Goal: Task Accomplishment & Management: Use online tool/utility

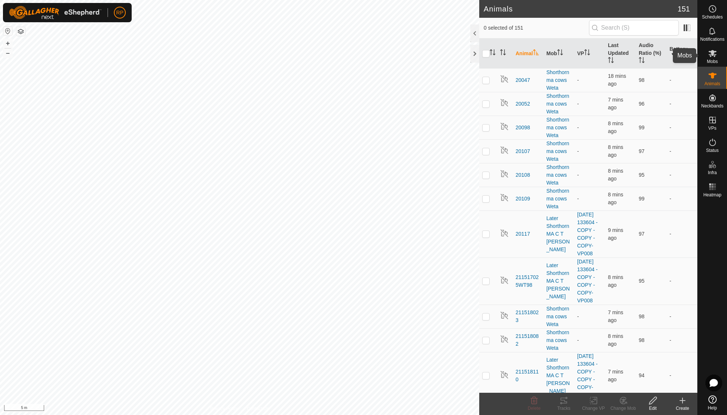
click at [450, 58] on es-mob-svg-icon at bounding box center [711, 53] width 13 height 12
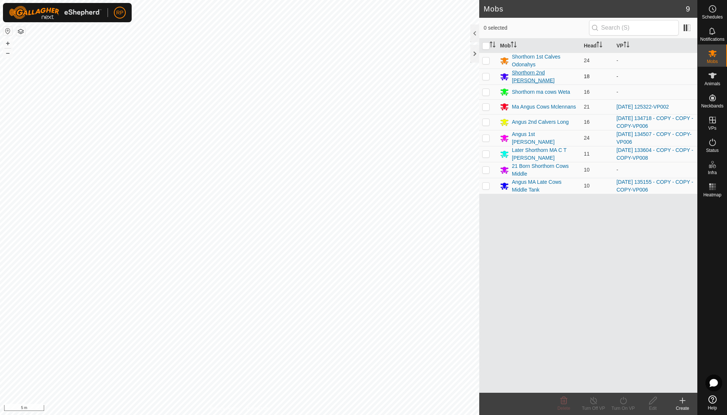
click at [450, 78] on div "Shorthorn 2nd [PERSON_NAME]" at bounding box center [545, 77] width 66 height 16
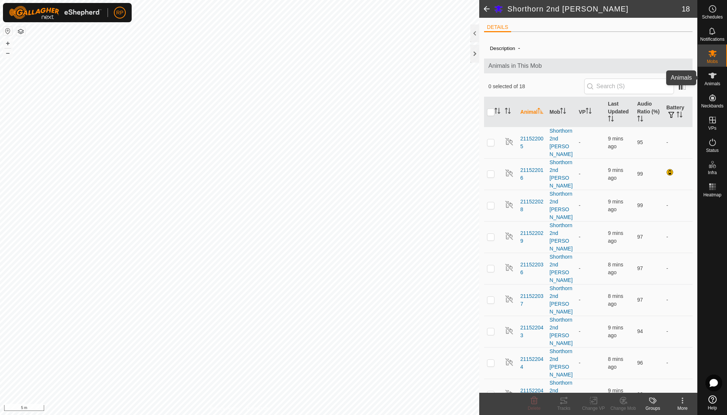
click at [450, 83] on span "Animals" at bounding box center [712, 84] width 16 height 4
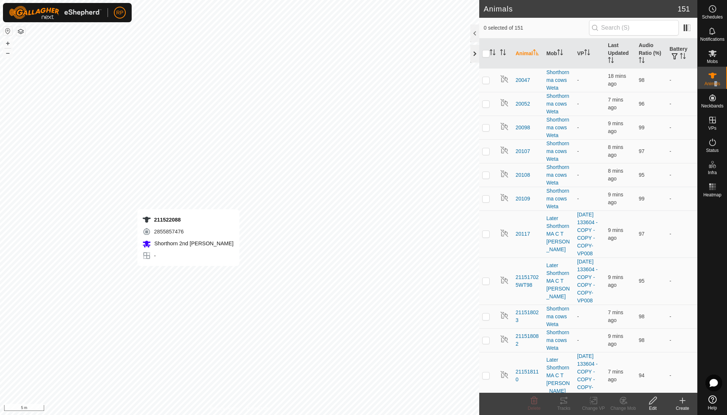
checkbox input "true"
checkbox input "false"
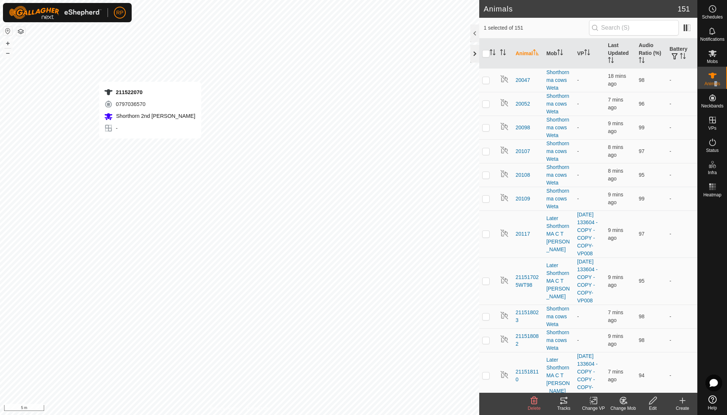
checkbox input "true"
checkbox input "false"
checkbox input "true"
checkbox input "false"
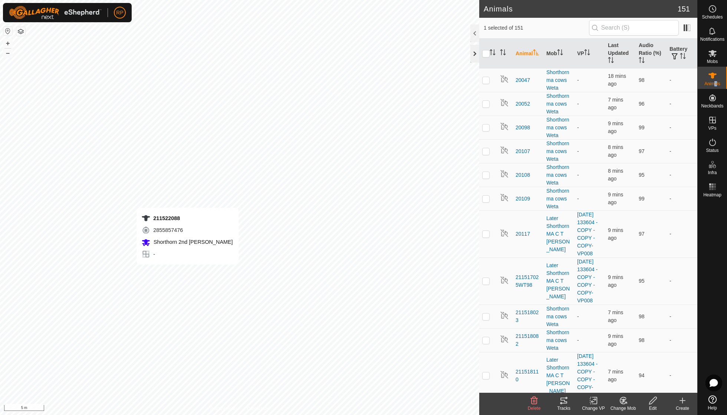
checkbox input "false"
click at [450, 52] on icon "Activate to sort" at bounding box center [504, 52] width 1 height 6
click at [450, 54] on icon "Activate to sort" at bounding box center [536, 52] width 6 height 6
checkbox input "false"
checkbox input "true"
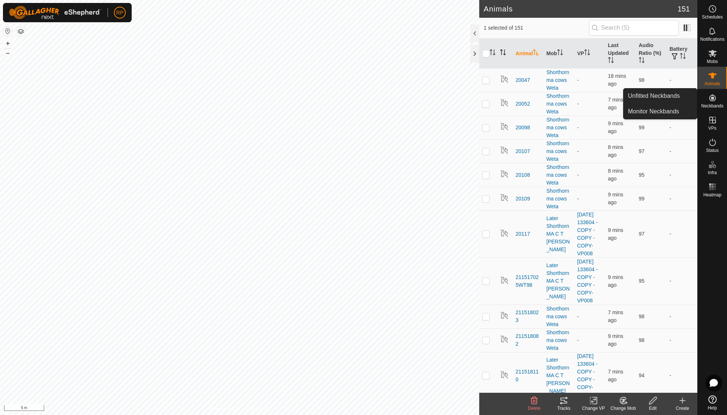
click at [450, 102] on icon at bounding box center [712, 97] width 9 height 9
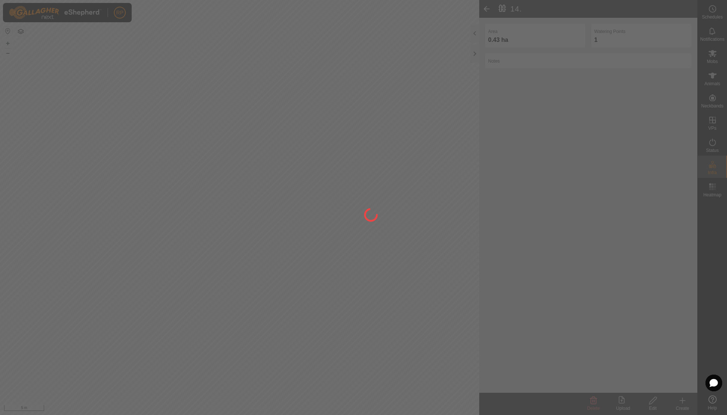
click at [254, 178] on div at bounding box center [363, 207] width 727 height 415
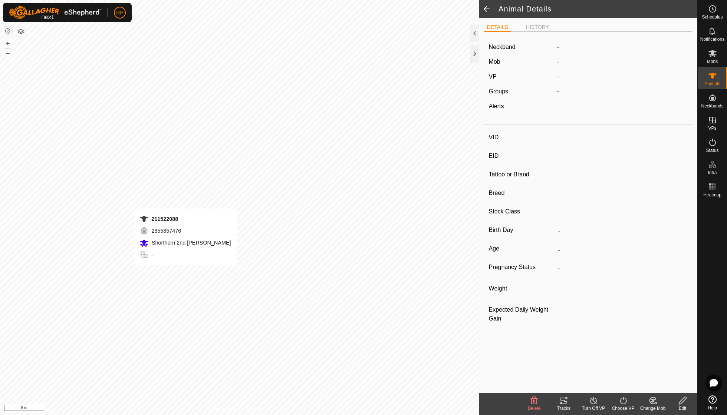
type input "211522088"
type input "-"
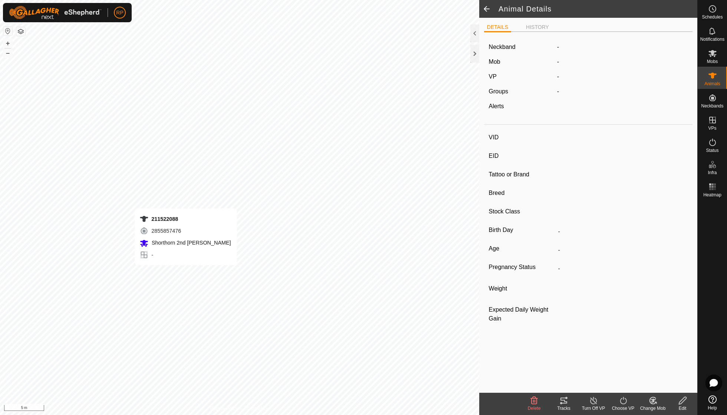
type input "0 kg"
type input "-"
type input "211522044"
type input "-"
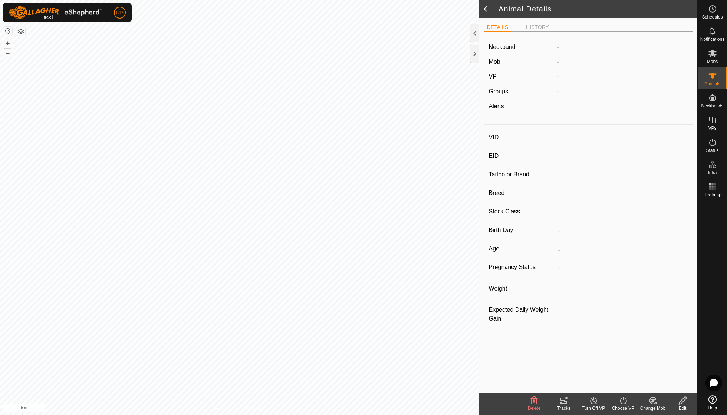
type input "-"
type input "0 kg"
type input "-"
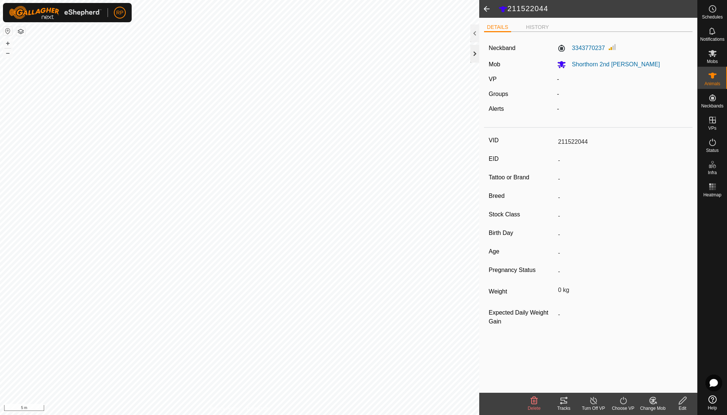
click at [450, 55] on div at bounding box center [474, 54] width 9 height 18
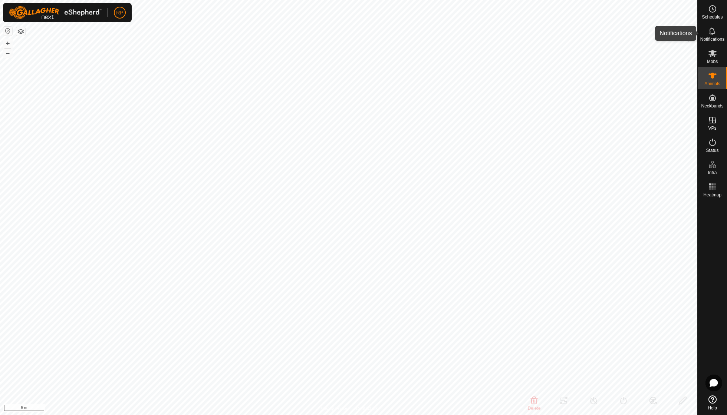
click at [450, 34] on icon at bounding box center [712, 31] width 9 height 9
click at [450, 29] on div at bounding box center [692, 33] width 9 height 18
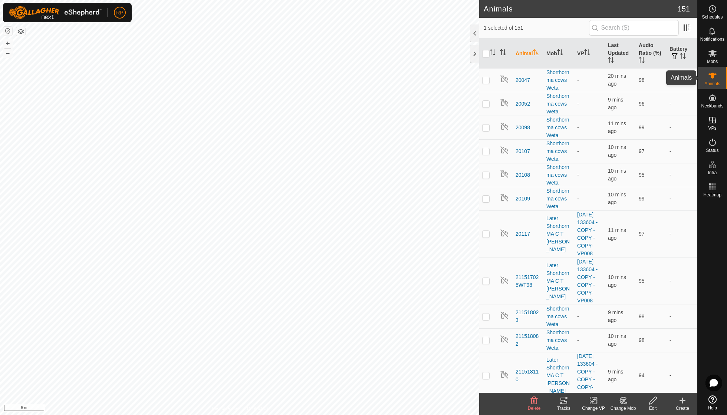
click at [450, 82] on span "Animals" at bounding box center [712, 84] width 16 height 4
click at [450, 54] on th "Animal" at bounding box center [527, 54] width 31 height 30
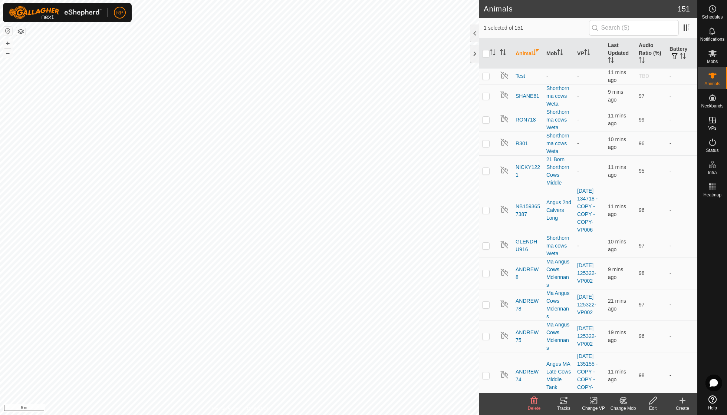
click at [450, 54] on th "Animal" at bounding box center [527, 54] width 31 height 30
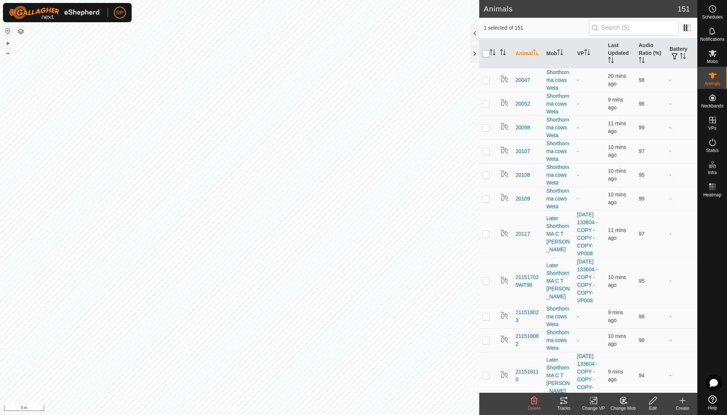
click at [450, 52] on input "checkbox" at bounding box center [485, 53] width 7 height 7
checkbox input "true"
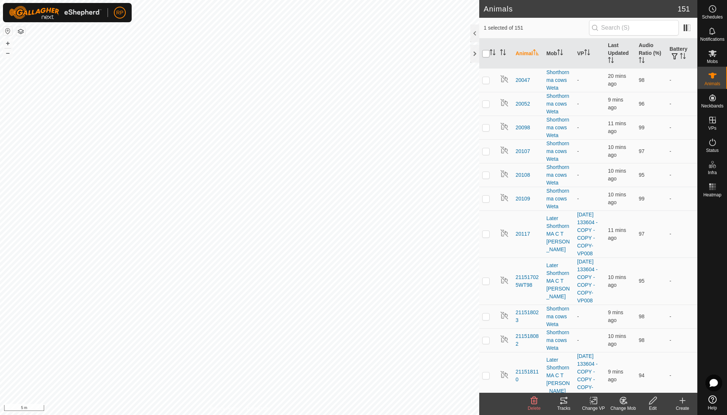
checkbox input "true"
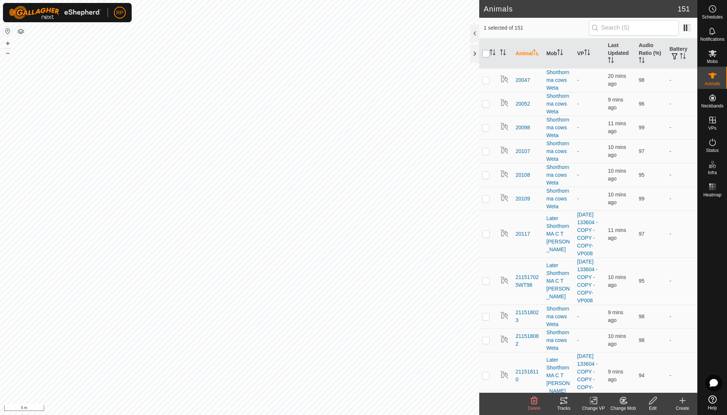
checkbox input "true"
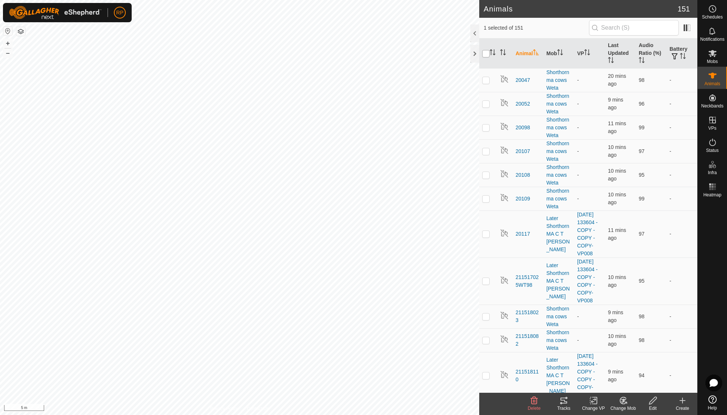
checkbox input "true"
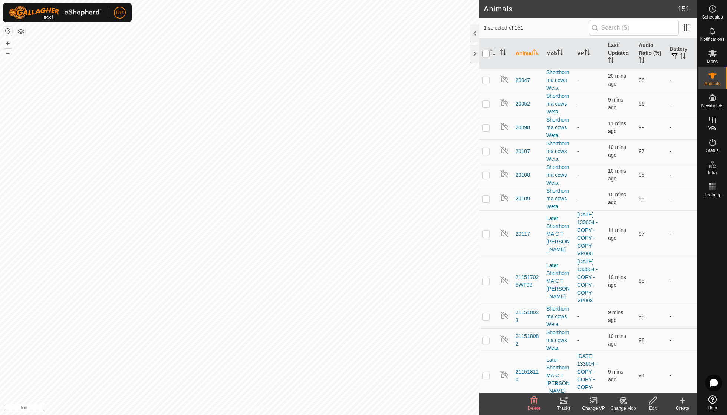
checkbox input "true"
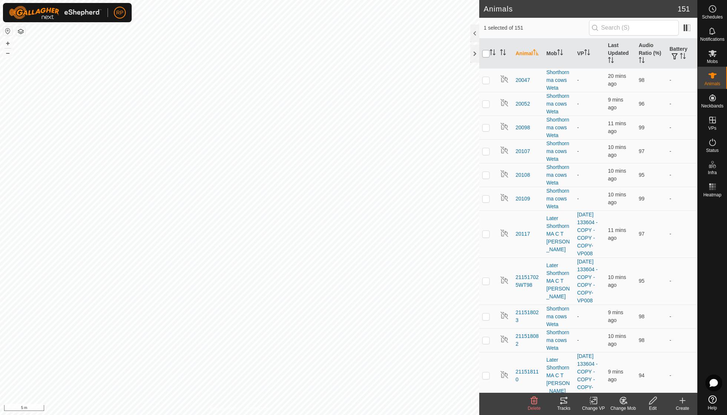
checkbox input "true"
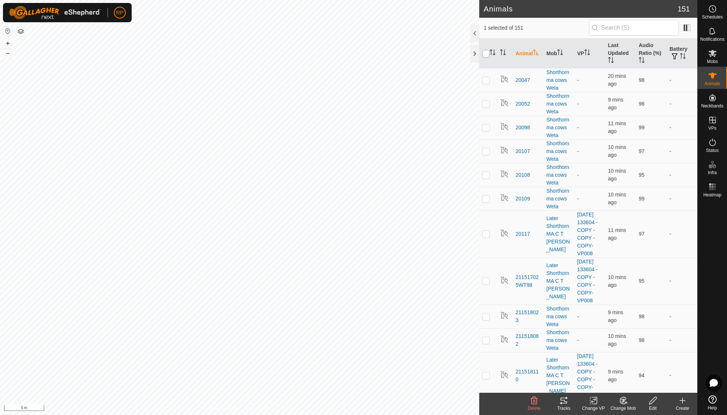
checkbox input "true"
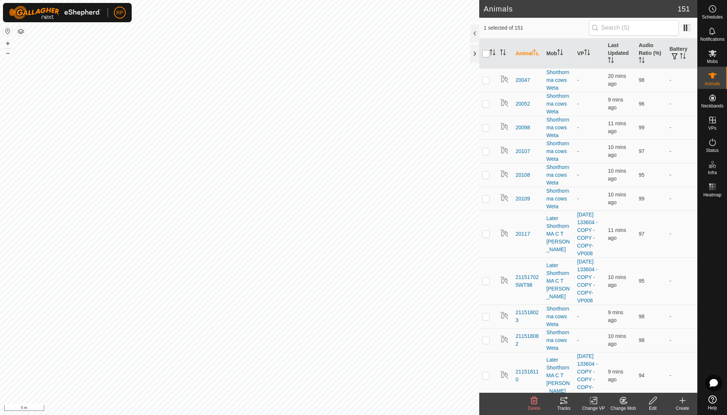
checkbox input "true"
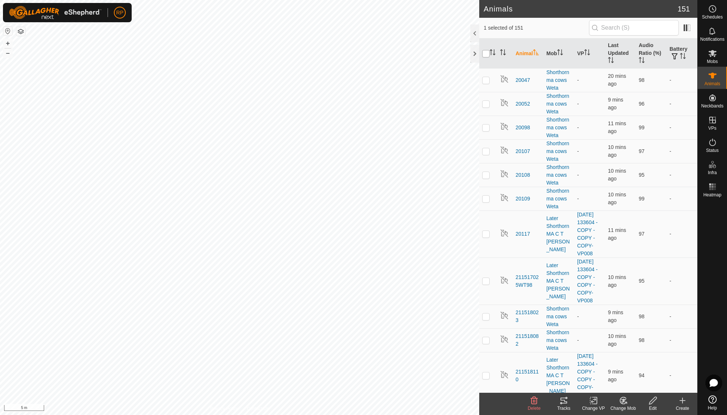
checkbox input "true"
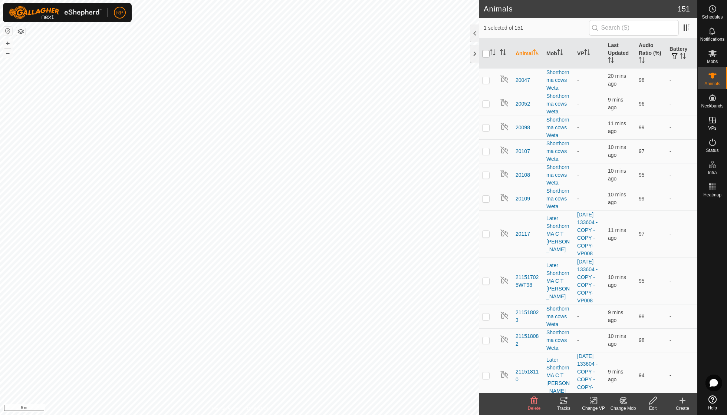
checkbox input "true"
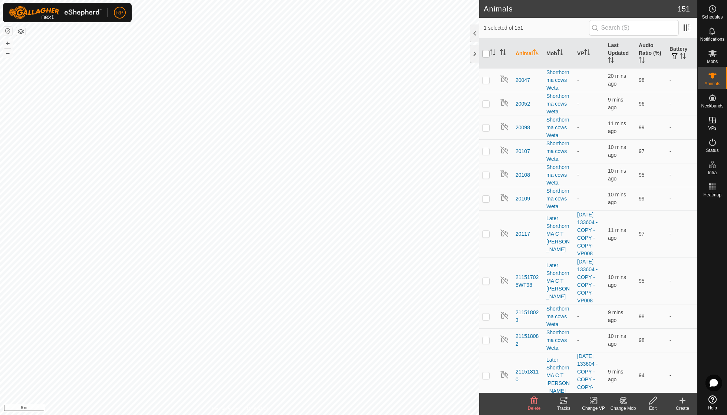
checkbox input "true"
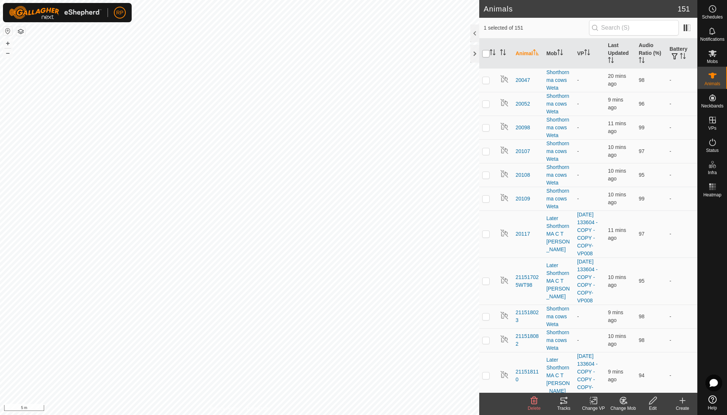
checkbox input "true"
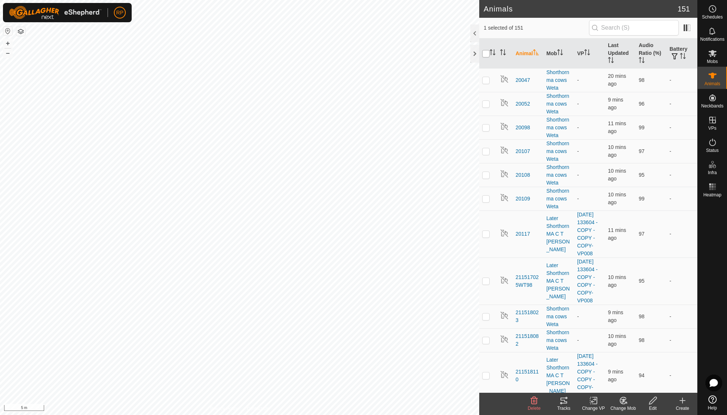
checkbox input "true"
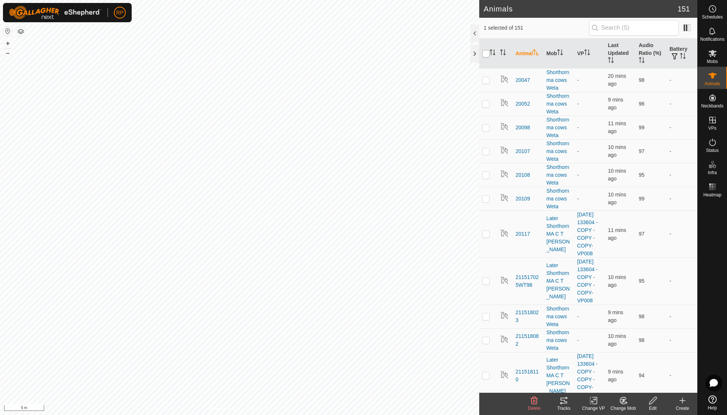
checkbox input "true"
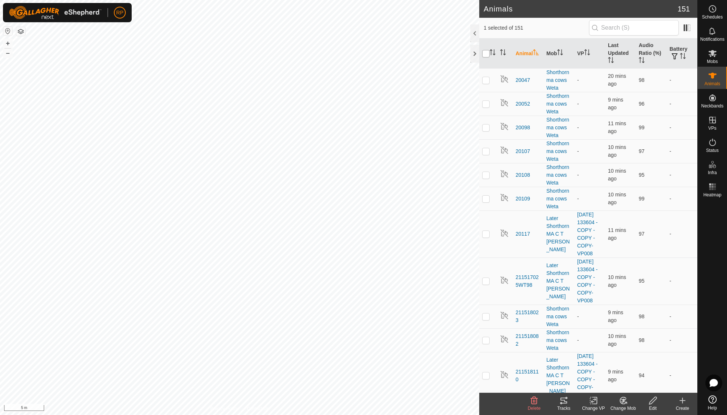
checkbox input "true"
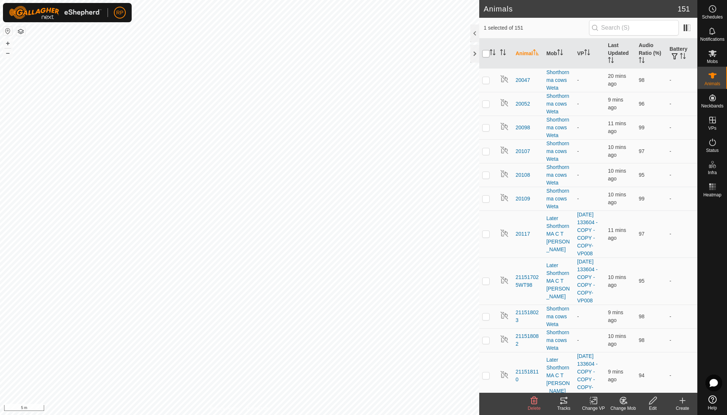
checkbox input "true"
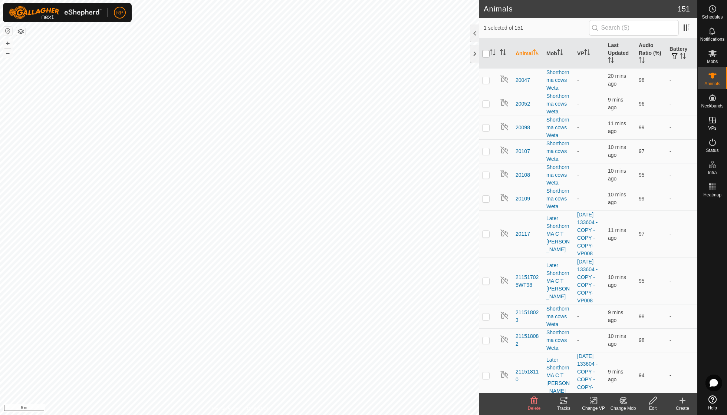
checkbox input "true"
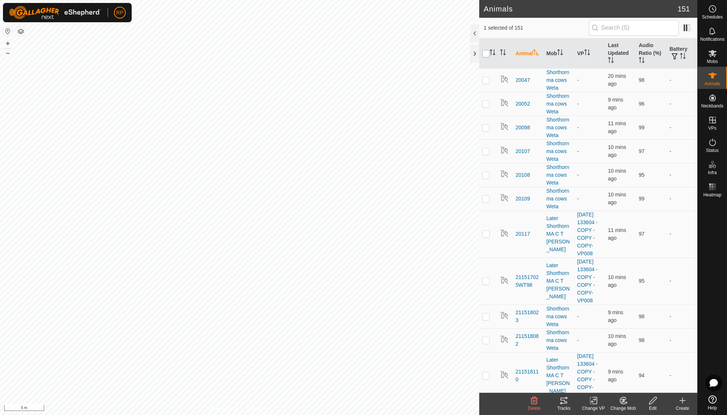
checkbox input "true"
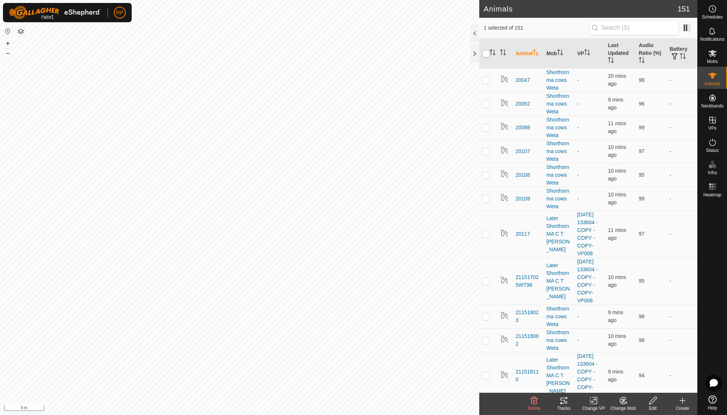
checkbox input "true"
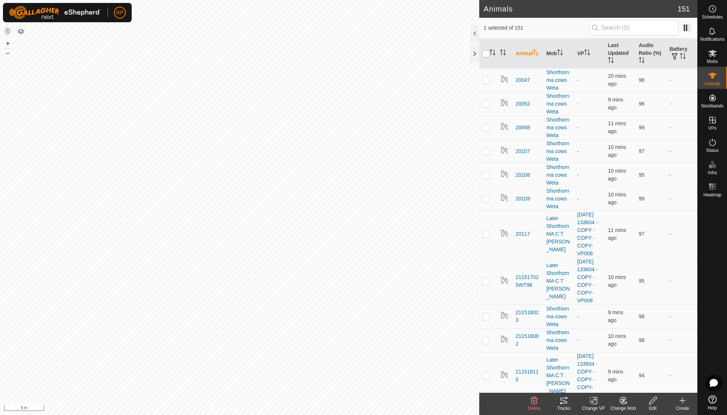
checkbox input "true"
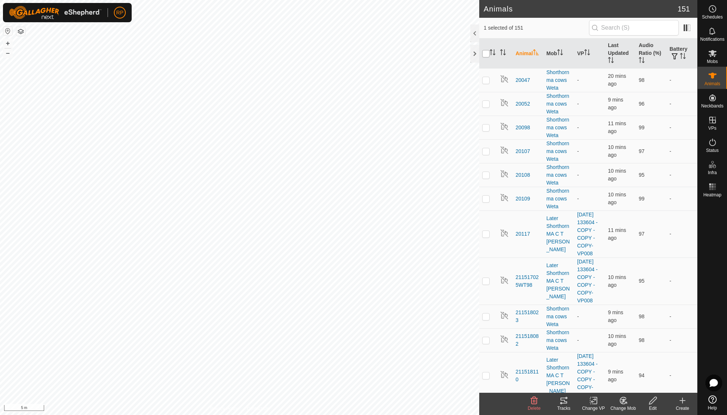
checkbox input "true"
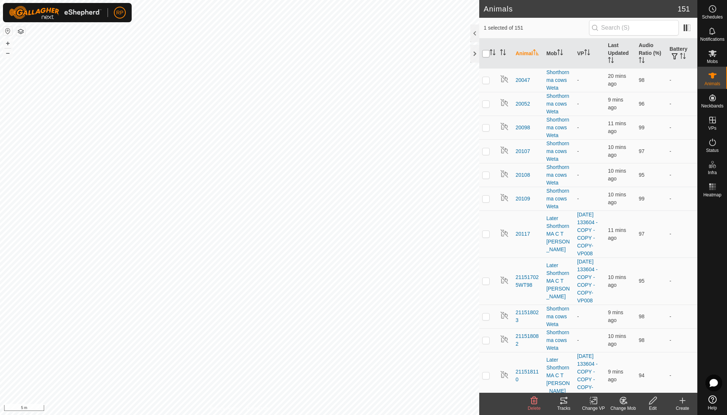
checkbox input "true"
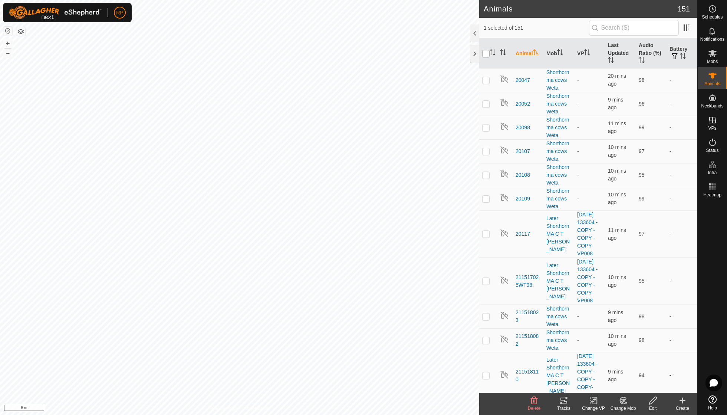
checkbox input "true"
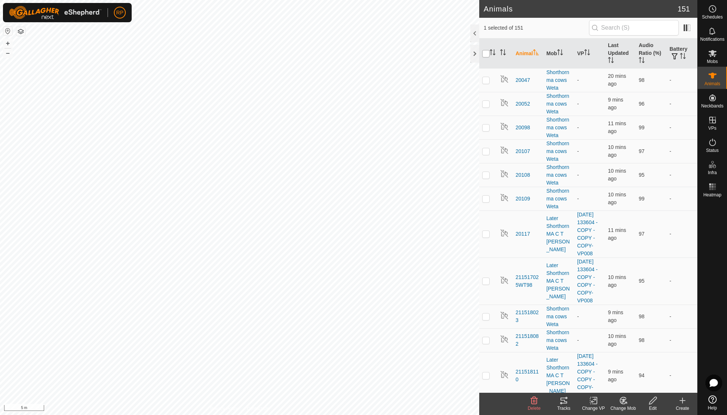
checkbox input "true"
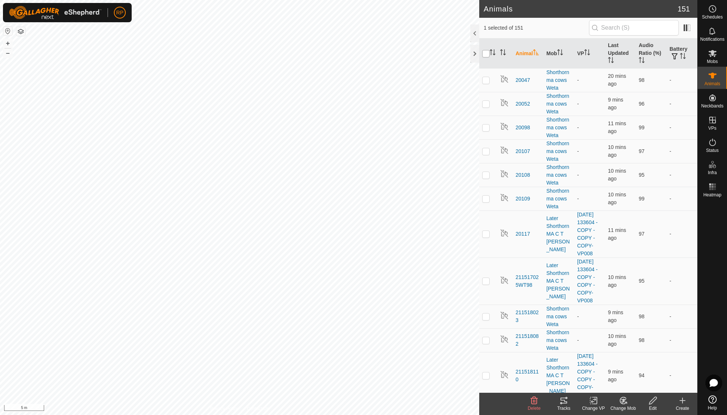
checkbox input "true"
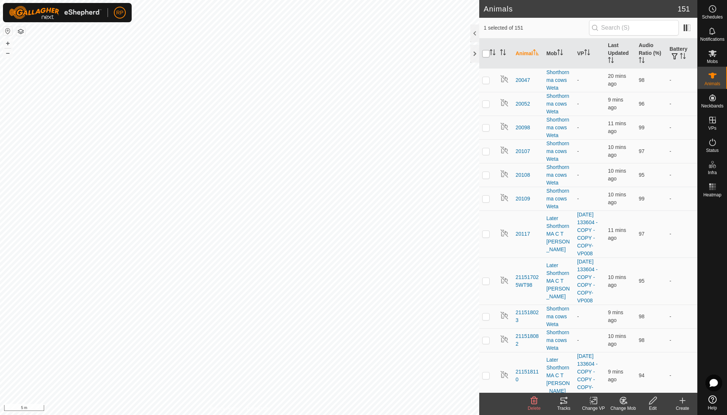
checkbox input "true"
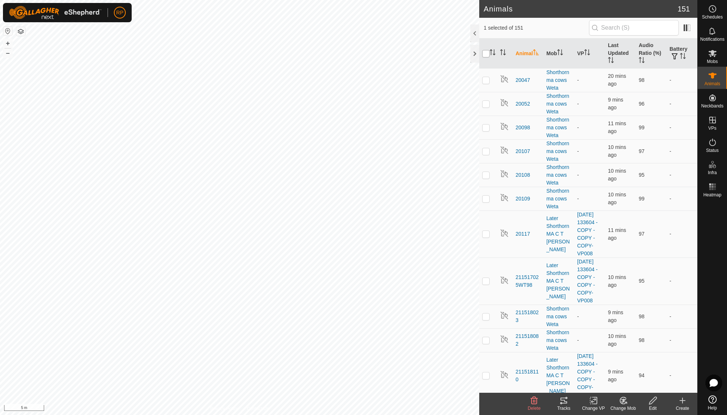
checkbox input "true"
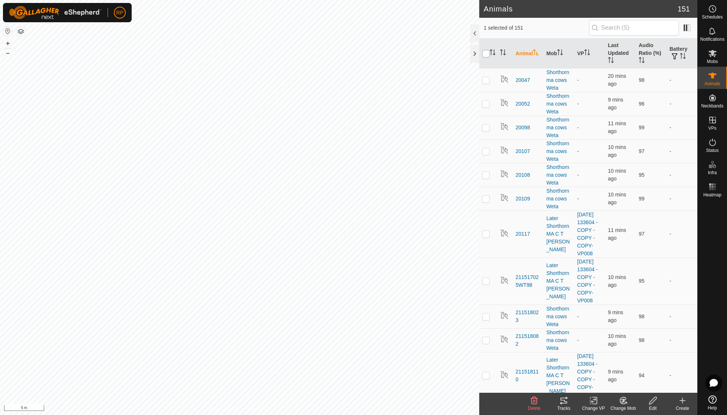
checkbox input "true"
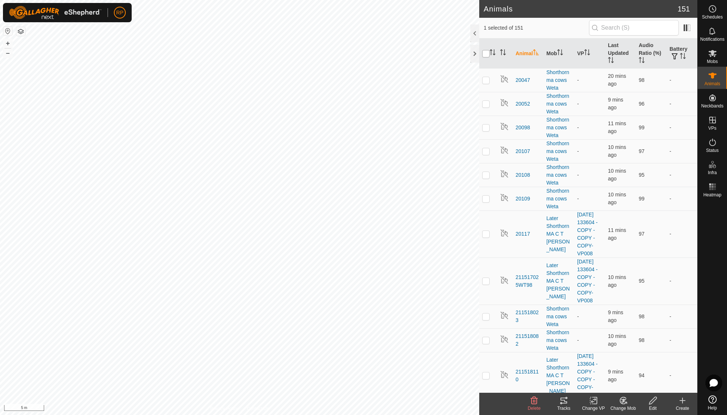
checkbox input "true"
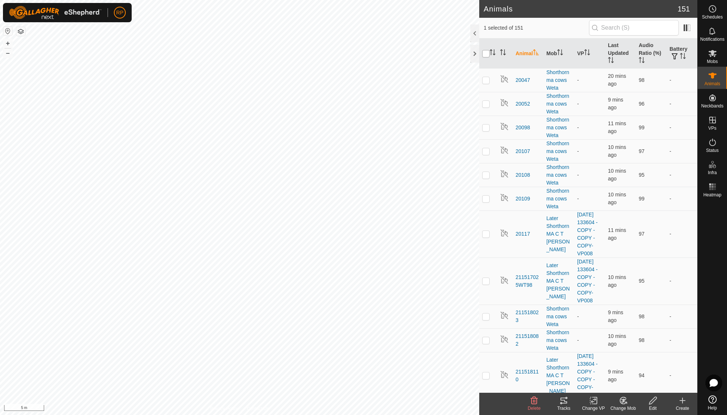
checkbox input "true"
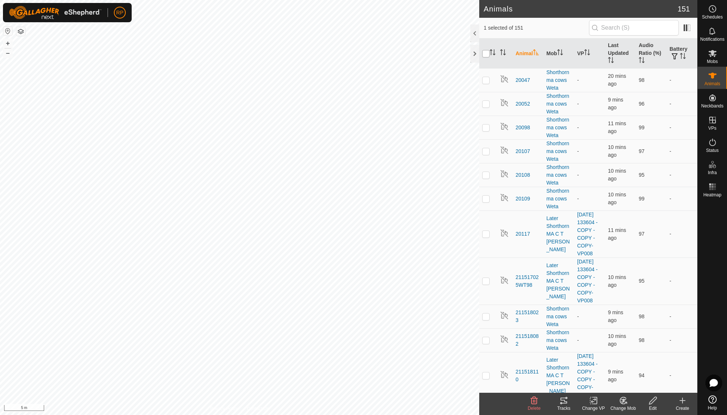
checkbox input "true"
click at [450, 52] on input "checkbox" at bounding box center [485, 53] width 7 height 7
checkbox input "false"
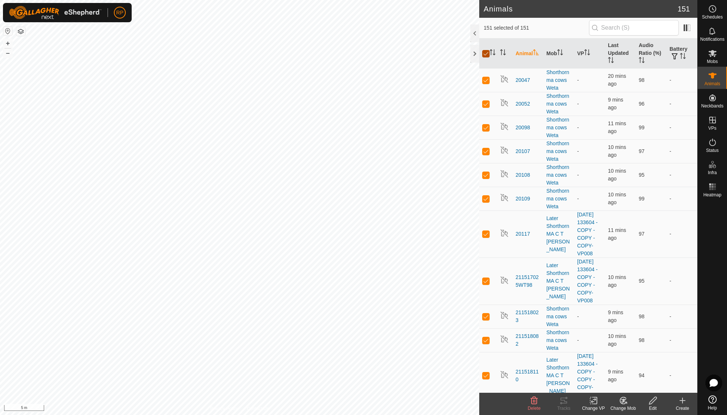
checkbox input "false"
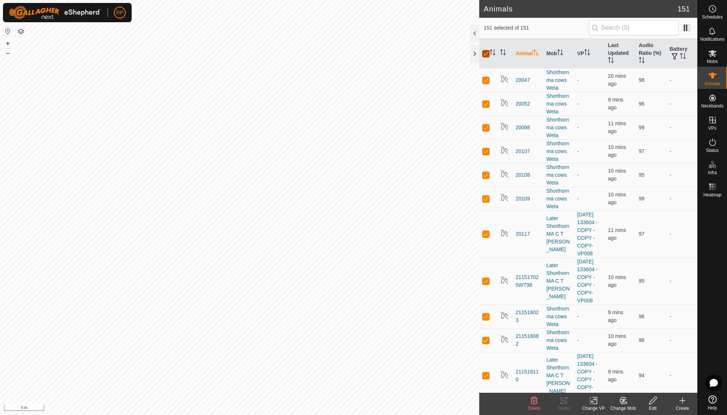
checkbox input "false"
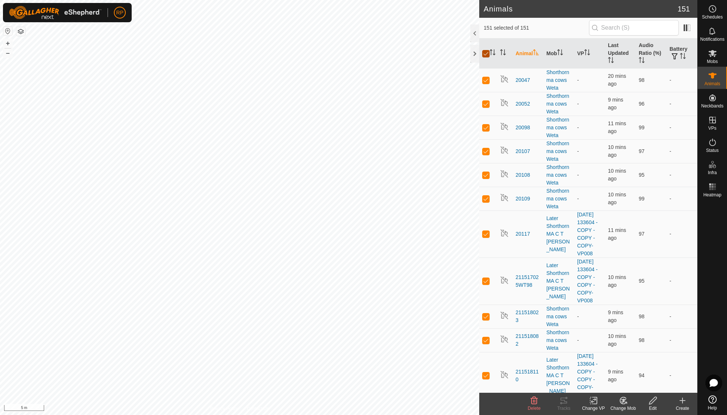
checkbox input "false"
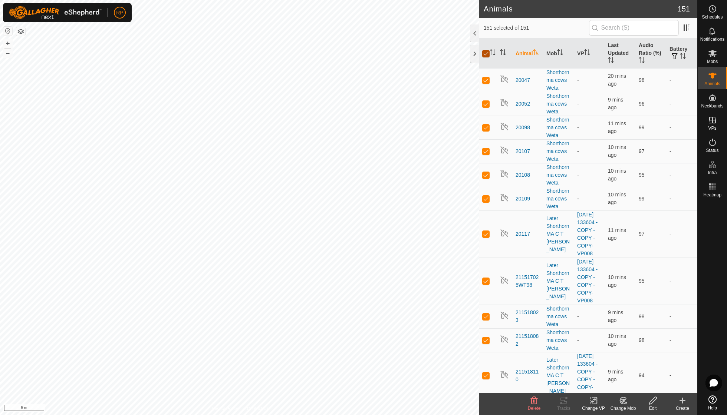
checkbox input "false"
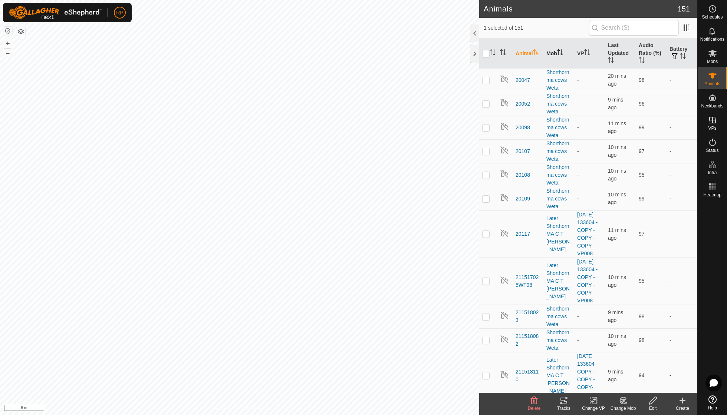
click at [450, 48] on th "Mob" at bounding box center [558, 54] width 31 height 30
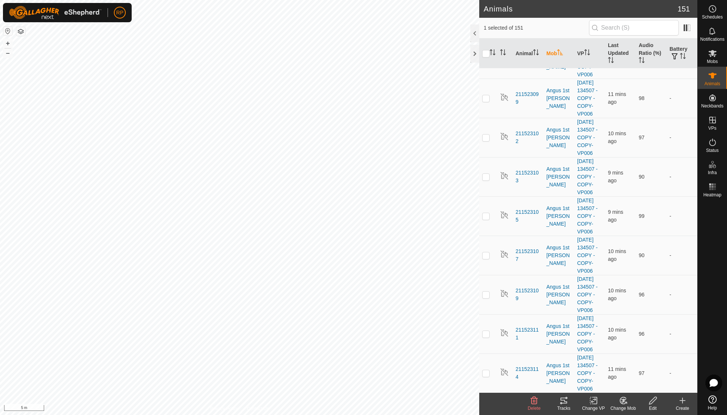
scroll to position [636, 0]
click at [450, 50] on icon "Activate to sort" at bounding box center [536, 52] width 6 height 6
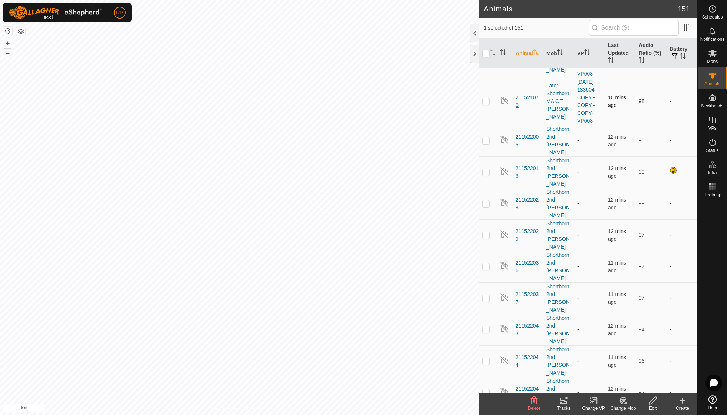
scroll to position [1031, 0]
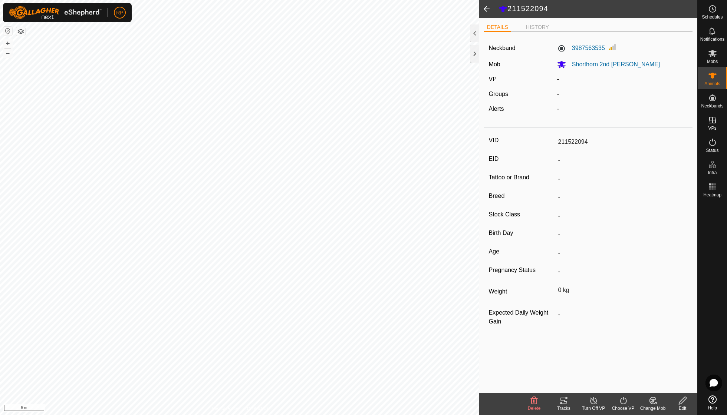
click at [450, 8] on span at bounding box center [486, 9] width 15 height 18
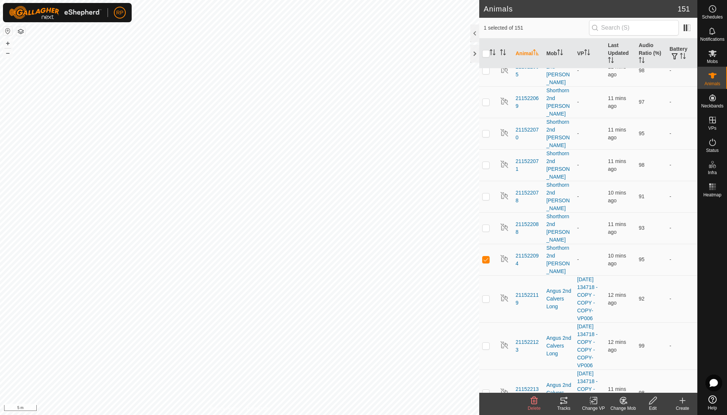
scroll to position [1443, 0]
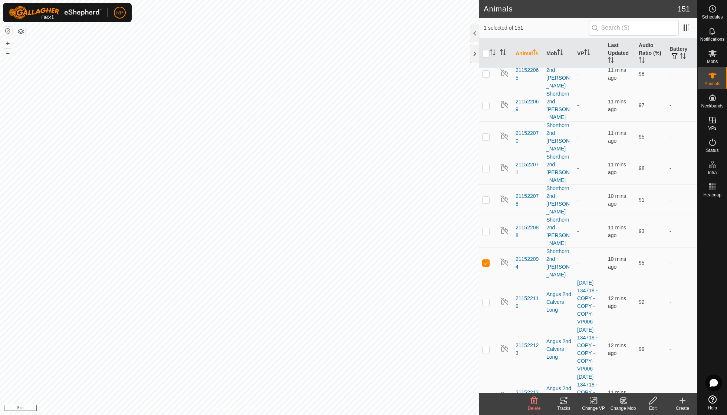
click at [450, 260] on p-checkbox at bounding box center [485, 263] width 7 height 6
click at [450, 247] on td at bounding box center [488, 263] width 18 height 32
click at [450, 54] on icon at bounding box center [712, 53] width 8 height 7
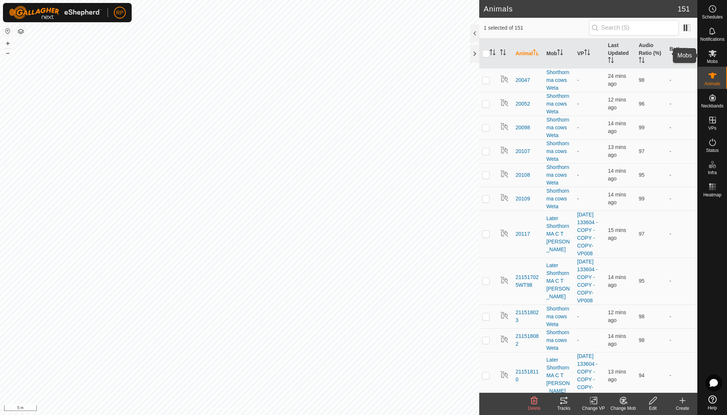
click at [450, 51] on icon at bounding box center [712, 53] width 9 height 9
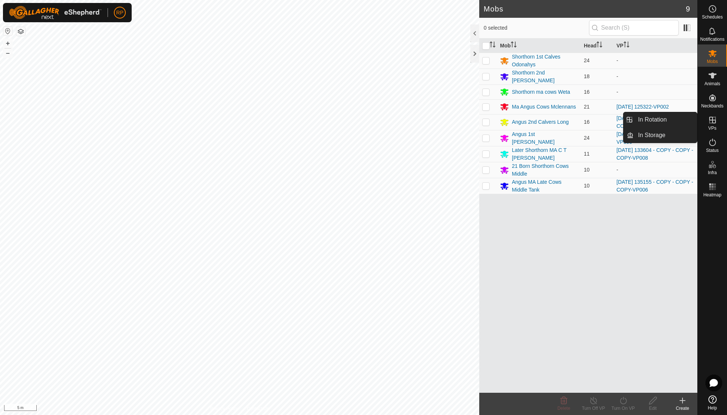
click at [450, 119] on icon at bounding box center [712, 120] width 9 height 9
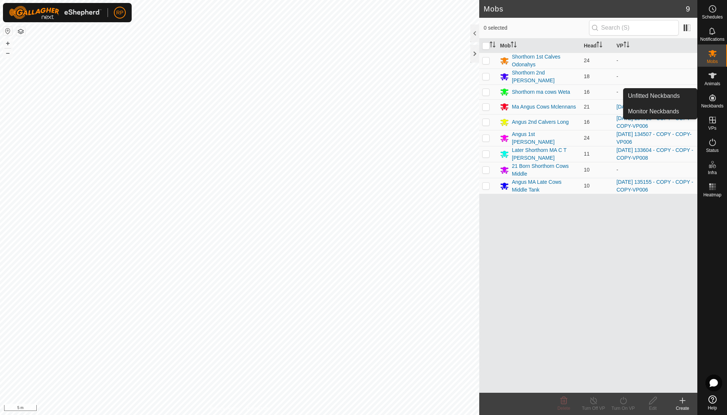
click at [450, 103] on es-neckbands-svg-icon at bounding box center [711, 98] width 13 height 12
click at [450, 83] on span "Animals" at bounding box center [712, 84] width 16 height 4
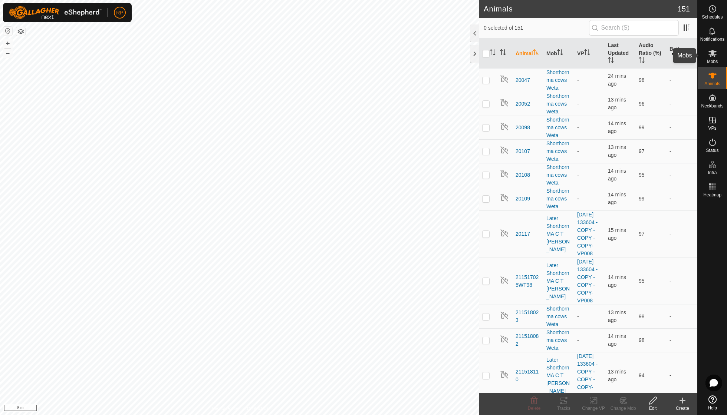
click at [450, 53] on icon at bounding box center [712, 53] width 9 height 9
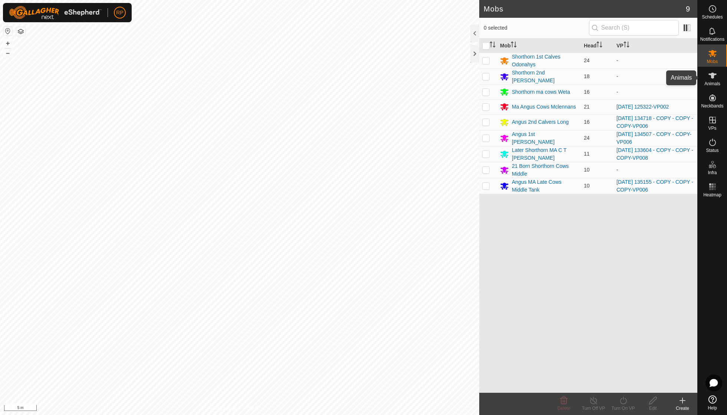
click at [450, 79] on icon at bounding box center [712, 75] width 9 height 9
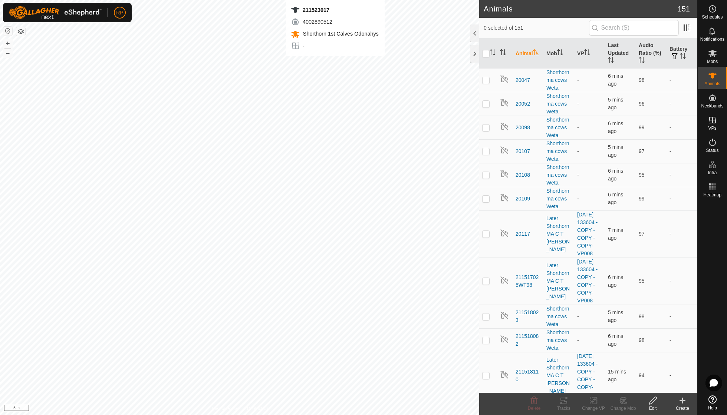
checkbox input "true"
click at [592, 403] on icon at bounding box center [593, 401] width 5 height 5
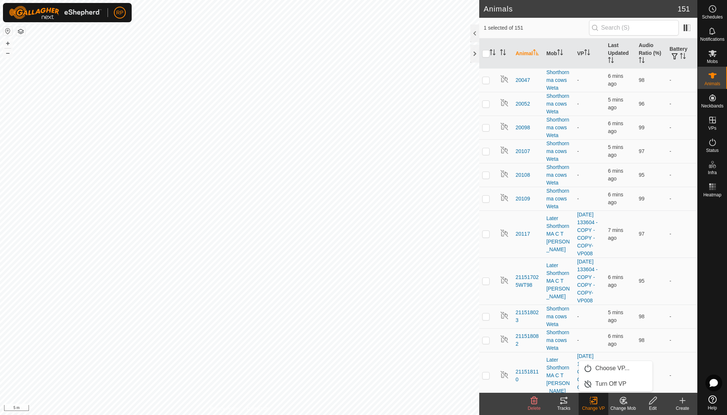
click at [620, 400] on icon at bounding box center [622, 400] width 9 height 9
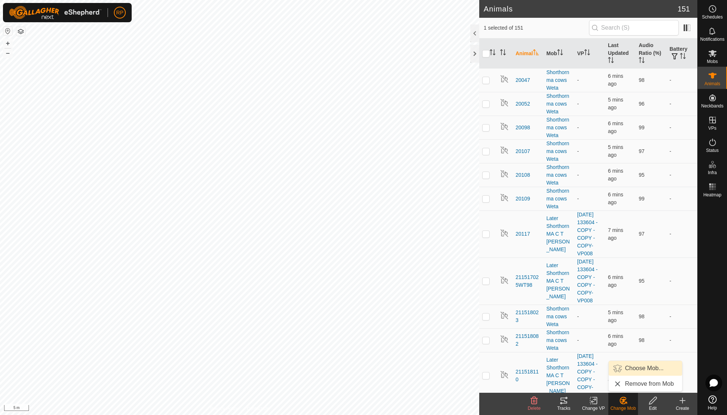
click at [636, 367] on link "Choose Mob..." at bounding box center [644, 368] width 73 height 15
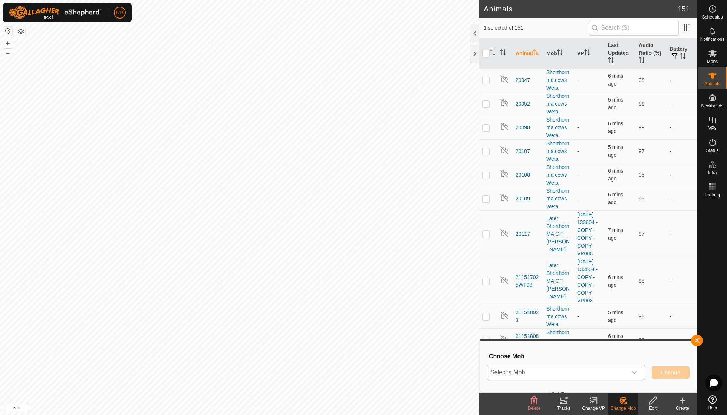
click at [634, 368] on div "dropdown trigger" at bounding box center [634, 372] width 15 height 15
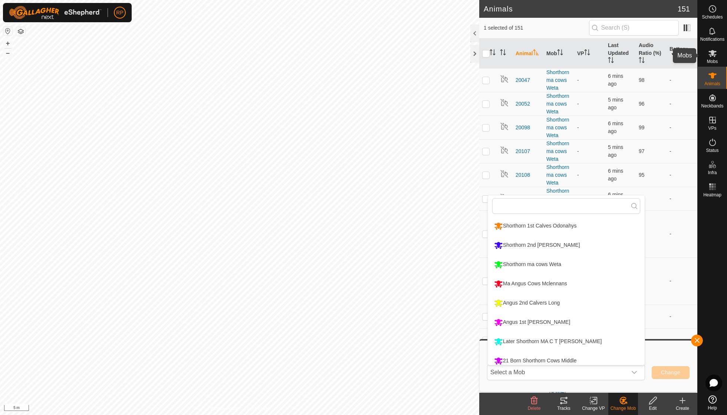
click at [711, 55] on icon at bounding box center [712, 53] width 9 height 9
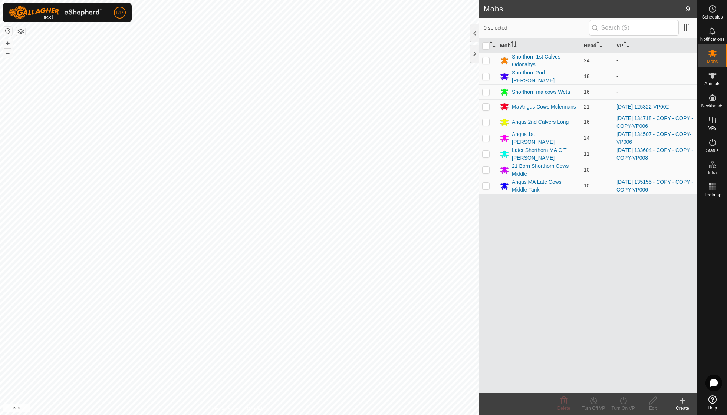
click at [684, 402] on icon at bounding box center [682, 400] width 9 height 9
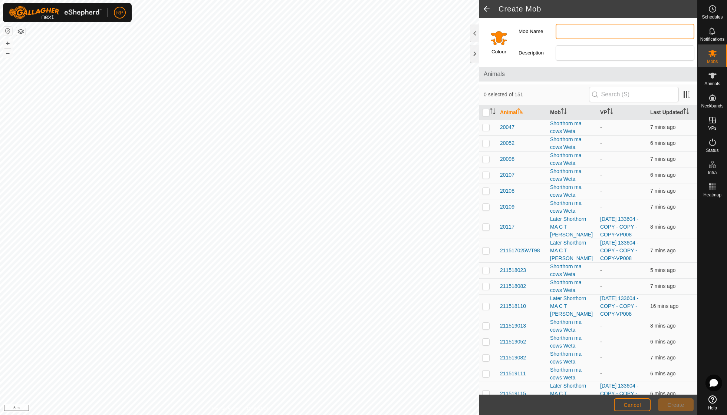
click at [572, 33] on input "Mob Name" at bounding box center [624, 32] width 139 height 16
type input "Early Calving Hfrs Gas flat"
click at [500, 36] on input "Select a color" at bounding box center [499, 38] width 18 height 18
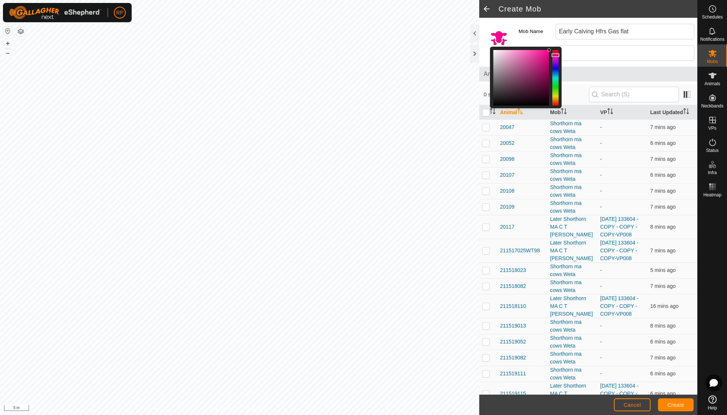
click at [555, 56] on div at bounding box center [555, 78] width 6 height 56
click at [675, 406] on span "Create" at bounding box center [675, 405] width 17 height 6
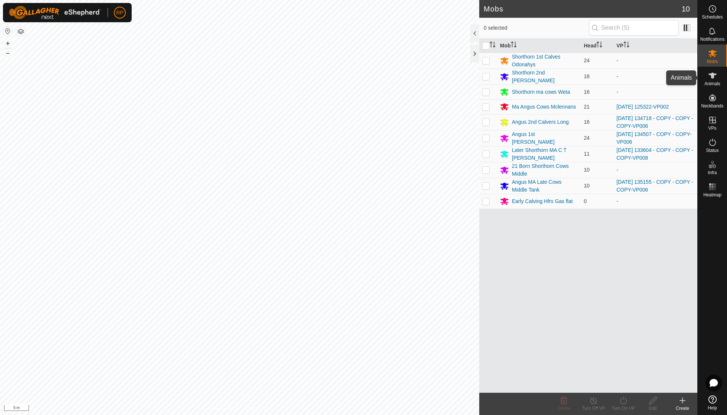
click at [712, 75] on icon at bounding box center [712, 76] width 8 height 6
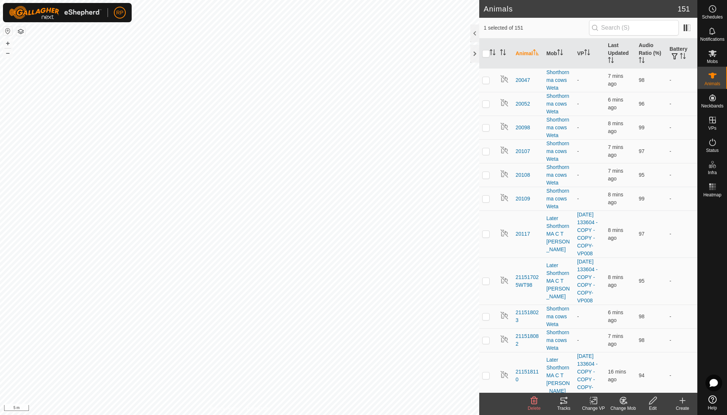
click at [627, 402] on icon at bounding box center [622, 400] width 9 height 9
click at [639, 371] on link "Choose Mob..." at bounding box center [644, 368] width 73 height 15
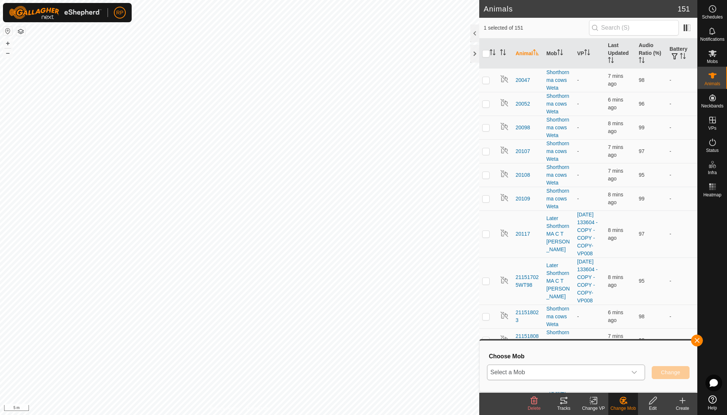
click at [637, 373] on icon "dropdown trigger" at bounding box center [634, 373] width 6 height 6
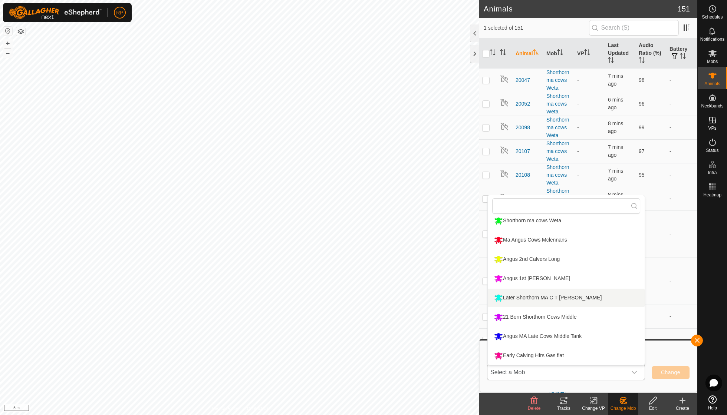
scroll to position [44, 0]
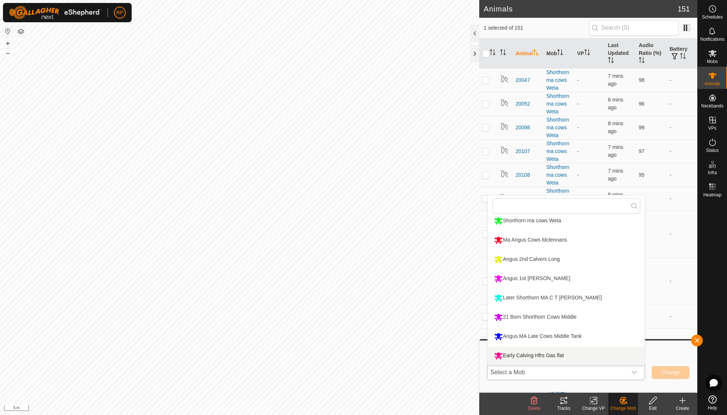
click at [560, 353] on li "Early Calving Hfrs Gas flat" at bounding box center [566, 356] width 157 height 19
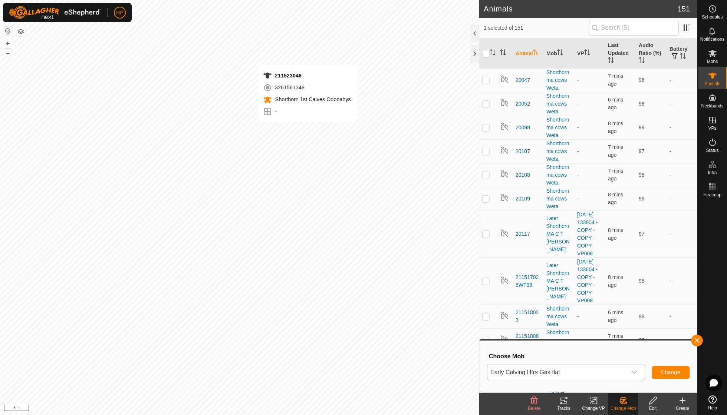
checkbox input "false"
checkbox input "true"
click at [623, 403] on icon at bounding box center [622, 400] width 9 height 9
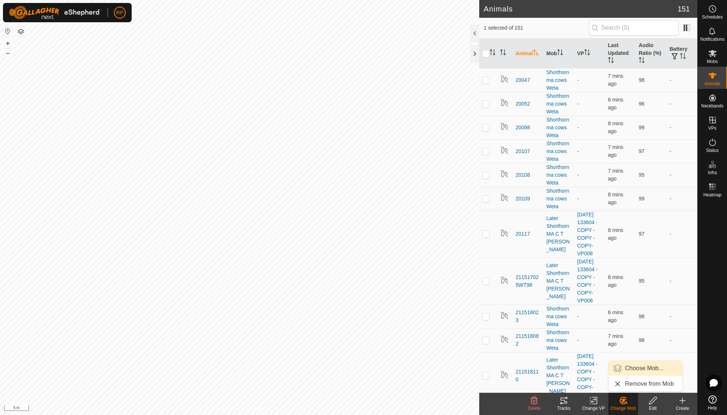
click at [641, 368] on link "Choose Mob..." at bounding box center [644, 368] width 73 height 15
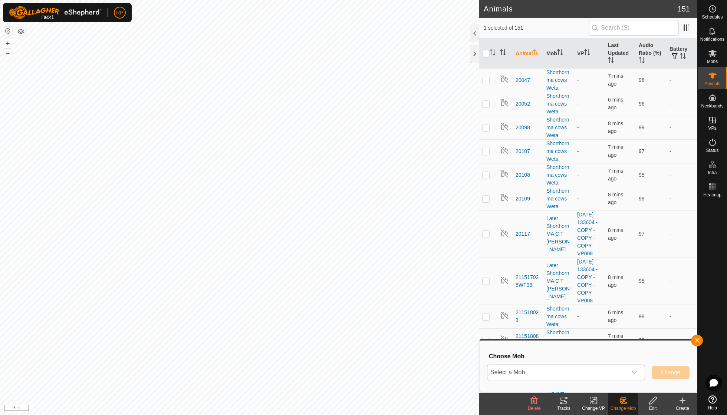
click at [634, 370] on icon "dropdown trigger" at bounding box center [634, 373] width 6 height 6
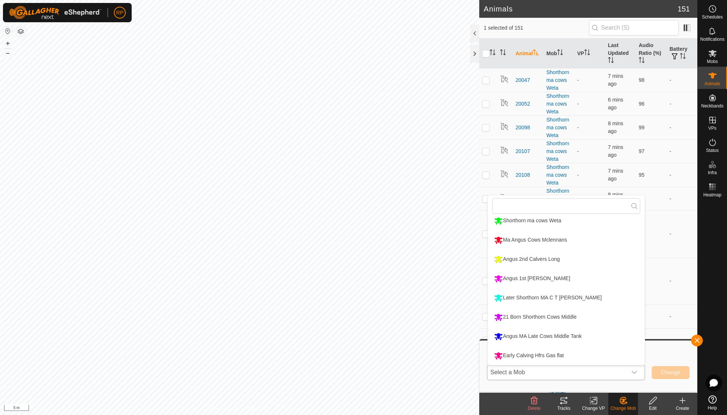
click at [558, 354] on li "Early Calving Hfrs Gas flat" at bounding box center [566, 356] width 157 height 19
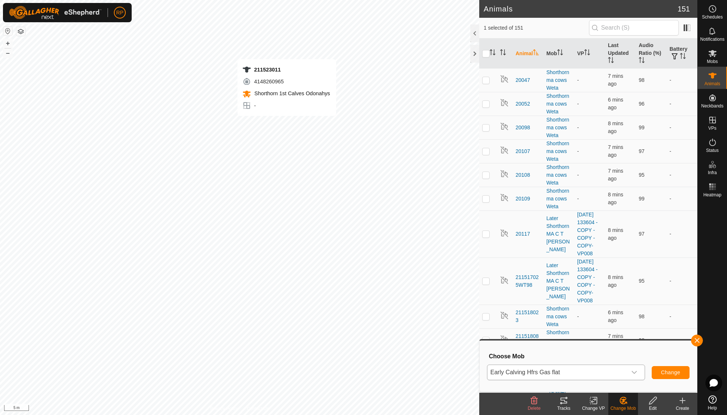
checkbox input "true"
checkbox input "false"
click at [627, 404] on icon at bounding box center [622, 400] width 9 height 9
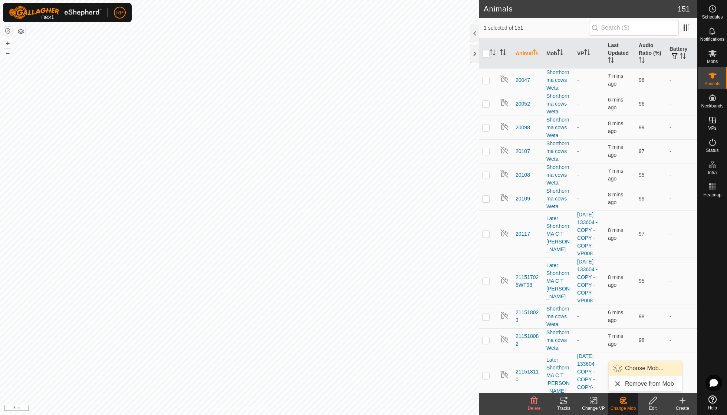
click at [635, 371] on link "Choose Mob..." at bounding box center [644, 368] width 73 height 15
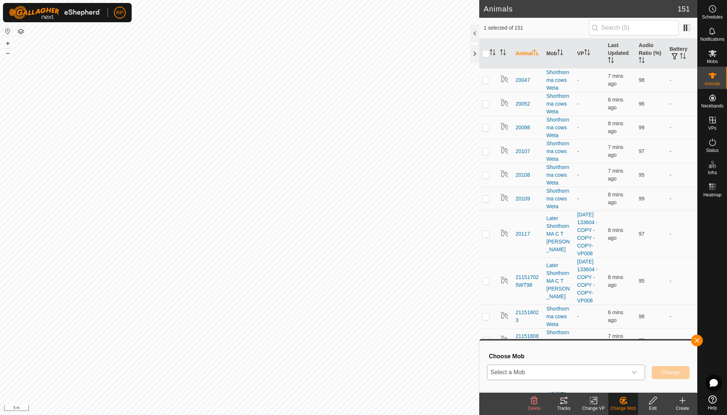
click at [632, 371] on icon "dropdown trigger" at bounding box center [634, 373] width 6 height 6
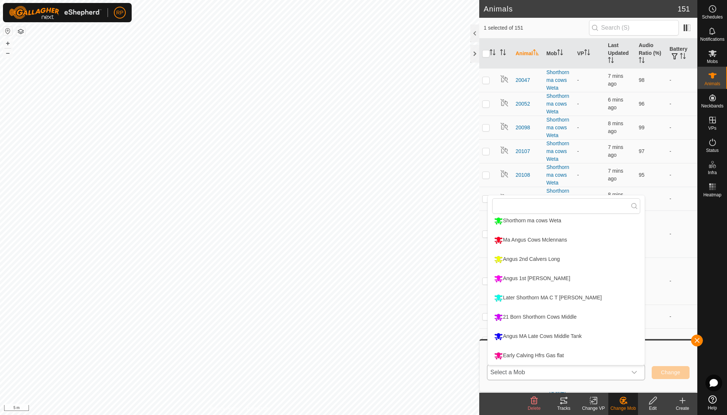
click at [550, 352] on li "Early Calving Hfrs Gas flat" at bounding box center [566, 356] width 157 height 19
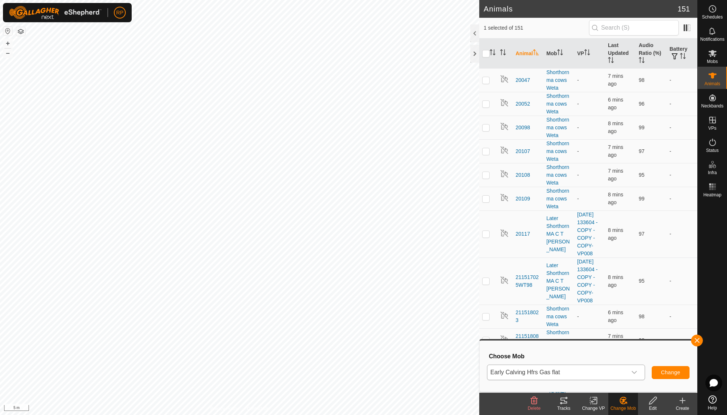
click at [664, 371] on span "Change" at bounding box center [670, 373] width 19 height 6
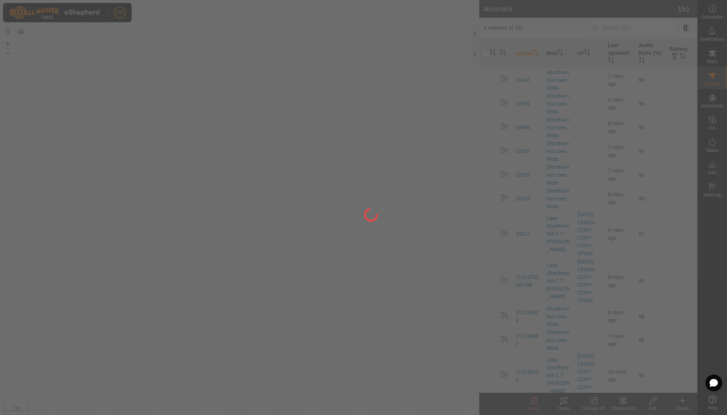
checkbox input "false"
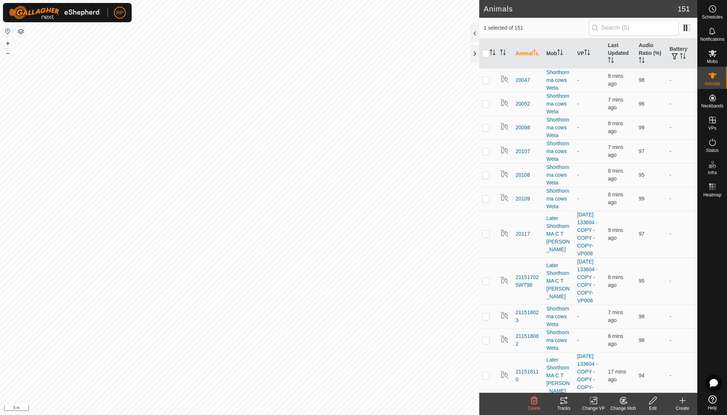
click at [622, 400] on icon at bounding box center [623, 401] width 5 height 4
click at [643, 371] on link "Choose Mob..." at bounding box center [644, 368] width 73 height 15
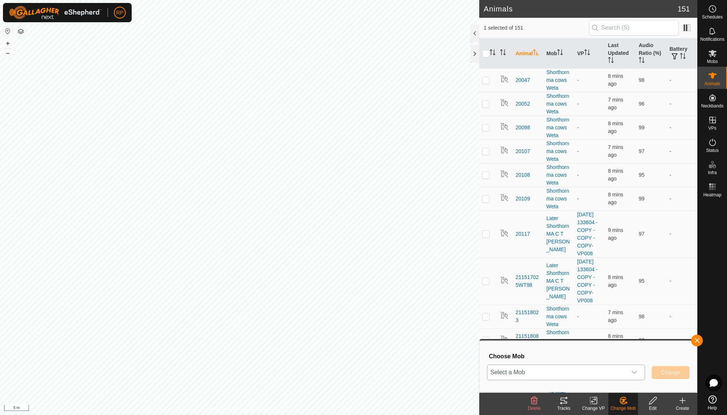
click at [635, 373] on icon "dropdown trigger" at bounding box center [634, 373] width 6 height 6
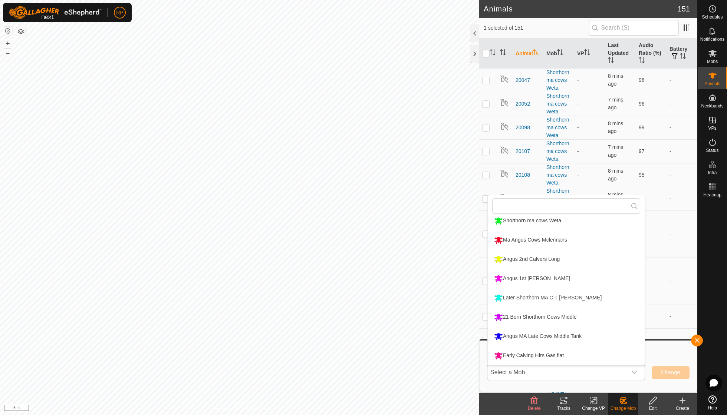
click at [564, 357] on li "Early Calving Hfrs Gas flat" at bounding box center [566, 356] width 157 height 19
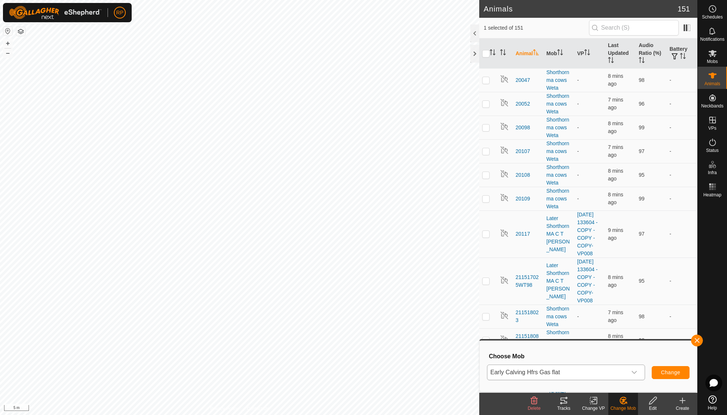
click at [667, 374] on span "Change" at bounding box center [670, 373] width 19 height 6
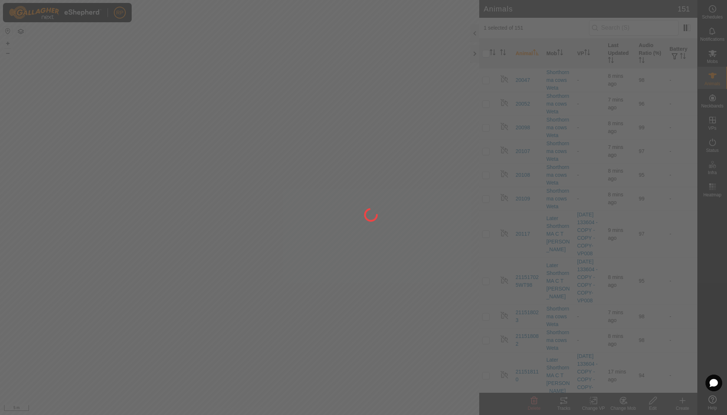
checkbox input "false"
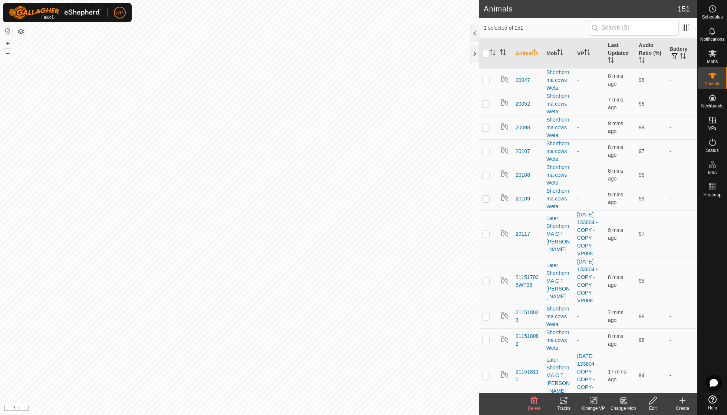
click at [624, 399] on icon at bounding box center [622, 400] width 9 height 9
click at [631, 368] on link "Choose Mob..." at bounding box center [644, 368] width 73 height 15
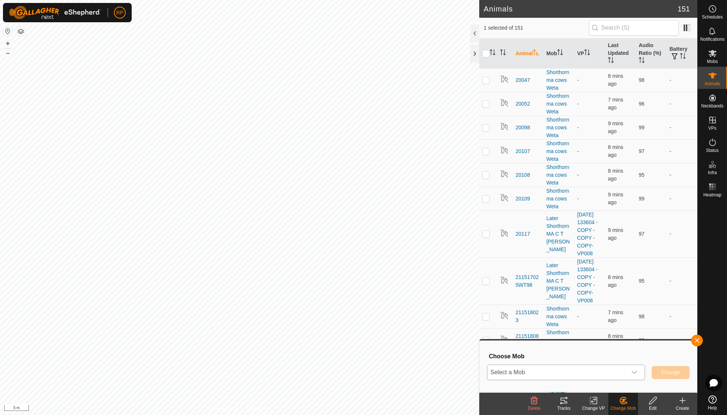
click at [630, 370] on div "dropdown trigger" at bounding box center [634, 372] width 15 height 15
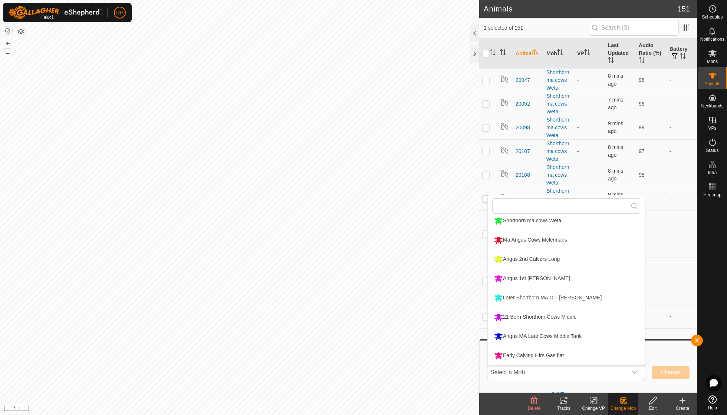
click at [553, 355] on li "Early Calving Hfrs Gas flat" at bounding box center [566, 356] width 157 height 19
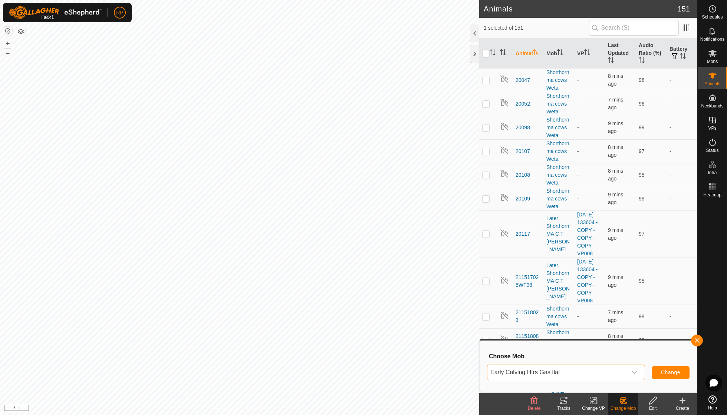
click at [664, 374] on span "Change" at bounding box center [670, 373] width 19 height 6
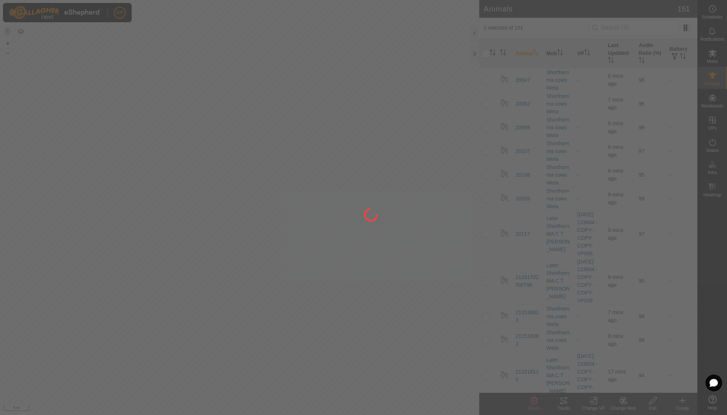
checkbox input "false"
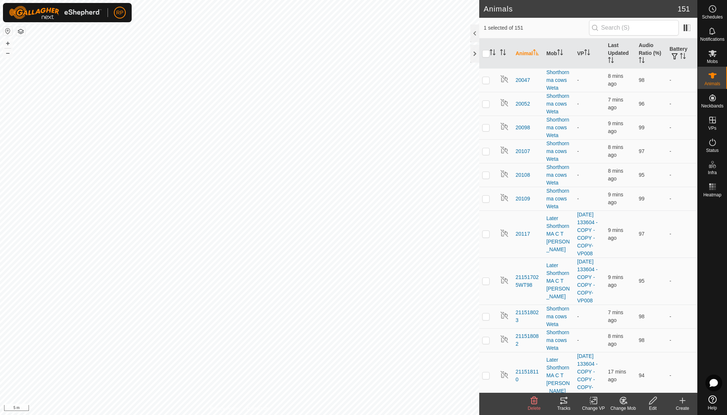
click at [625, 401] on icon at bounding box center [622, 400] width 9 height 9
click at [635, 372] on link "Choose Mob..." at bounding box center [644, 368] width 73 height 15
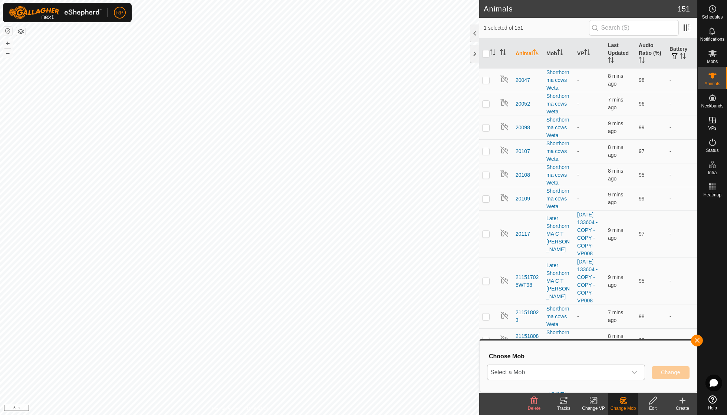
click at [634, 371] on icon "dropdown trigger" at bounding box center [634, 373] width 6 height 6
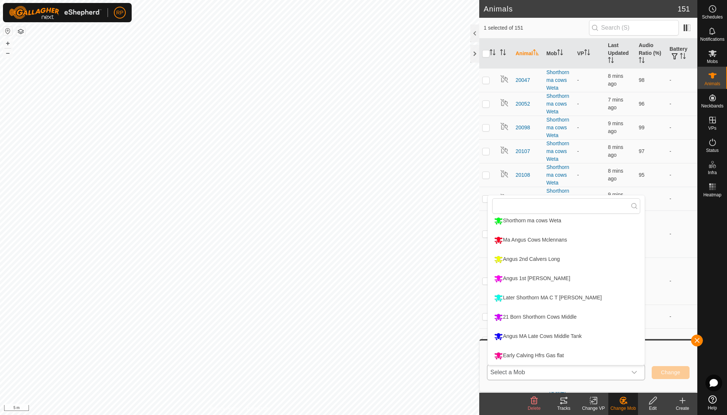
click at [563, 357] on li "Early Calving Hfrs Gas flat" at bounding box center [566, 356] width 157 height 19
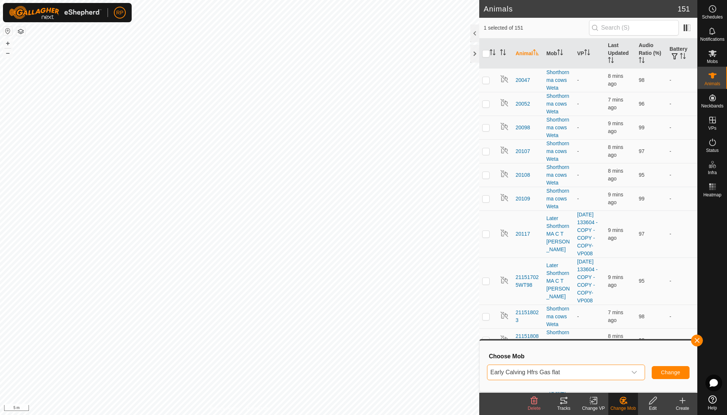
click at [667, 373] on span "Change" at bounding box center [670, 373] width 19 height 6
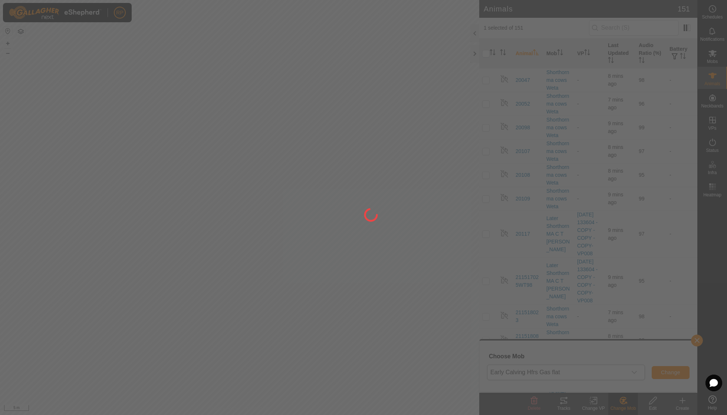
checkbox input "false"
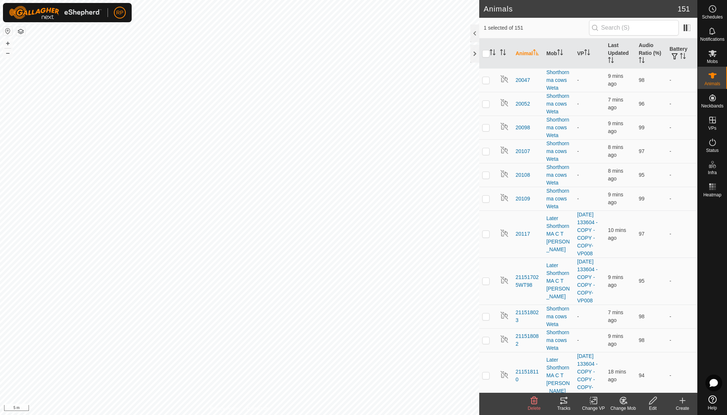
click at [619, 402] on icon at bounding box center [622, 400] width 9 height 9
click at [632, 369] on link "Choose Mob..." at bounding box center [644, 368] width 73 height 15
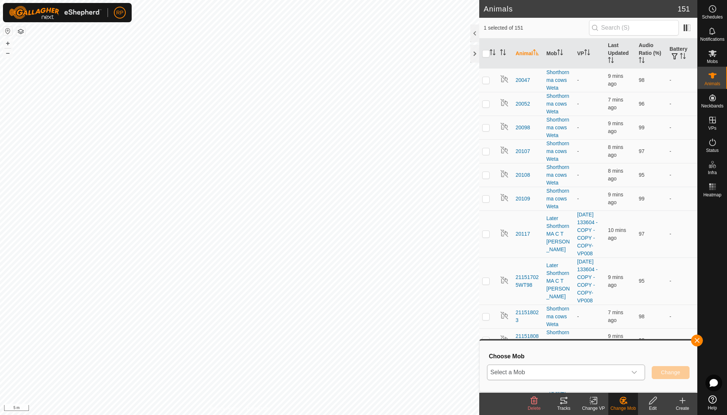
click at [632, 368] on div "dropdown trigger" at bounding box center [634, 372] width 15 height 15
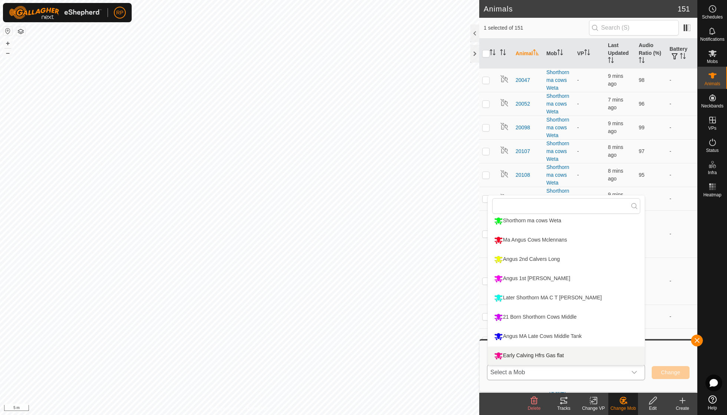
click at [552, 355] on li "Early Calving Hfrs Gas flat" at bounding box center [566, 356] width 157 height 19
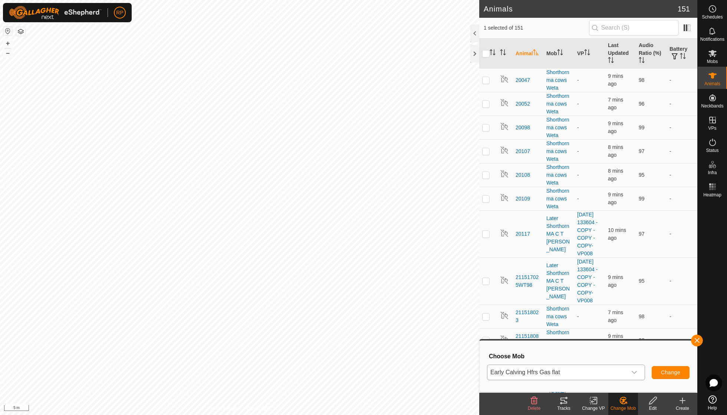
click at [664, 373] on span "Change" at bounding box center [670, 373] width 19 height 6
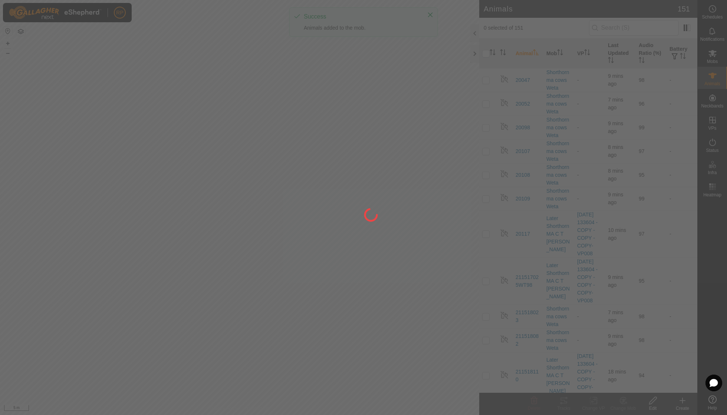
checkbox input "false"
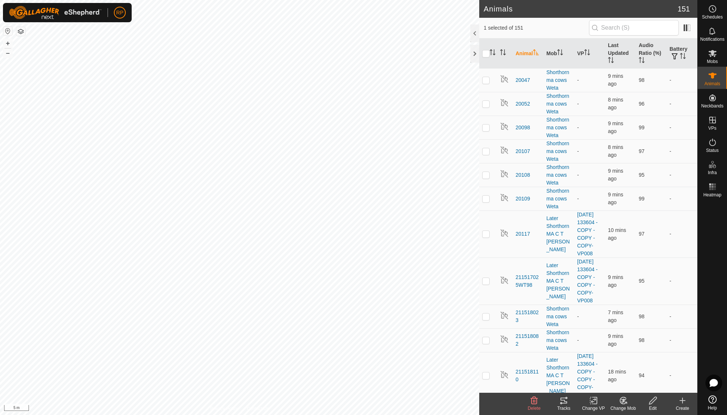
click at [623, 403] on icon at bounding box center [622, 400] width 9 height 9
click at [637, 370] on link "Choose Mob..." at bounding box center [644, 368] width 73 height 15
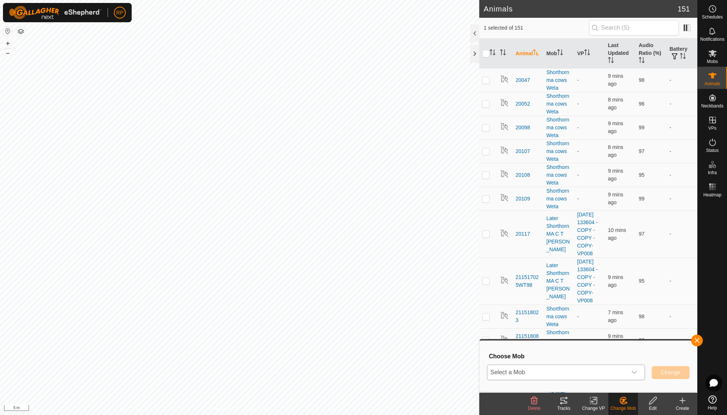
click at [633, 373] on icon "dropdown trigger" at bounding box center [633, 372] width 5 height 3
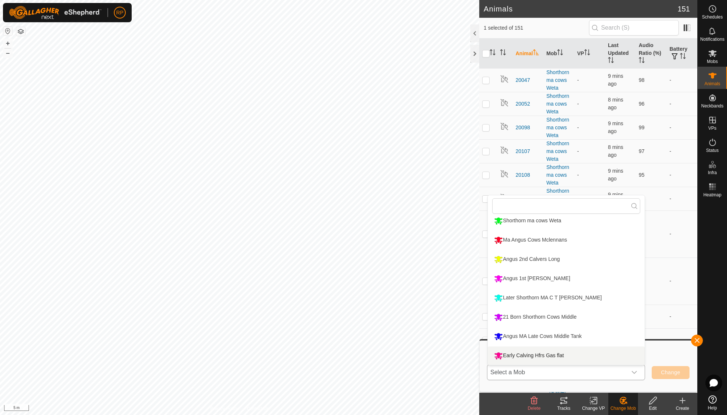
click at [546, 354] on li "Early Calving Hfrs Gas flat" at bounding box center [566, 356] width 157 height 19
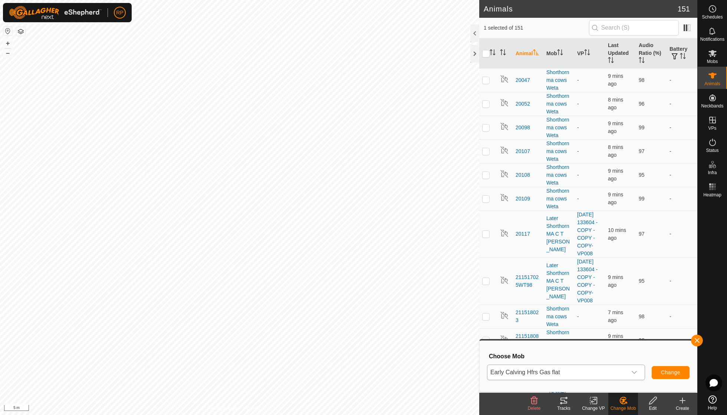
click at [663, 373] on span "Change" at bounding box center [670, 373] width 19 height 6
checkbox input "false"
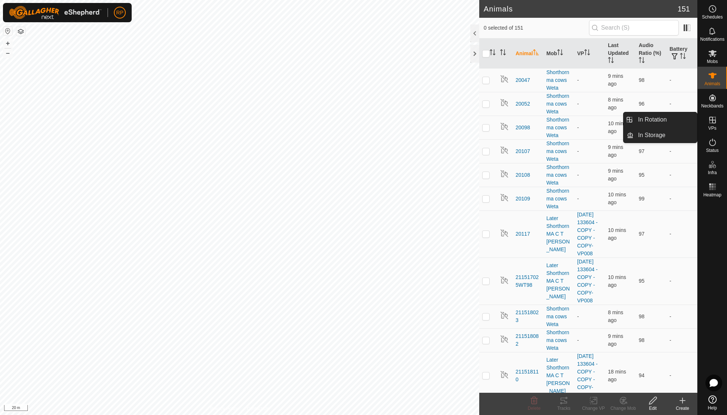
click at [713, 125] on es-virtualpaddocks-svg-icon at bounding box center [711, 120] width 13 height 12
click at [684, 402] on icon at bounding box center [682, 400] width 9 height 9
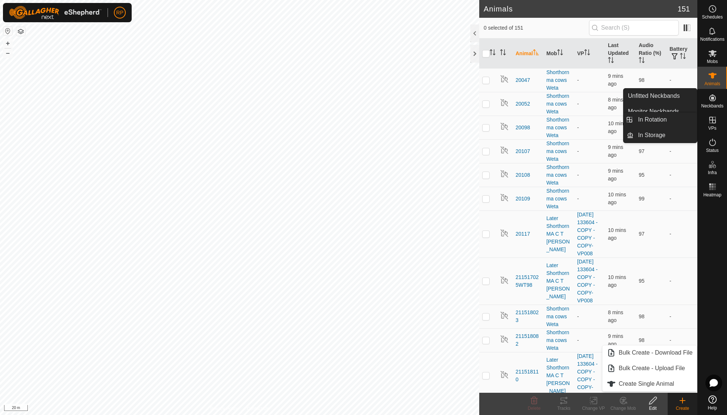
click at [712, 120] on icon at bounding box center [712, 120] width 7 height 7
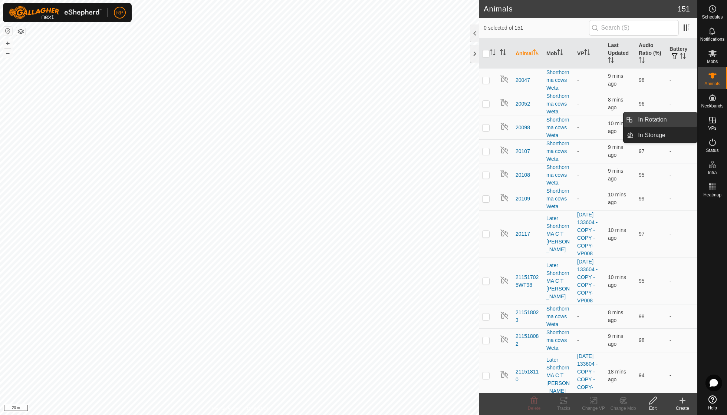
click at [647, 116] on link "In Rotation" at bounding box center [664, 119] width 63 height 15
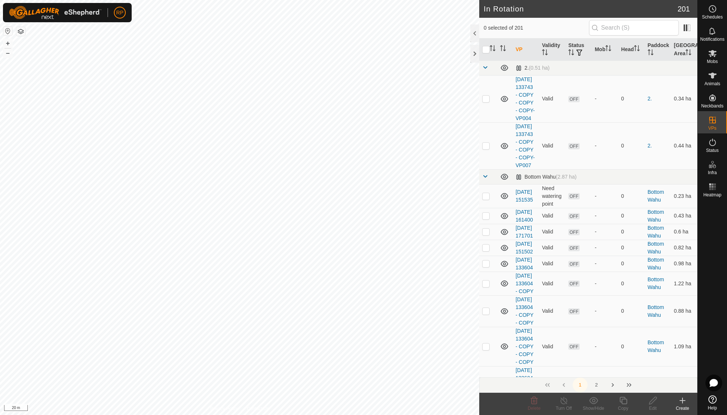
click at [683, 401] on icon at bounding box center [682, 401] width 5 height 0
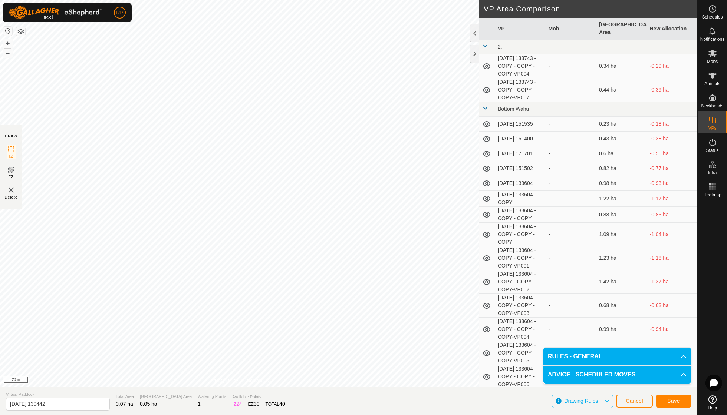
click at [670, 403] on span "Save" at bounding box center [673, 401] width 13 height 6
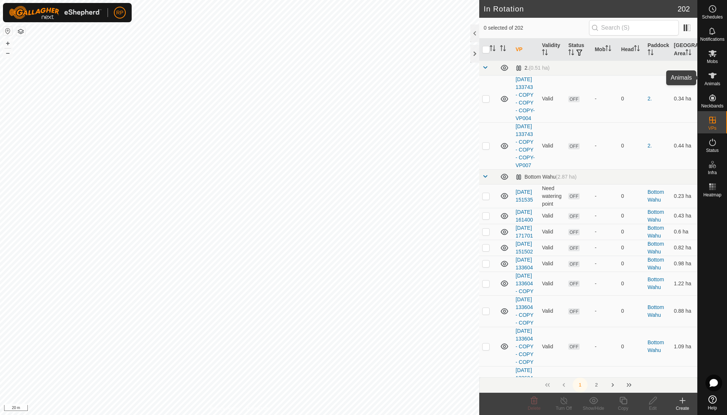
click at [712, 67] on div "Animals" at bounding box center [711, 78] width 29 height 22
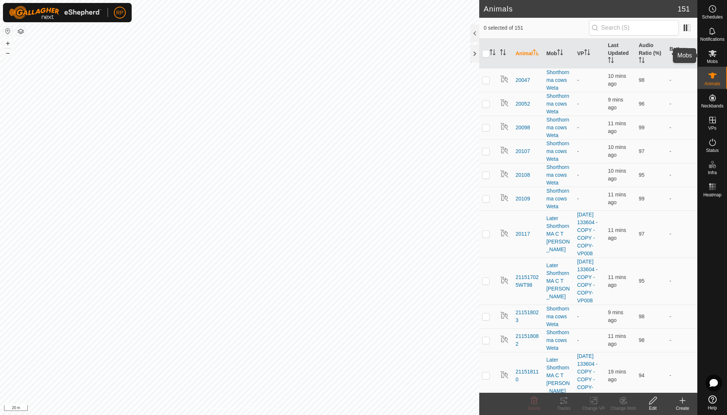
click at [712, 59] on span "Mobs" at bounding box center [712, 61] width 11 height 4
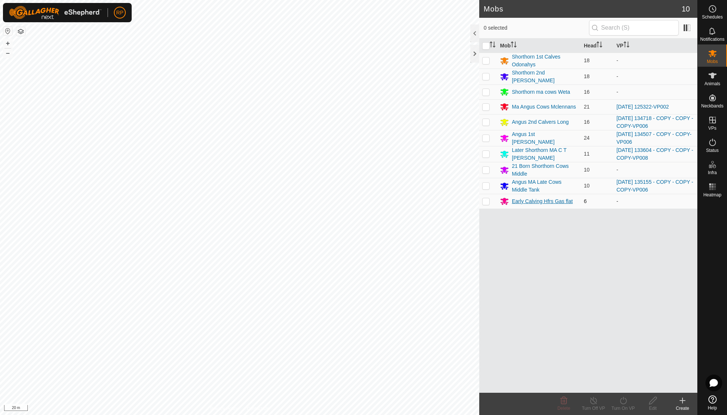
click at [522, 199] on div "Early Calving Hfrs Gas flat" at bounding box center [542, 202] width 61 height 8
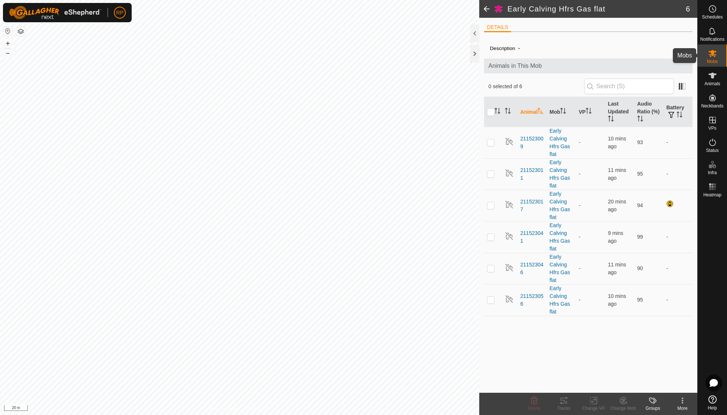
click at [710, 52] on icon at bounding box center [712, 53] width 9 height 9
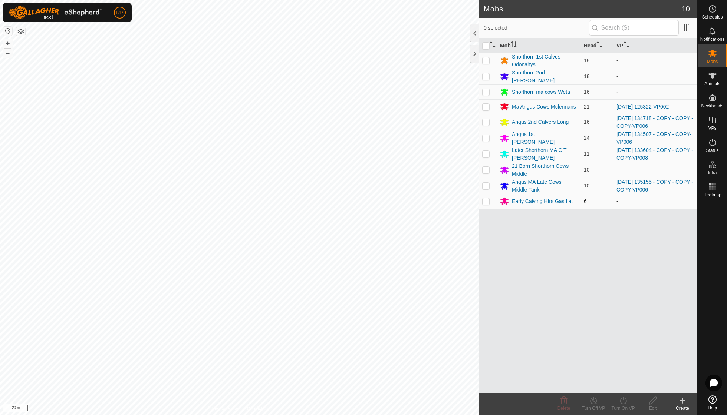
click at [485, 198] on p-checkbox at bounding box center [485, 201] width 7 height 6
checkbox input "true"
click at [623, 403] on icon at bounding box center [622, 400] width 9 height 9
click at [621, 385] on link "Now" at bounding box center [644, 384] width 73 height 15
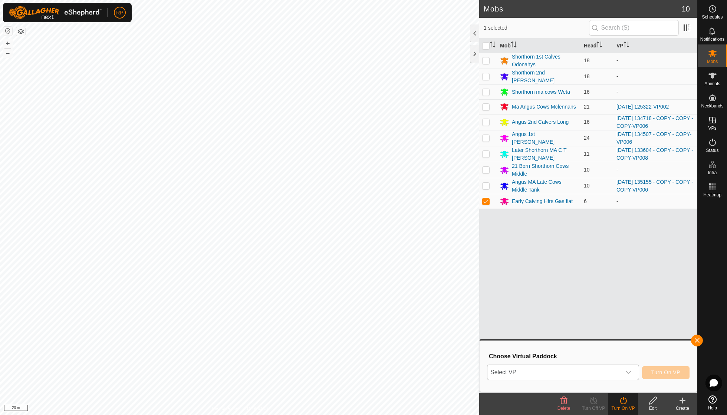
click at [629, 372] on icon "dropdown trigger" at bounding box center [627, 372] width 5 height 3
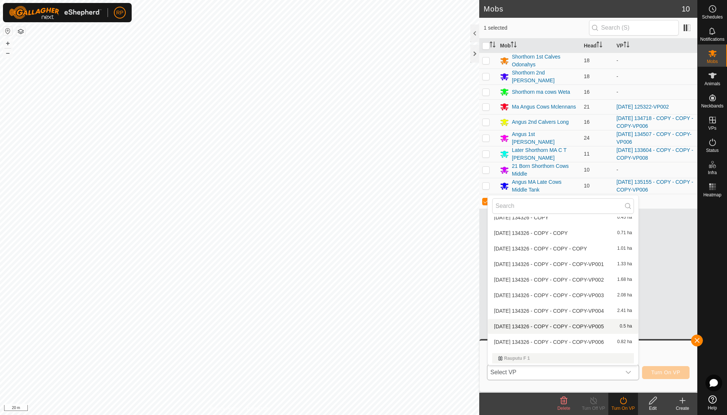
scroll to position [2558, 0]
click at [540, 366] on li "2025-08-21 130442 0.05 ha" at bounding box center [563, 373] width 151 height 15
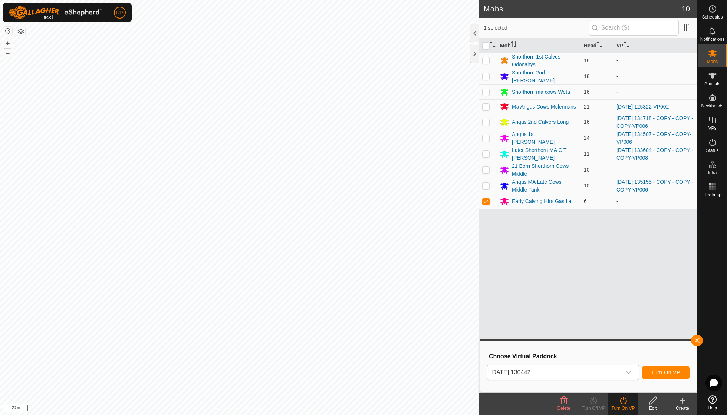
click at [666, 373] on span "Turn On VP" at bounding box center [665, 373] width 29 height 6
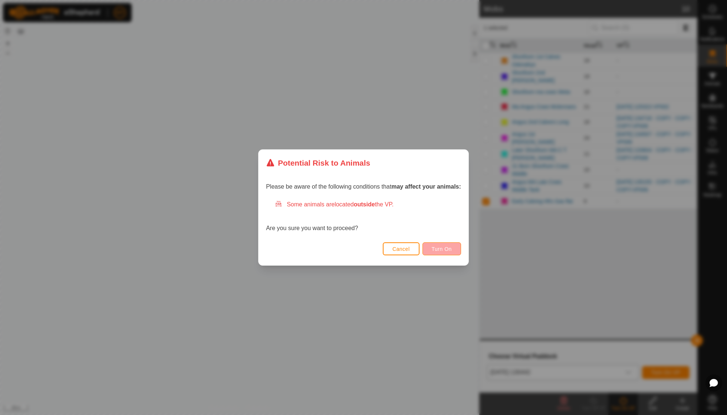
click at [447, 244] on button "Turn On" at bounding box center [441, 248] width 39 height 13
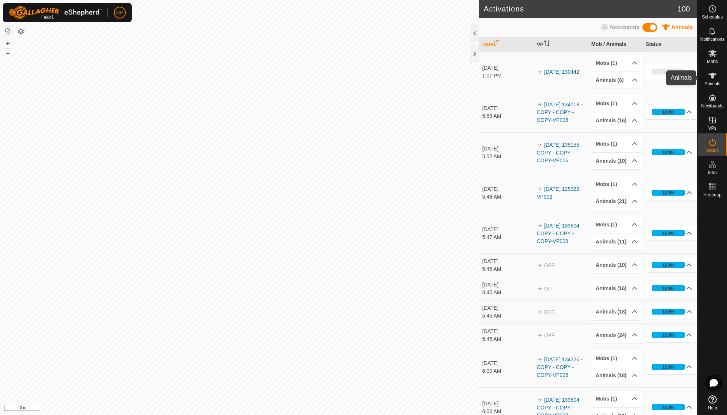
click at [711, 79] on icon at bounding box center [712, 75] width 9 height 9
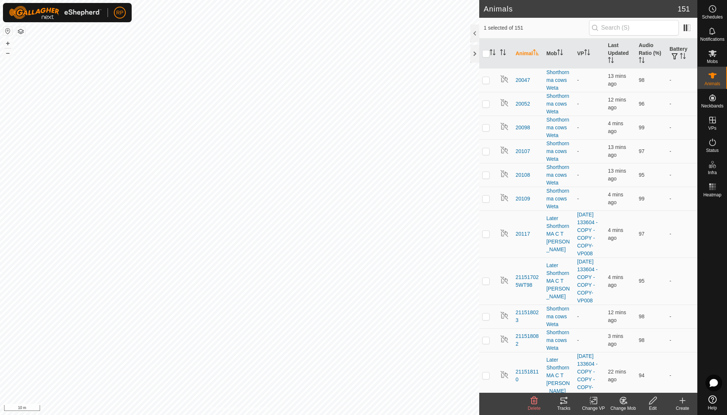
click at [622, 400] on icon at bounding box center [623, 401] width 5 height 4
click at [634, 371] on link "Choose Mob..." at bounding box center [644, 368] width 73 height 15
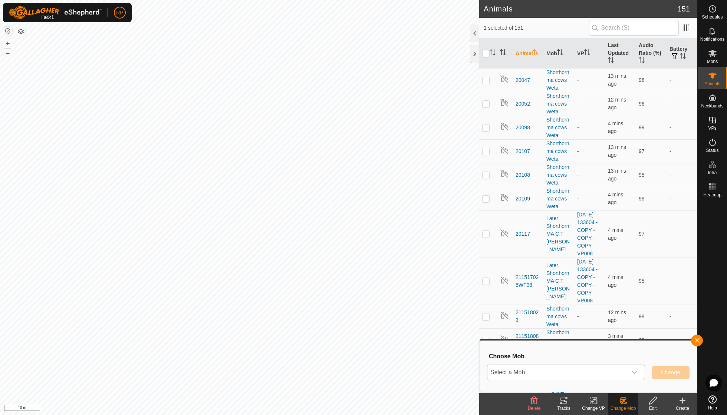
click at [635, 372] on icon "dropdown trigger" at bounding box center [633, 372] width 5 height 3
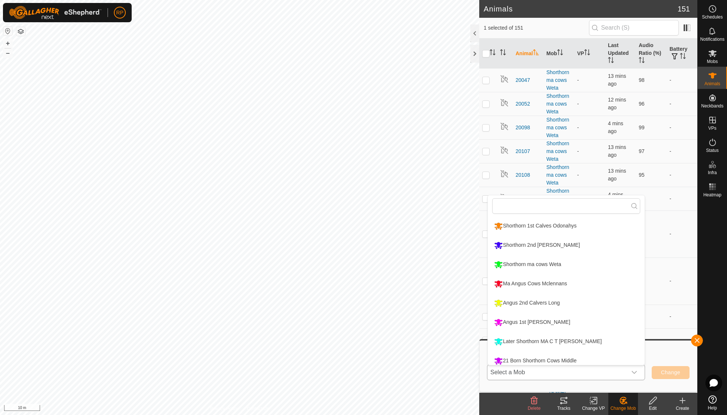
scroll to position [5, 0]
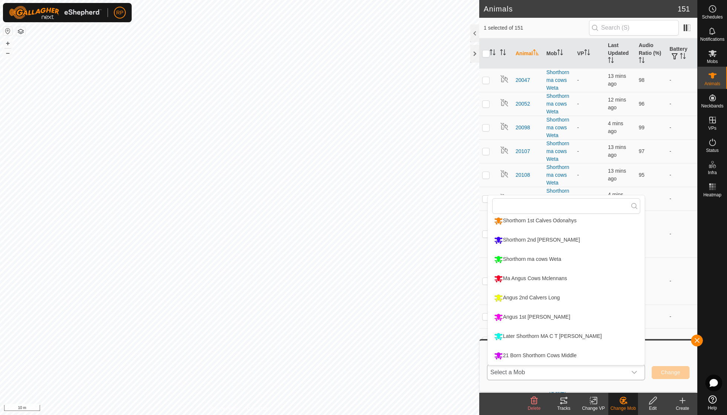
click at [543, 238] on li "Shorthorn 2nd [PERSON_NAME]" at bounding box center [566, 240] width 157 height 19
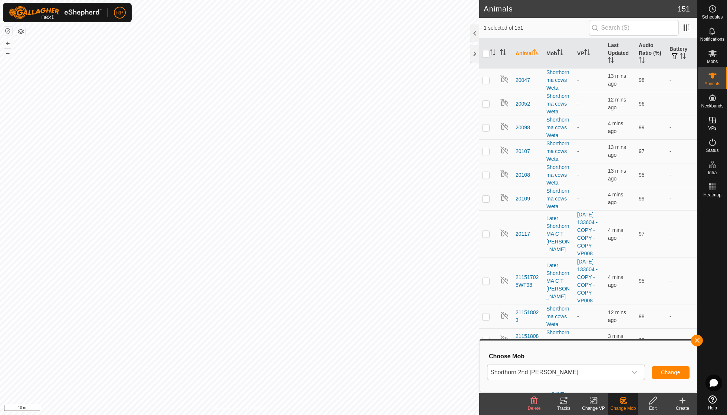
click at [668, 376] on span "Change" at bounding box center [670, 373] width 19 height 6
checkbox input "false"
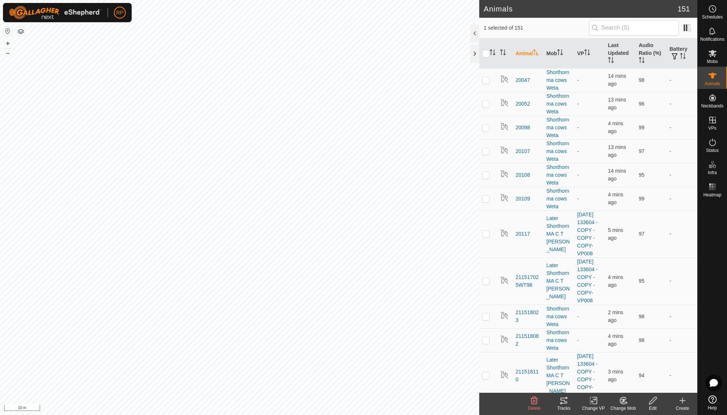
click at [627, 404] on icon at bounding box center [622, 400] width 9 height 9
click at [636, 369] on link "Choose Mob..." at bounding box center [644, 368] width 73 height 15
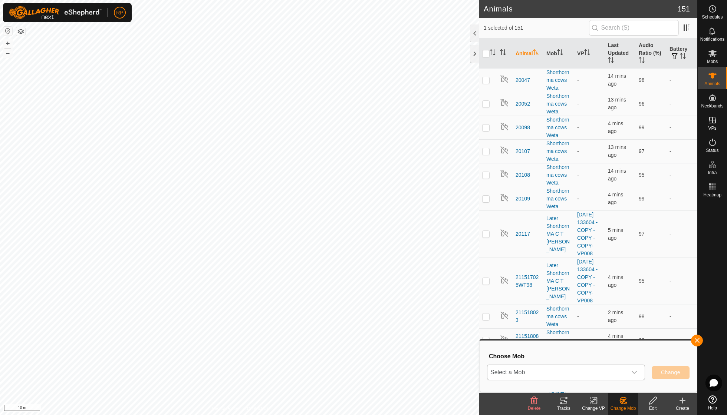
click at [632, 371] on icon "dropdown trigger" at bounding box center [633, 372] width 5 height 3
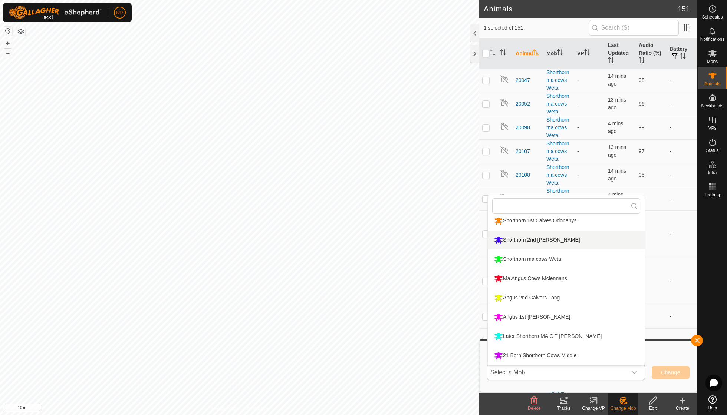
click at [558, 240] on li "Shorthorn 2nd [PERSON_NAME]" at bounding box center [566, 240] width 157 height 19
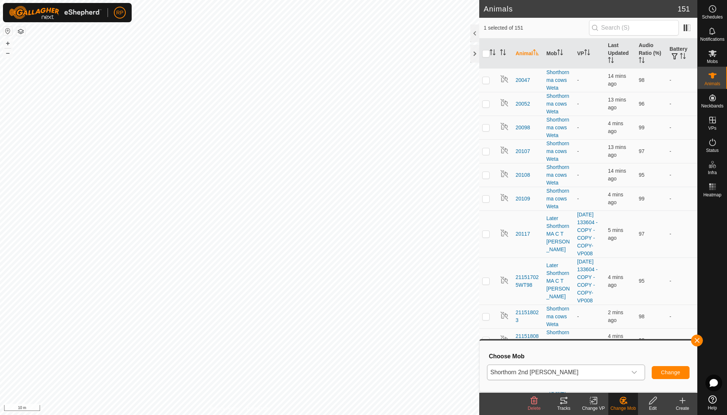
click at [665, 370] on span "Change" at bounding box center [670, 373] width 19 height 6
checkbox input "false"
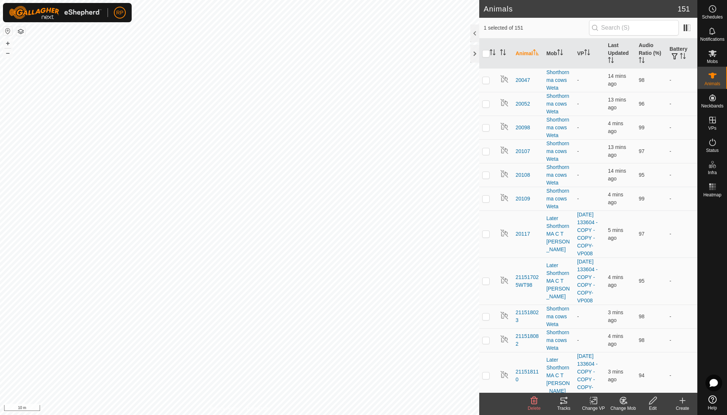
click at [621, 403] on icon at bounding box center [622, 400] width 6 height 7
click at [634, 371] on link "Choose Mob..." at bounding box center [644, 368] width 73 height 15
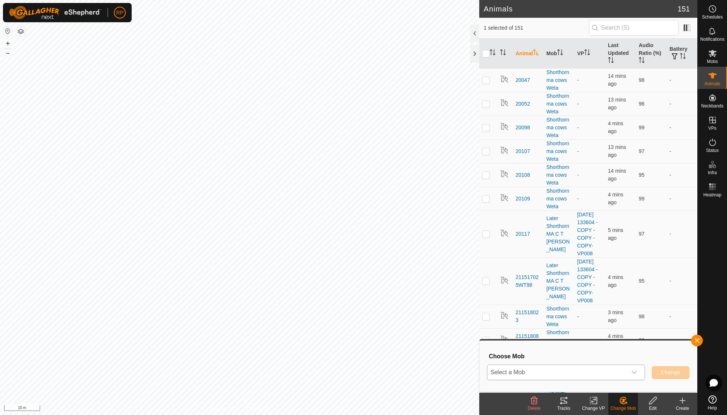
click at [634, 370] on icon "dropdown trigger" at bounding box center [634, 373] width 6 height 6
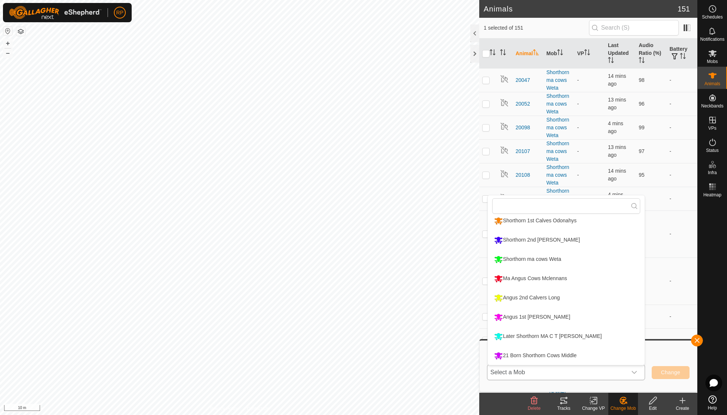
click at [555, 241] on li "Shorthorn 2nd [PERSON_NAME]" at bounding box center [566, 240] width 157 height 19
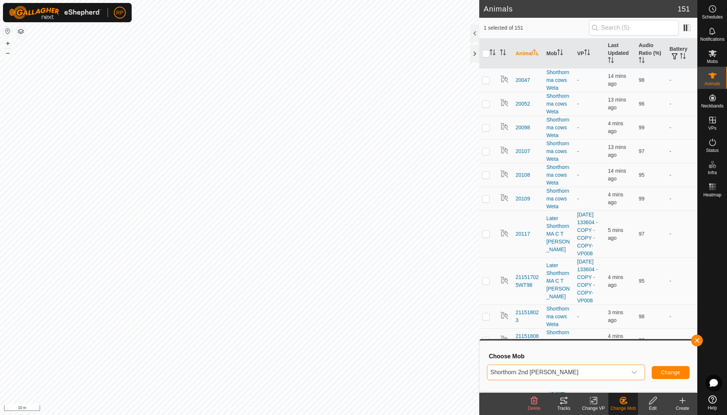
click at [667, 373] on span "Change" at bounding box center [670, 373] width 19 height 6
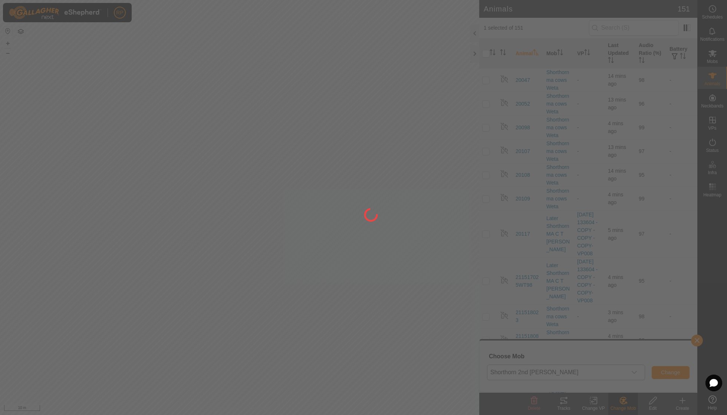
checkbox input "false"
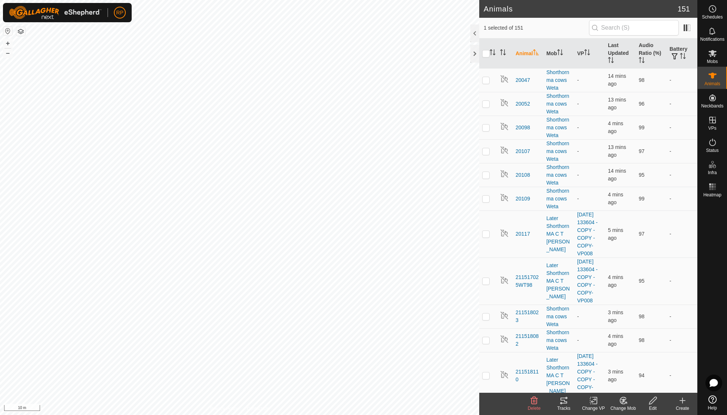
click at [622, 397] on icon at bounding box center [622, 400] width 6 height 7
click at [630, 368] on link "Choose Mob..." at bounding box center [644, 368] width 73 height 15
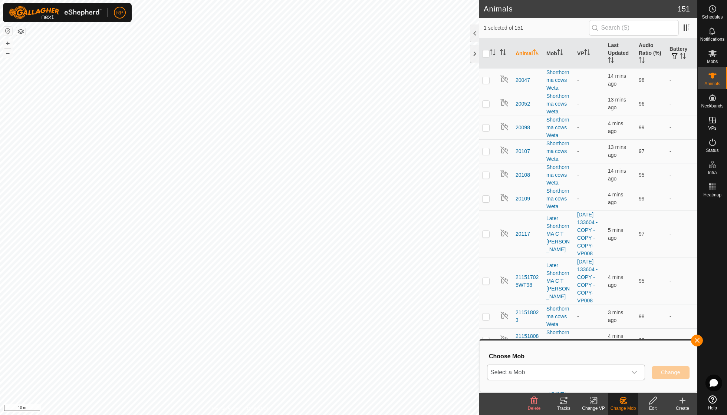
click at [634, 370] on icon "dropdown trigger" at bounding box center [634, 373] width 6 height 6
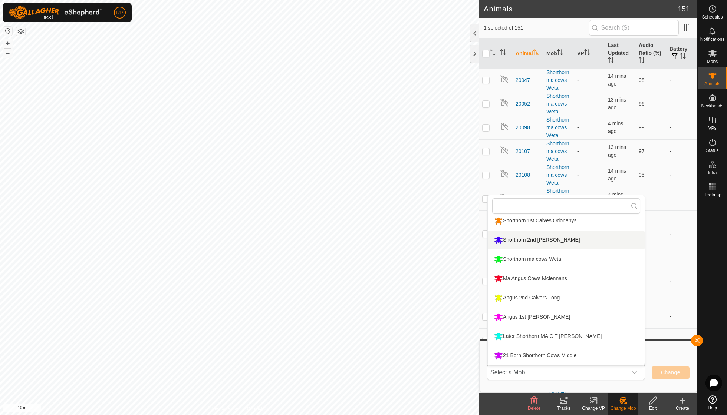
click at [569, 244] on li "Shorthorn 2nd [PERSON_NAME]" at bounding box center [566, 240] width 157 height 19
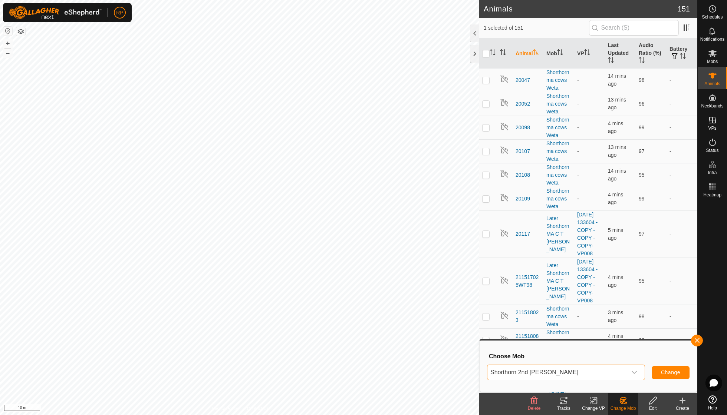
click at [668, 368] on button "Change" at bounding box center [670, 372] width 38 height 13
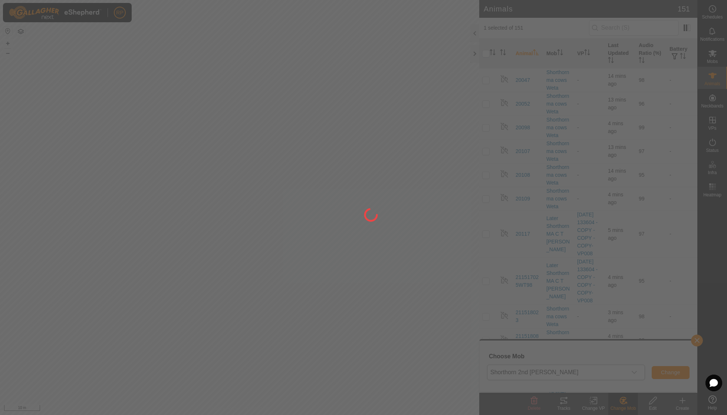
checkbox input "false"
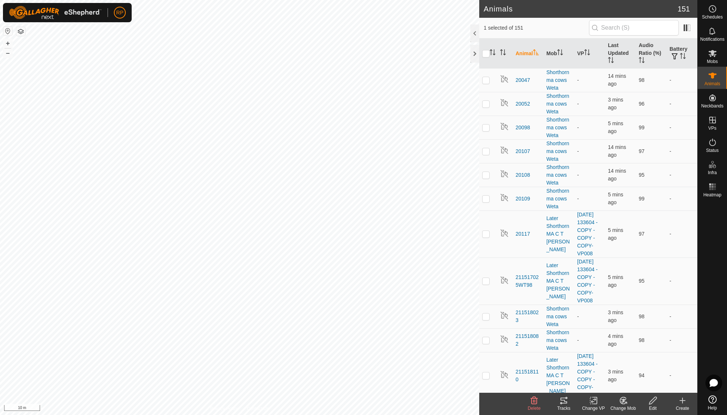
click at [623, 400] on icon at bounding box center [623, 401] width 5 height 4
click at [631, 370] on link "Choose Mob..." at bounding box center [644, 368] width 73 height 15
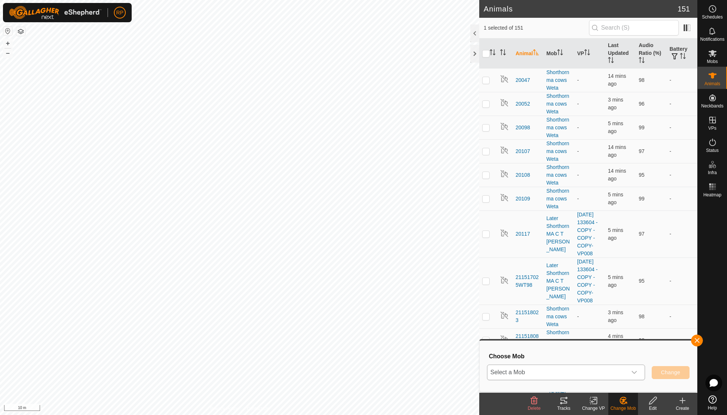
click at [634, 373] on icon "dropdown trigger" at bounding box center [633, 372] width 5 height 3
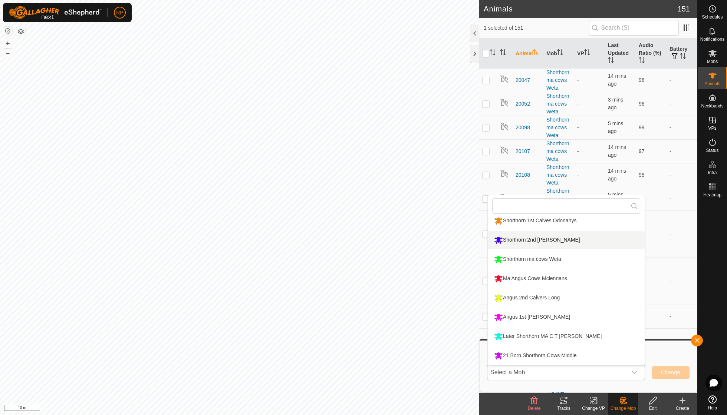
click at [560, 239] on li "Shorthorn 2nd [PERSON_NAME]" at bounding box center [566, 240] width 157 height 19
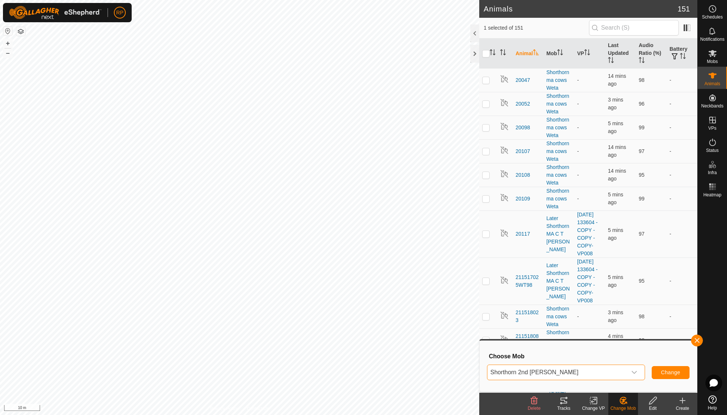
click at [667, 371] on span "Change" at bounding box center [670, 373] width 19 height 6
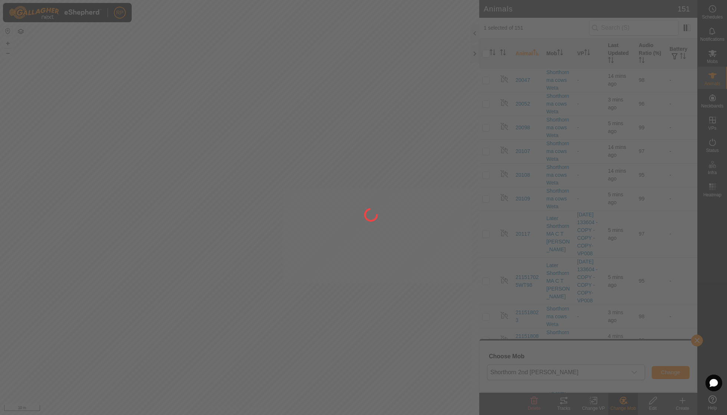
checkbox input "false"
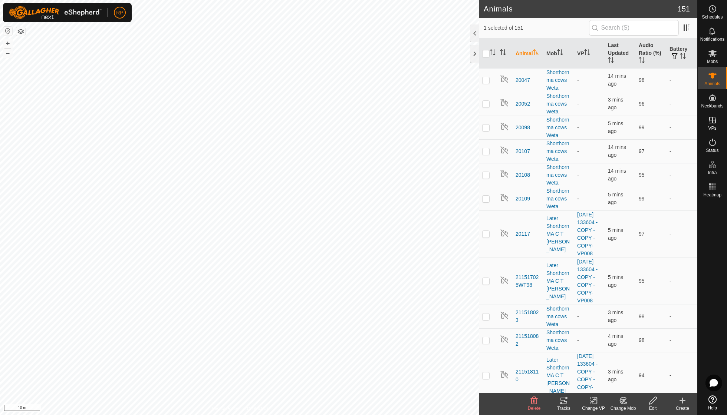
click at [623, 403] on icon at bounding box center [622, 400] width 9 height 9
click at [631, 369] on link "Choose Mob..." at bounding box center [644, 368] width 73 height 15
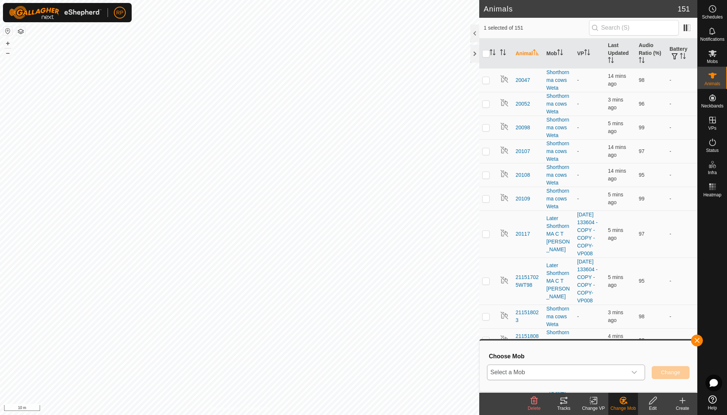
click at [634, 373] on icon "dropdown trigger" at bounding box center [633, 372] width 5 height 3
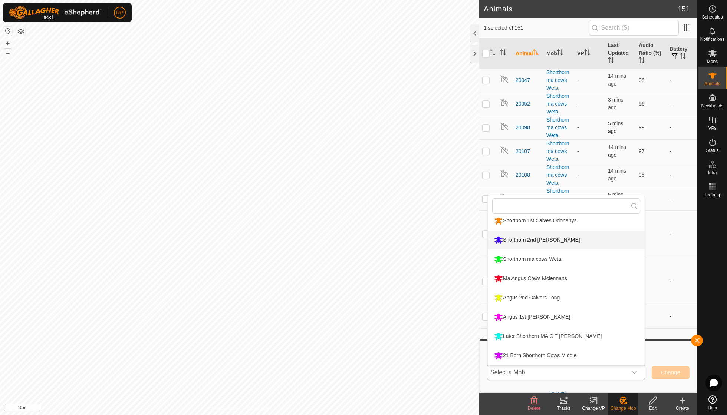
click at [550, 241] on li "Shorthorn 2nd [PERSON_NAME]" at bounding box center [566, 240] width 157 height 19
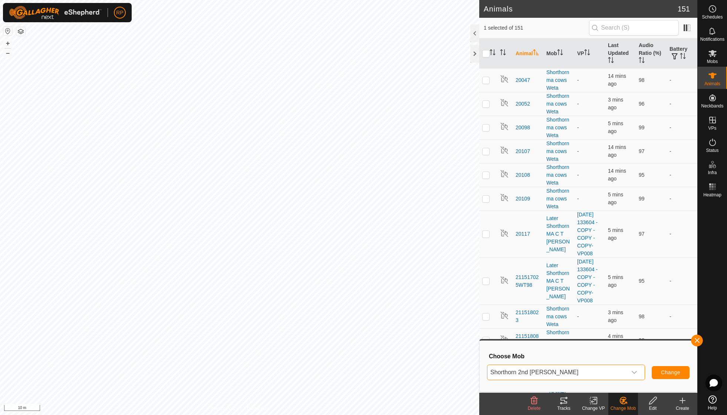
click at [672, 373] on span "Change" at bounding box center [670, 373] width 19 height 6
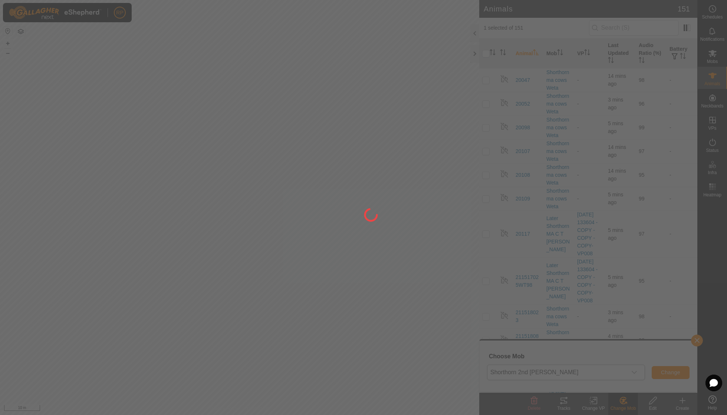
checkbox input "false"
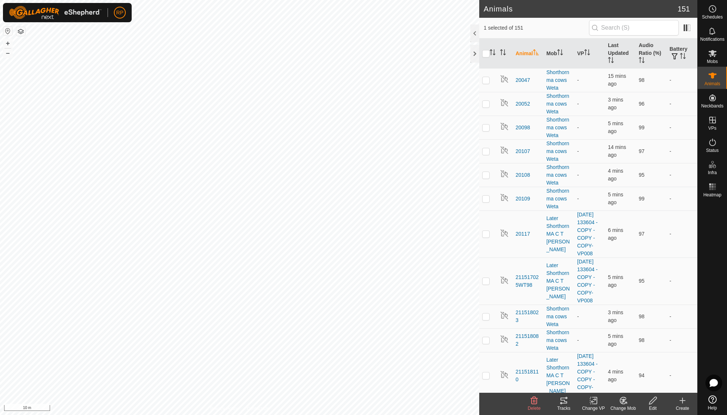
click at [625, 400] on icon at bounding box center [623, 401] width 5 height 4
click at [636, 370] on link "Choose Mob..." at bounding box center [644, 368] width 73 height 15
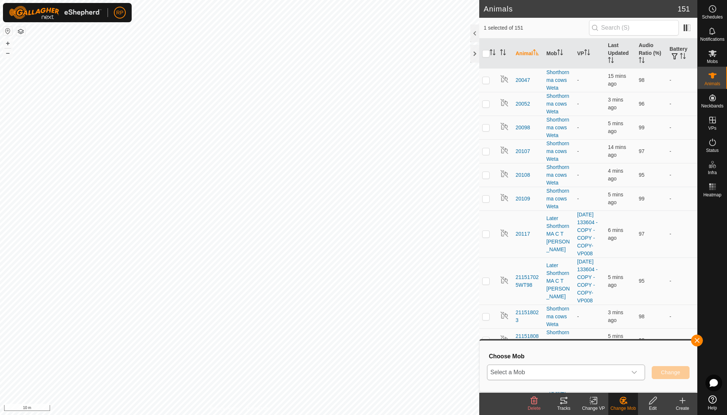
click at [636, 373] on icon "dropdown trigger" at bounding box center [634, 373] width 6 height 6
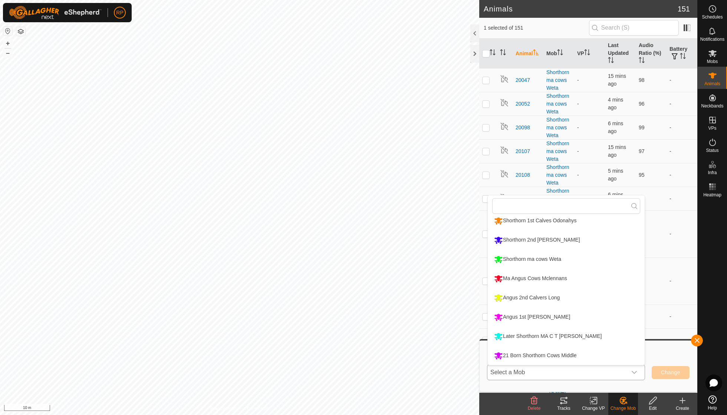
click at [548, 354] on li "21 Born Shorthorn Cows Middle" at bounding box center [566, 356] width 157 height 19
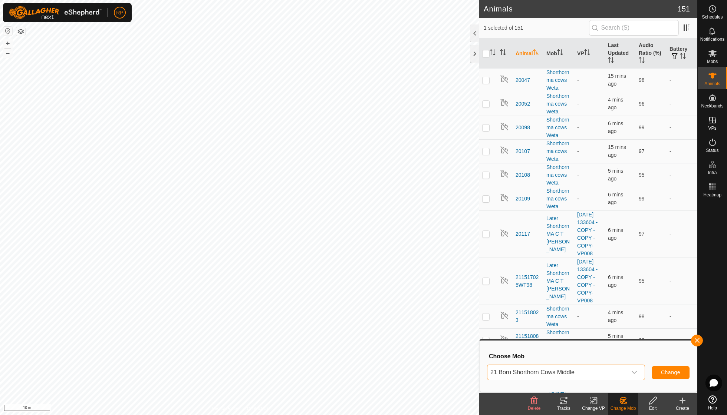
click at [661, 371] on span "Change" at bounding box center [670, 373] width 19 height 6
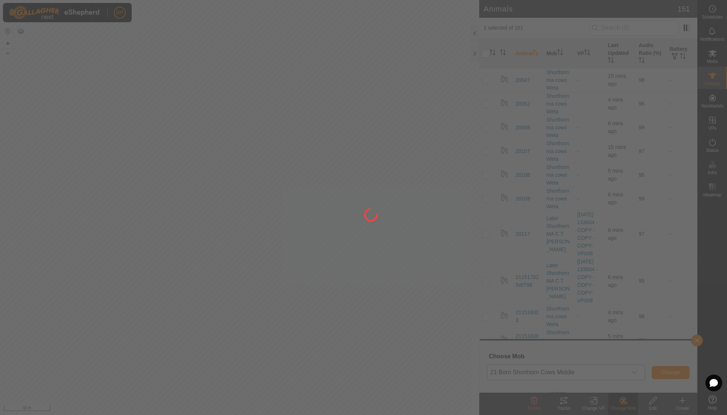
checkbox input "false"
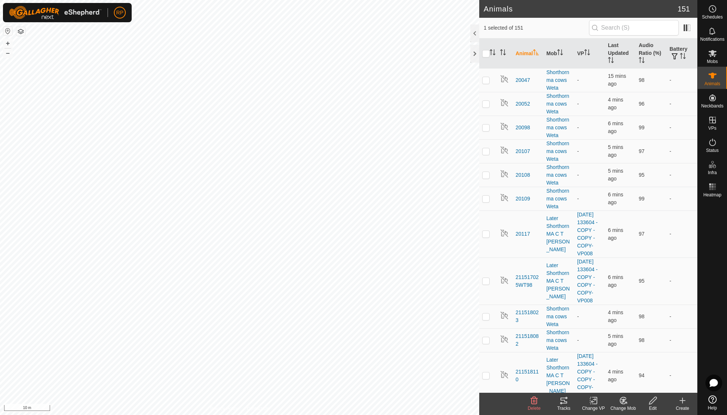
click at [621, 396] on icon at bounding box center [622, 400] width 9 height 9
click at [640, 366] on link "Choose Mob..." at bounding box center [644, 368] width 73 height 15
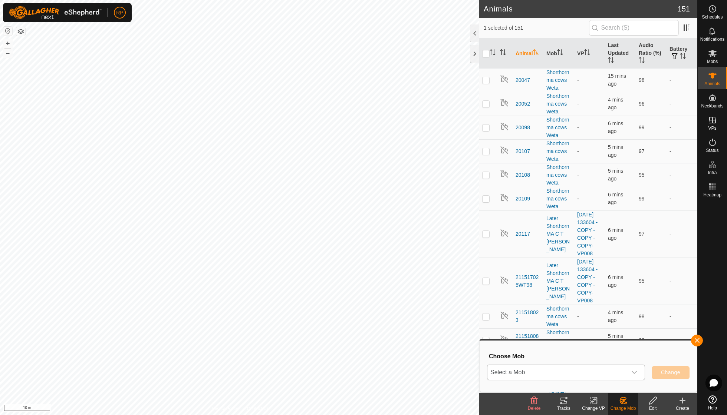
click at [634, 374] on icon "dropdown trigger" at bounding box center [634, 373] width 6 height 6
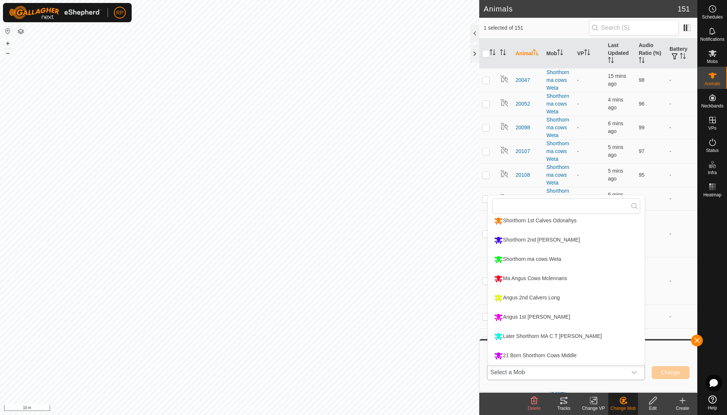
click at [546, 356] on li "21 Born Shorthorn Cows Middle" at bounding box center [566, 356] width 157 height 19
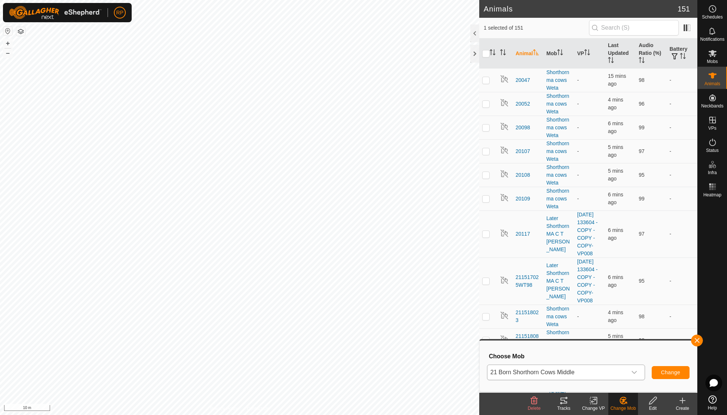
click at [661, 371] on span "Change" at bounding box center [670, 373] width 19 height 6
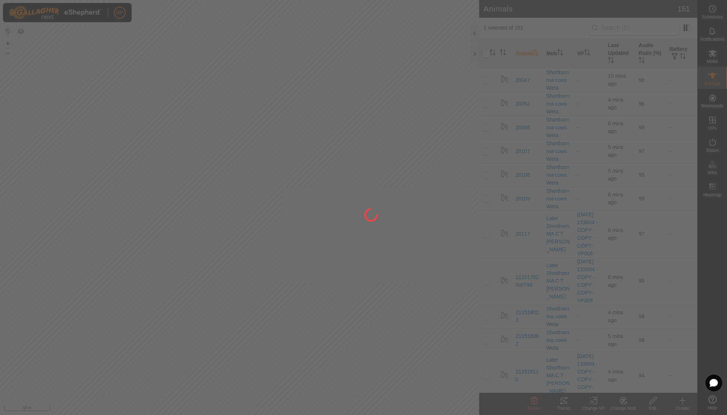
checkbox input "false"
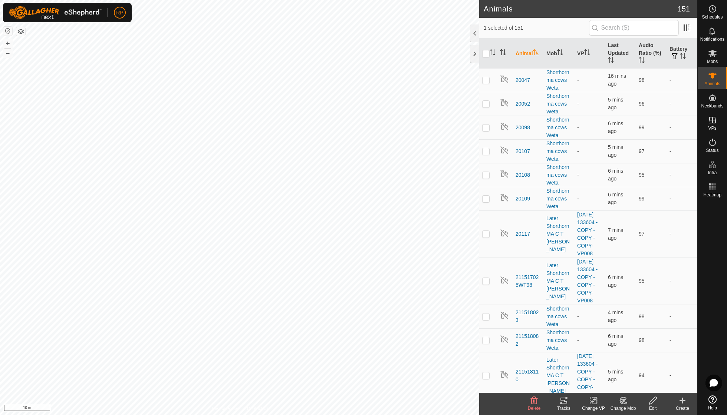
click at [624, 404] on icon at bounding box center [622, 400] width 6 height 7
click at [634, 370] on link "Choose Mob..." at bounding box center [644, 368] width 73 height 15
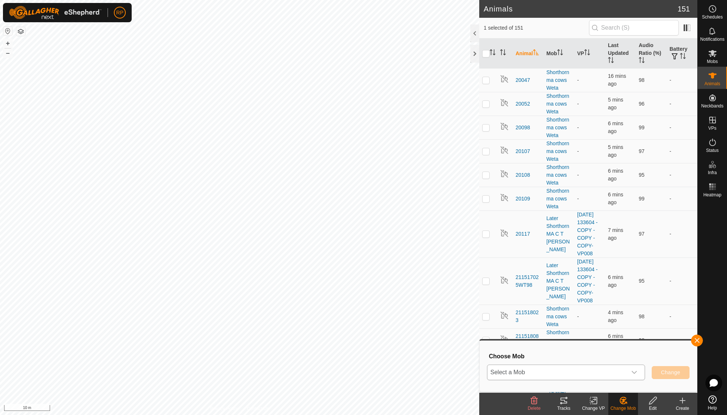
click at [635, 371] on icon "dropdown trigger" at bounding box center [634, 373] width 6 height 6
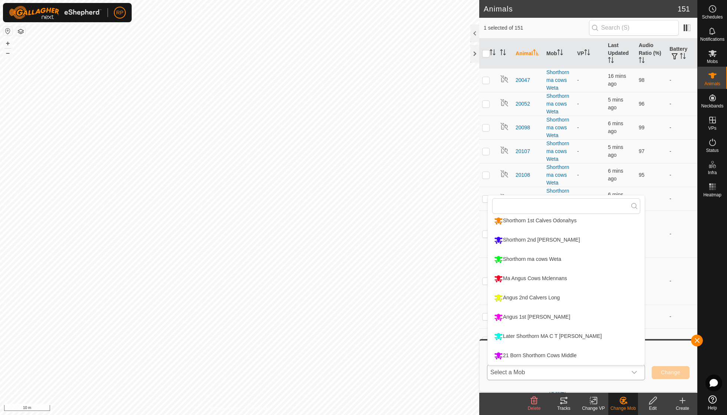
click at [566, 354] on li "21 Born Shorthorn Cows Middle" at bounding box center [566, 356] width 157 height 19
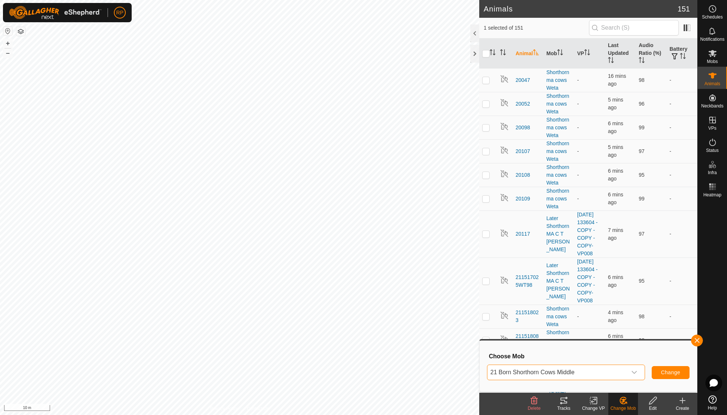
click at [675, 376] on span "Change" at bounding box center [670, 373] width 19 height 6
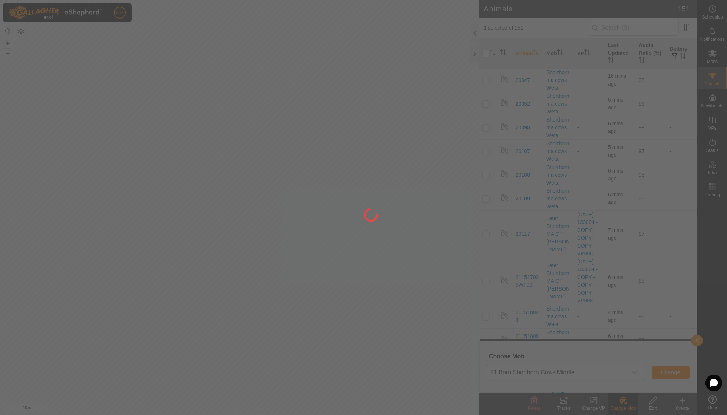
checkbox input "false"
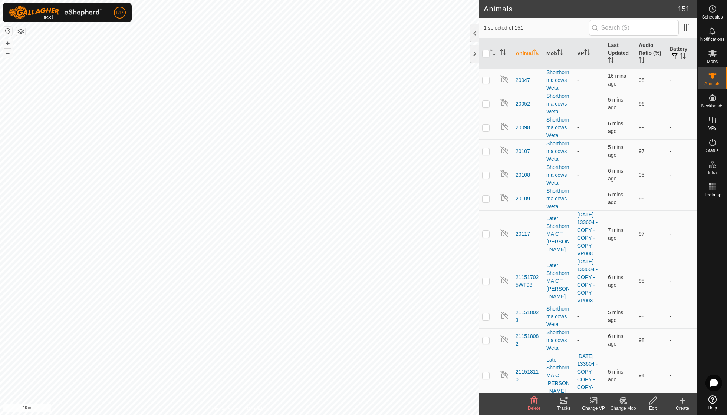
click at [625, 403] on icon at bounding box center [622, 400] width 9 height 9
click at [631, 370] on link "Choose Mob..." at bounding box center [644, 368] width 73 height 15
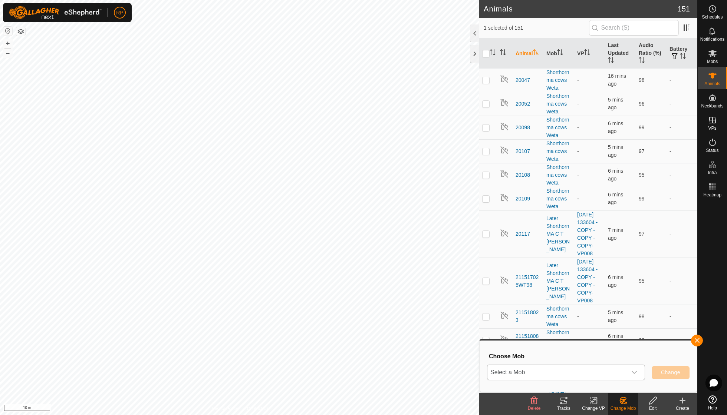
click at [632, 372] on icon "dropdown trigger" at bounding box center [633, 372] width 5 height 3
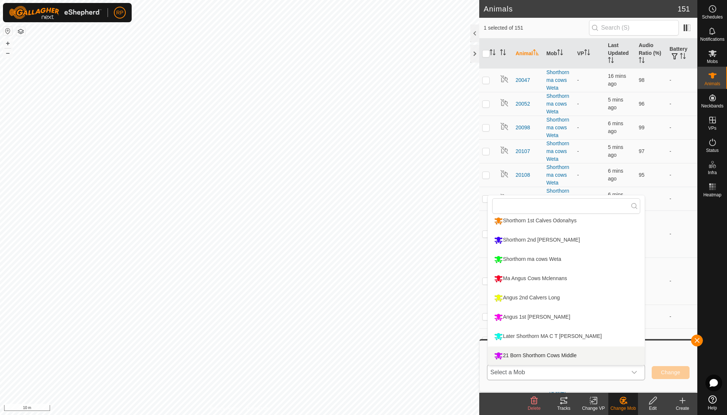
click at [579, 355] on li "21 Born Shorthorn Cows Middle" at bounding box center [566, 356] width 157 height 19
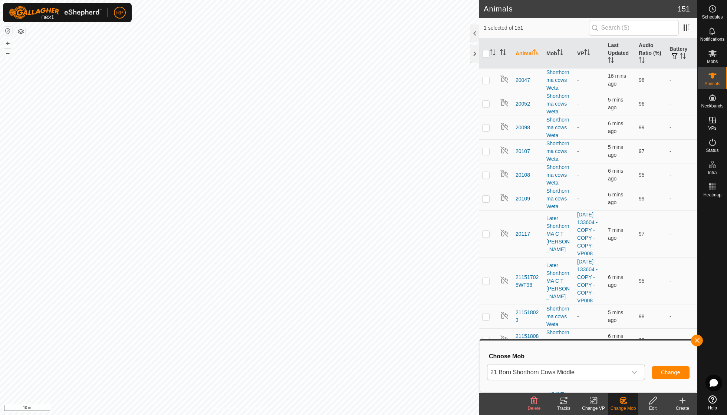
click at [669, 376] on button "Change" at bounding box center [670, 372] width 38 height 13
checkbox input "false"
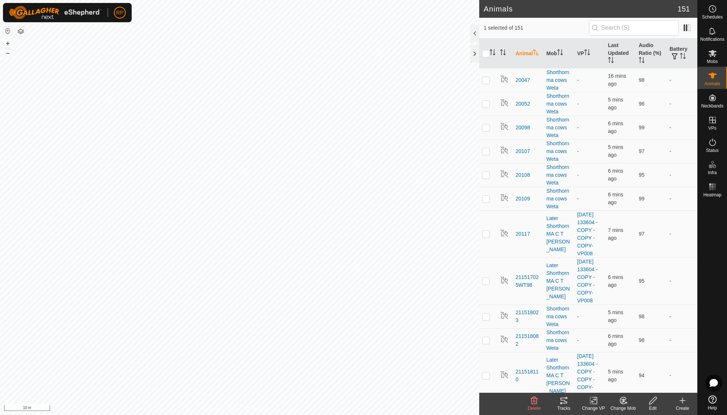
click at [624, 399] on icon at bounding box center [622, 400] width 9 height 9
click at [635, 371] on link "Choose Mob..." at bounding box center [644, 368] width 73 height 15
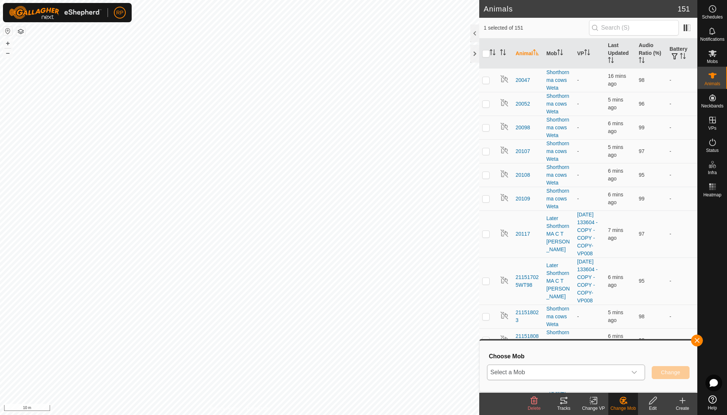
click at [634, 371] on icon "dropdown trigger" at bounding box center [634, 373] width 6 height 6
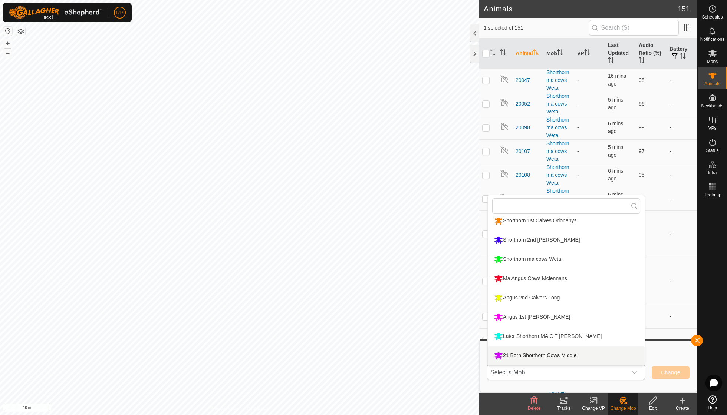
click at [572, 352] on li "21 Born Shorthorn Cows Middle" at bounding box center [566, 356] width 157 height 19
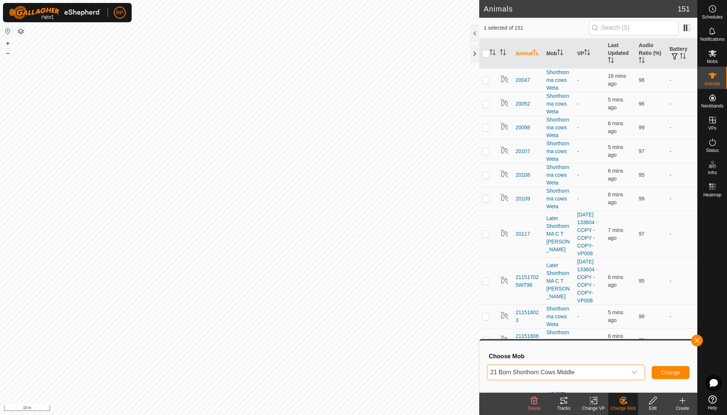
click at [675, 374] on span "Change" at bounding box center [670, 373] width 19 height 6
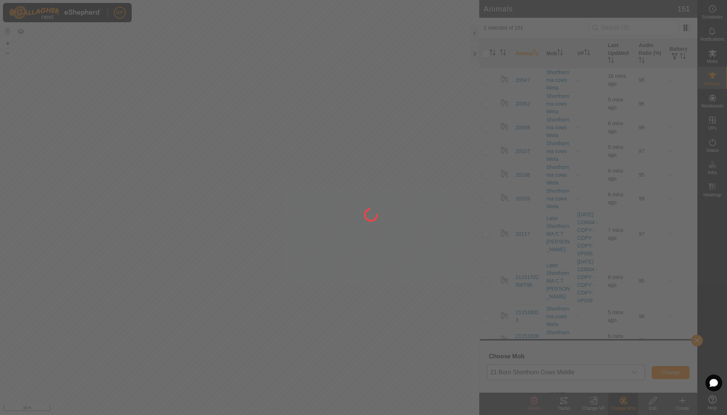
checkbox input "false"
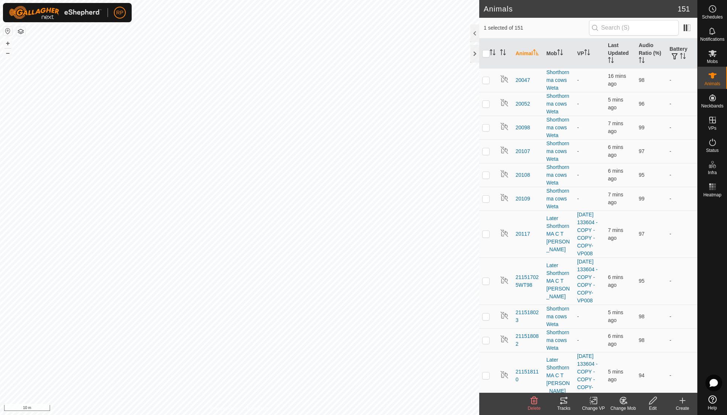
click at [624, 399] on icon at bounding box center [622, 400] width 9 height 9
click at [631, 368] on link "Choose Mob..." at bounding box center [644, 368] width 73 height 15
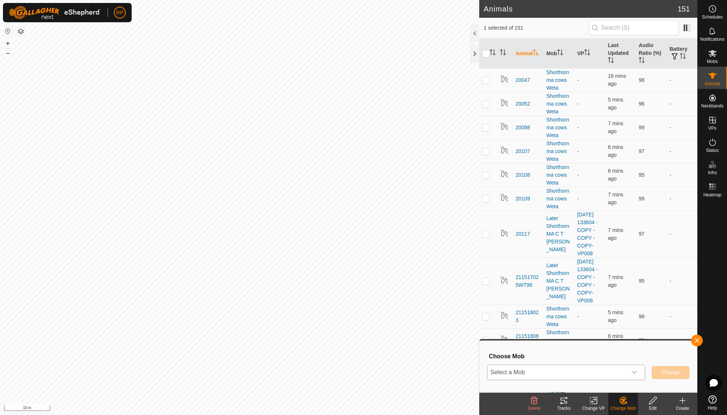
click at [634, 370] on icon "dropdown trigger" at bounding box center [634, 373] width 6 height 6
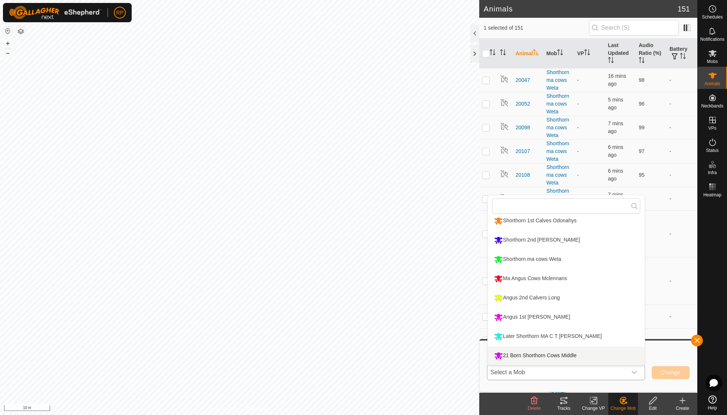
click at [574, 356] on li "21 Born Shorthorn Cows Middle" at bounding box center [566, 356] width 157 height 19
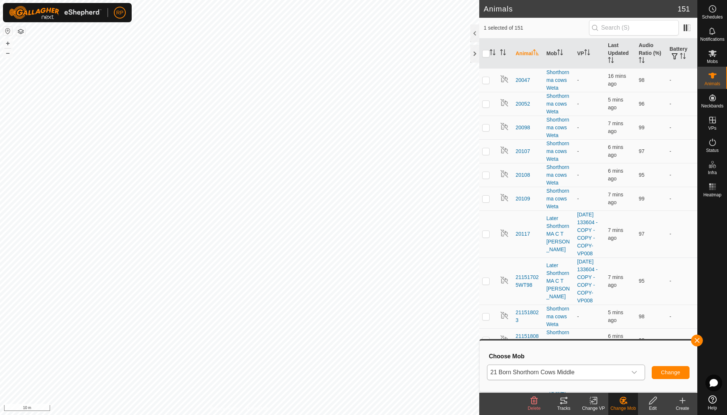
click at [659, 370] on button "Change" at bounding box center [670, 372] width 38 height 13
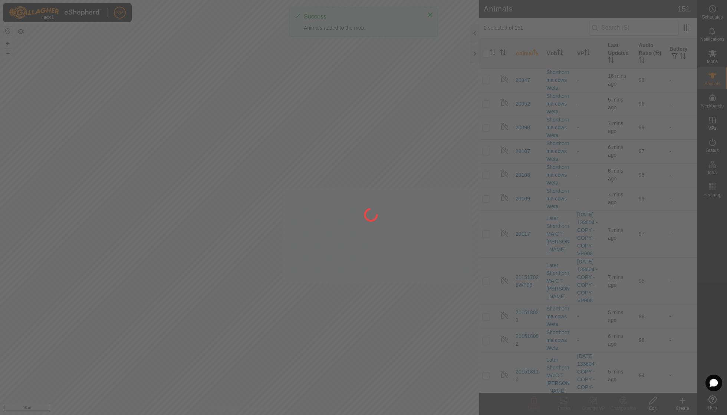
checkbox input "false"
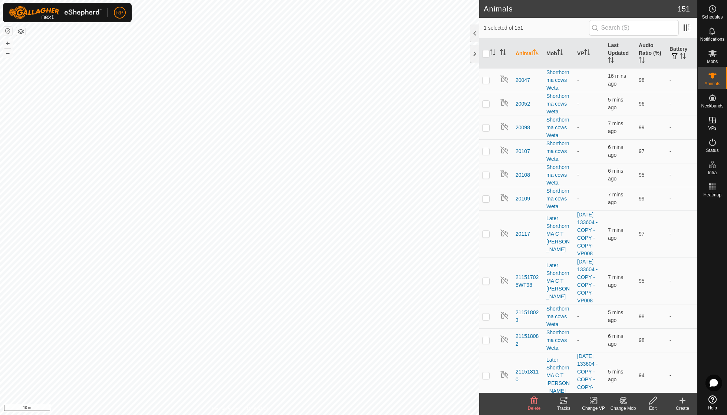
click at [622, 398] on icon at bounding box center [622, 400] width 9 height 9
click at [632, 368] on link "Choose Mob..." at bounding box center [644, 368] width 73 height 15
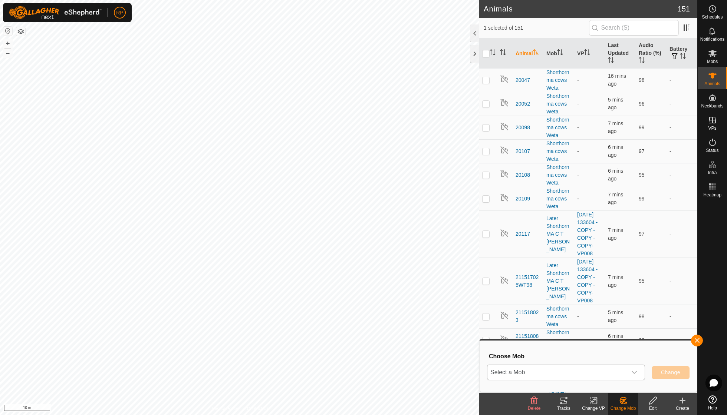
click at [635, 371] on icon "dropdown trigger" at bounding box center [634, 373] width 6 height 6
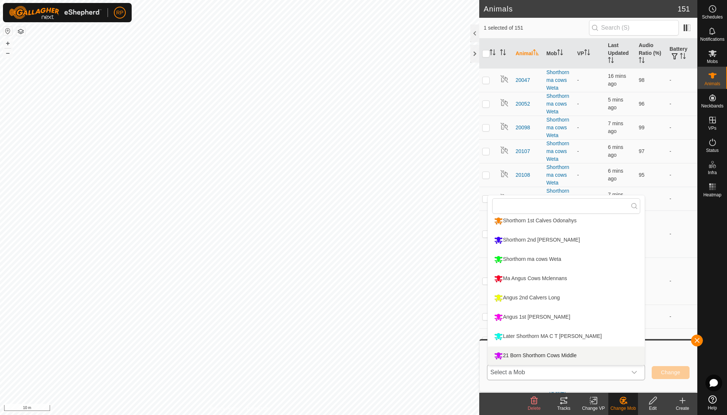
click at [578, 353] on li "21 Born Shorthorn Cows Middle" at bounding box center [566, 356] width 157 height 19
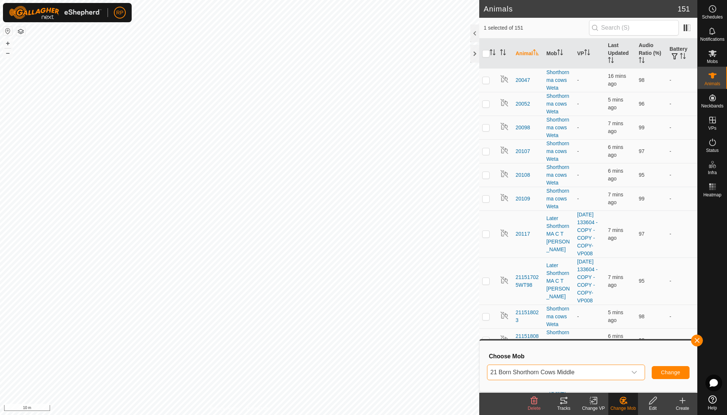
click at [661, 373] on span "Change" at bounding box center [670, 373] width 19 height 6
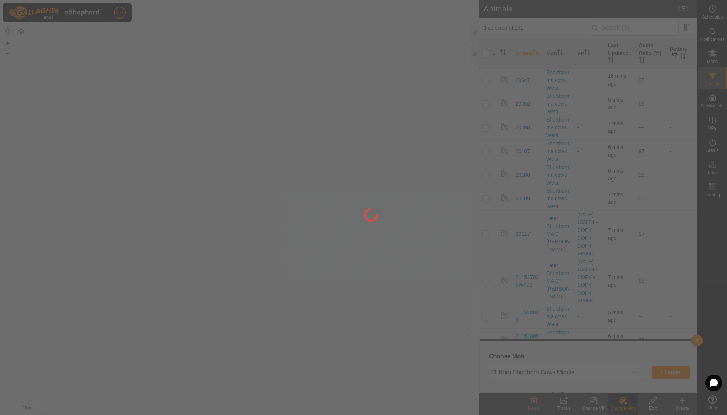
checkbox input "false"
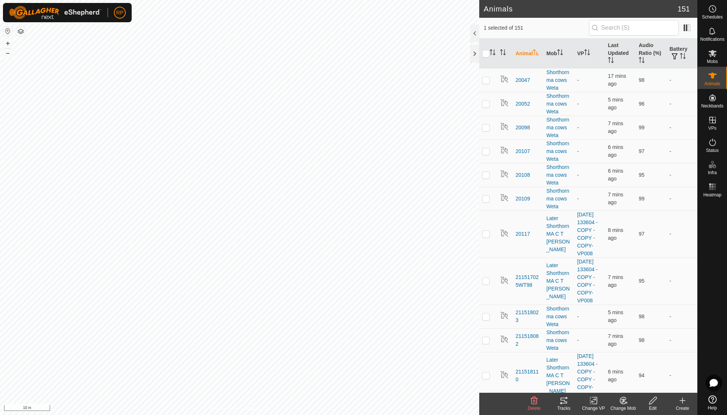
click at [621, 403] on icon at bounding box center [622, 400] width 6 height 7
click at [635, 371] on link "Choose Mob..." at bounding box center [644, 368] width 73 height 15
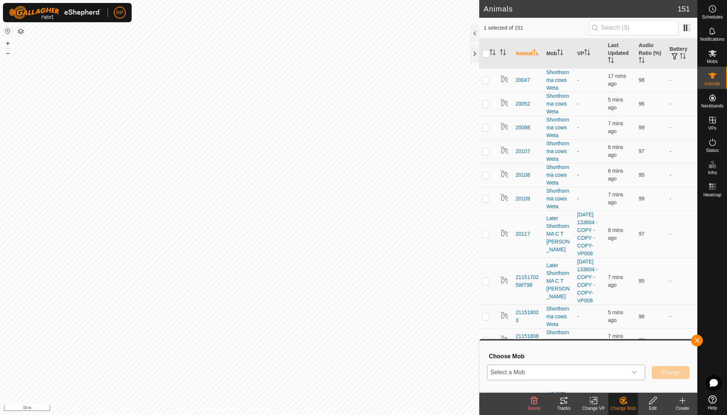
click at [634, 370] on icon "dropdown trigger" at bounding box center [634, 373] width 6 height 6
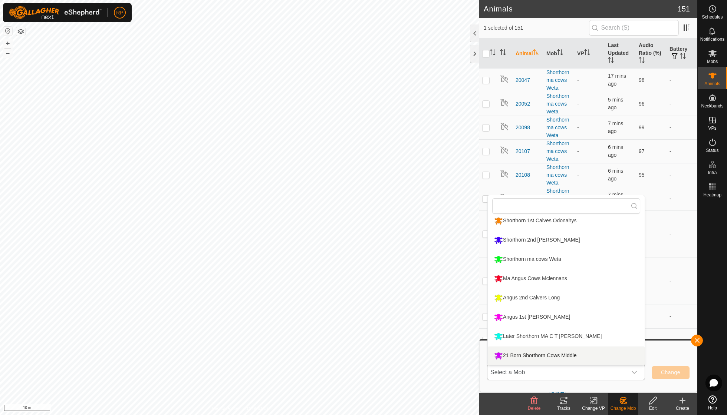
click at [588, 354] on li "21 Born Shorthorn Cows Middle" at bounding box center [566, 356] width 157 height 19
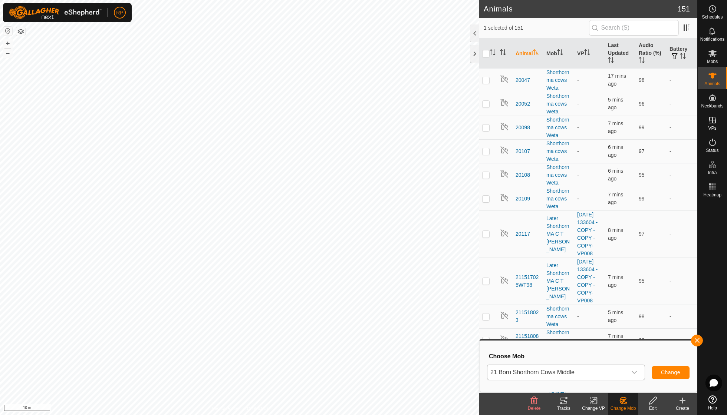
click at [669, 371] on span "Change" at bounding box center [670, 373] width 19 height 6
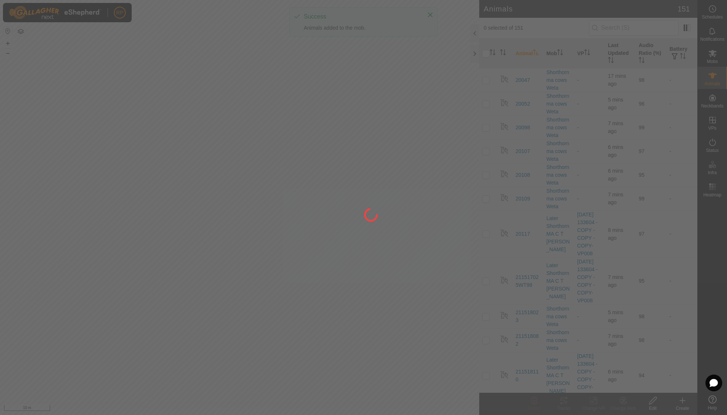
checkbox input "false"
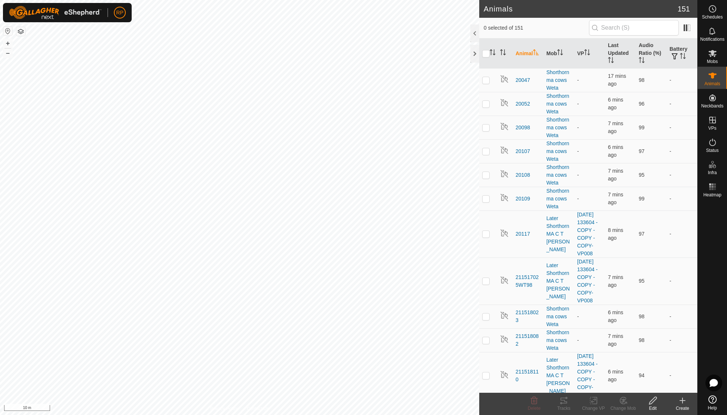
click at [511, 414] on div "Animals 151 0 selected of 151 Animal Mob VP Last Updated Audio Ratio (%) Batter…" at bounding box center [348, 207] width 697 height 415
click at [214, 0] on html "RP Schedules Notifications Mobs Animals Neckbands VPs Status Infra Heatmap Help…" at bounding box center [363, 207] width 727 height 415
click at [707, 59] on span "Mobs" at bounding box center [712, 61] width 11 height 4
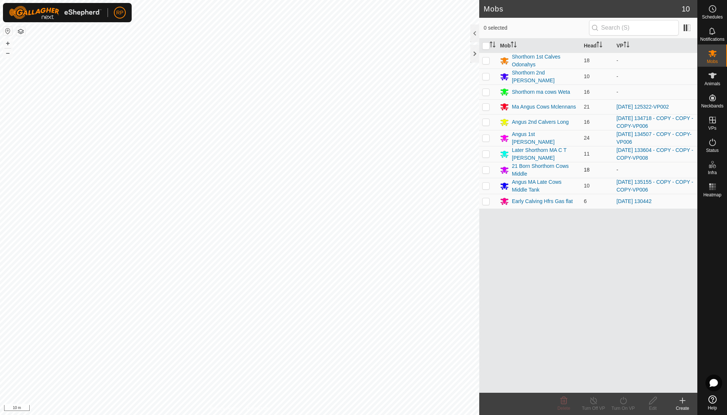
click at [489, 166] on td at bounding box center [488, 170] width 18 height 16
checkbox input "true"
click at [652, 401] on icon at bounding box center [652, 400] width 9 height 9
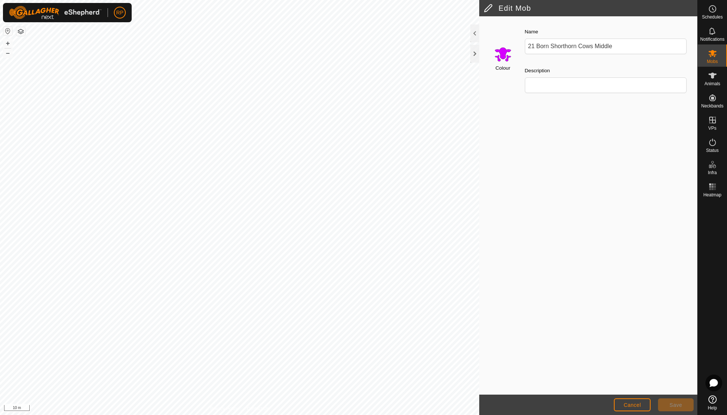
click at [503, 56] on input "Select a color" at bounding box center [503, 54] width 18 height 18
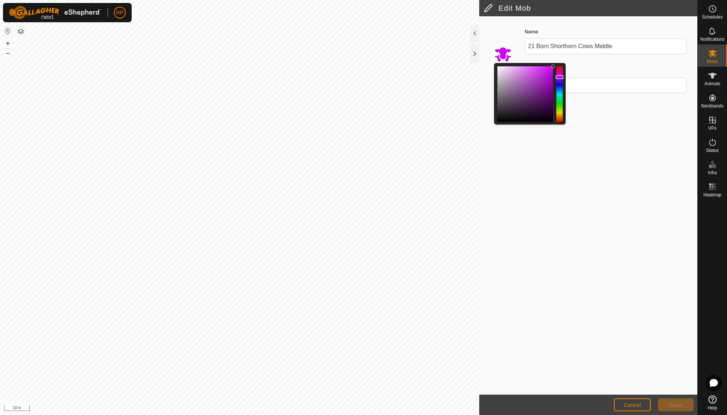
click at [561, 112] on div at bounding box center [559, 94] width 6 height 56
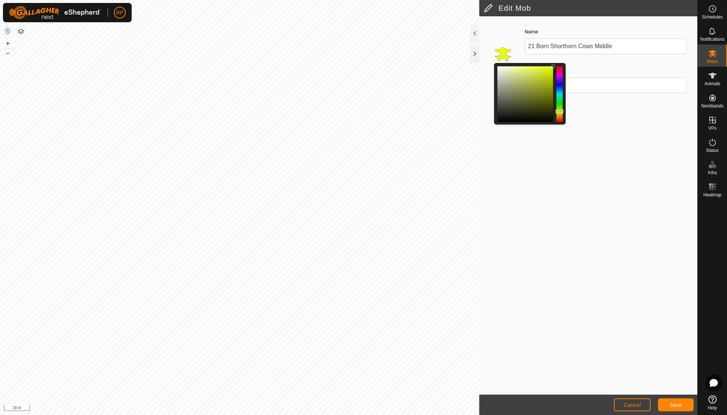
click at [677, 402] on span "Save" at bounding box center [675, 405] width 13 height 6
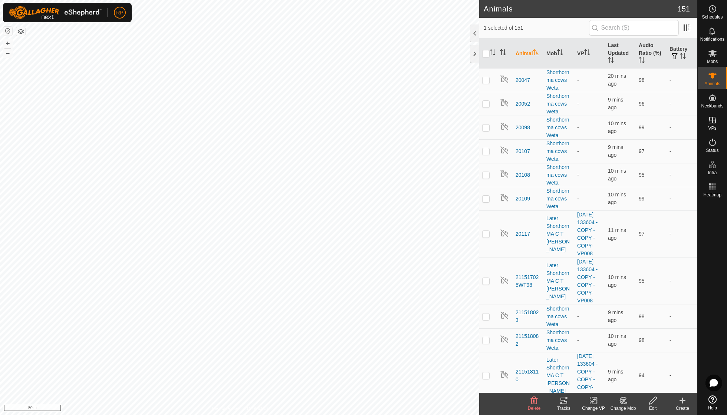
checkbox input "false"
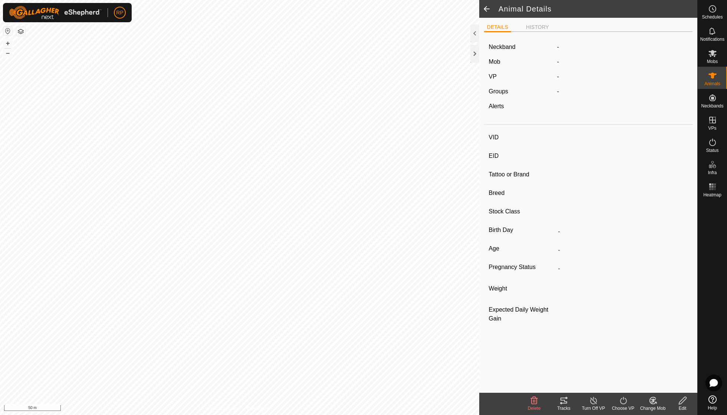
type input "211522064"
type input "-"
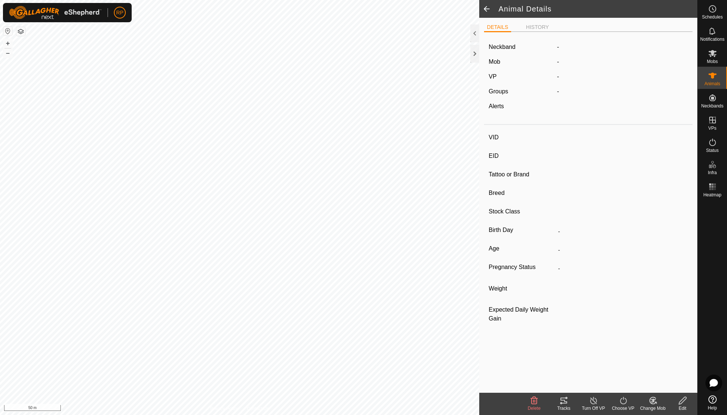
type input "0 kg"
type input "-"
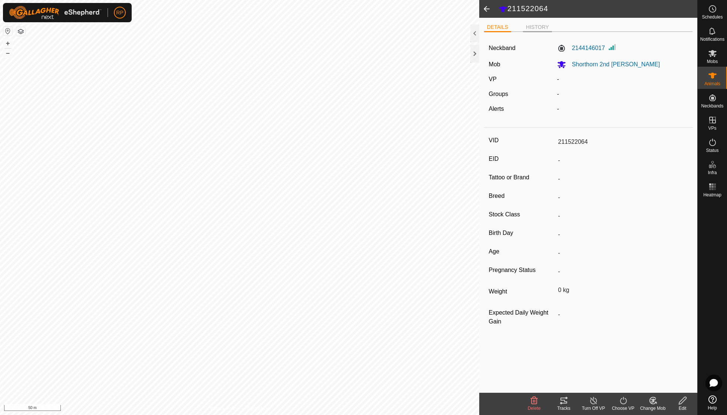
click at [537, 25] on li "HISTORY" at bounding box center [537, 27] width 29 height 9
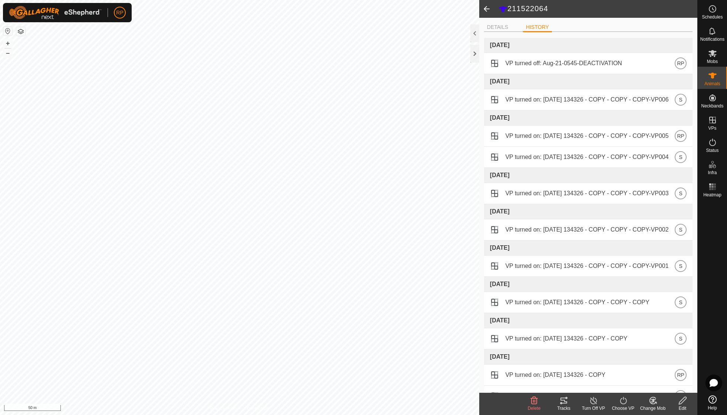
click at [484, 11] on span at bounding box center [486, 9] width 15 height 18
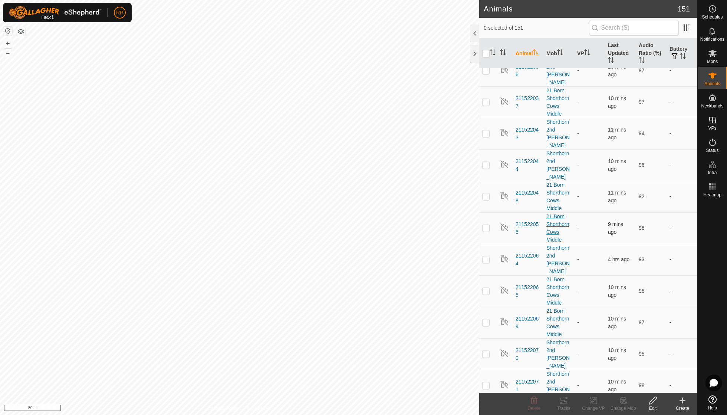
scroll to position [1232, 0]
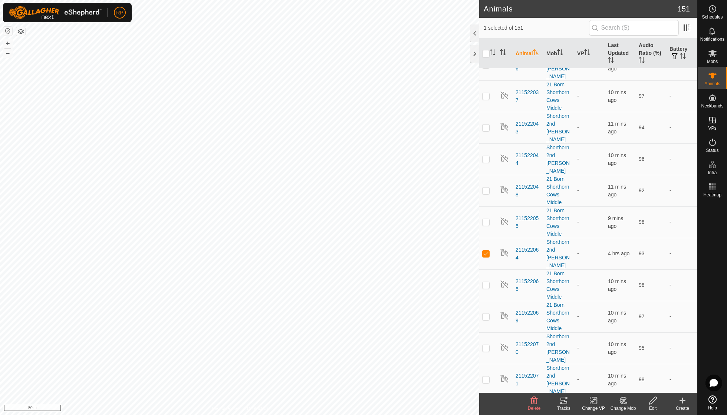
click at [626, 401] on icon at bounding box center [622, 400] width 9 height 9
click at [636, 370] on link "Choose Mob..." at bounding box center [644, 368] width 73 height 15
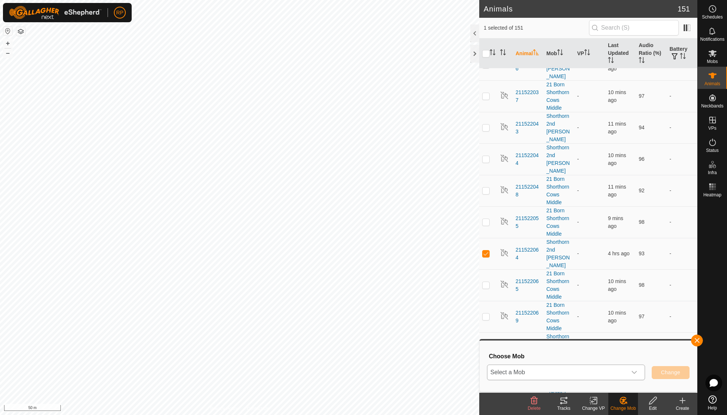
click at [635, 371] on icon "dropdown trigger" at bounding box center [634, 373] width 6 height 6
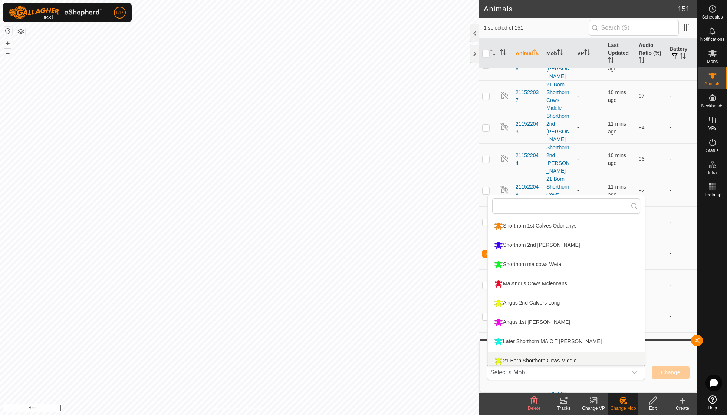
scroll to position [5, 0]
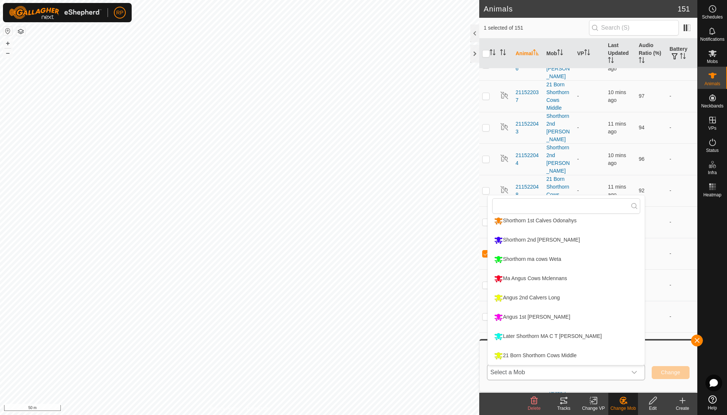
click at [519, 357] on li "21 Born Shorthorn Cows Middle" at bounding box center [566, 356] width 157 height 19
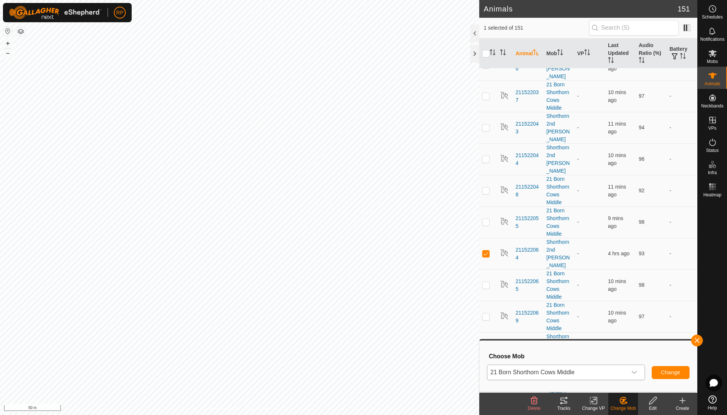
click at [674, 377] on button "Change" at bounding box center [670, 372] width 38 height 13
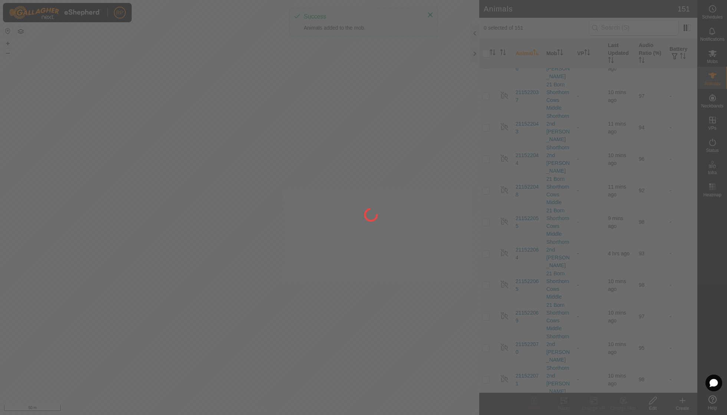
checkbox input "false"
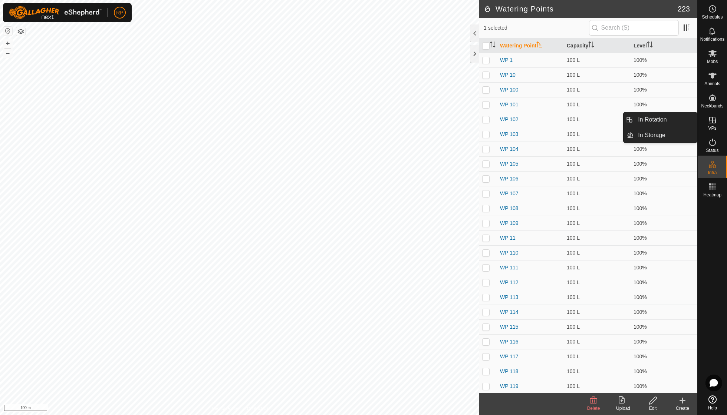
click at [715, 126] on span "VPs" at bounding box center [712, 128] width 8 height 4
click at [677, 120] on link "In Rotation" at bounding box center [664, 119] width 63 height 15
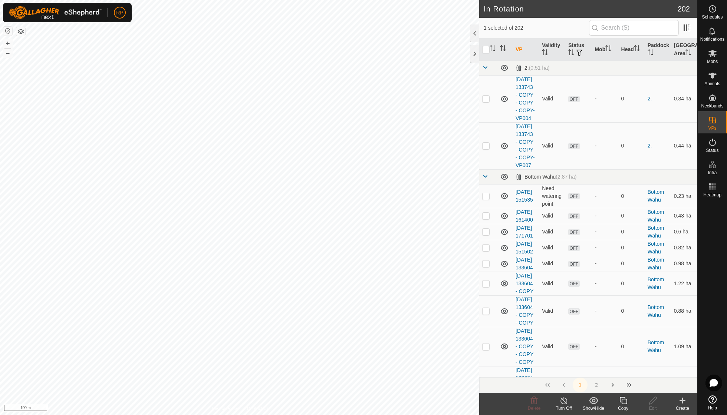
click at [681, 404] on icon at bounding box center [682, 400] width 9 height 9
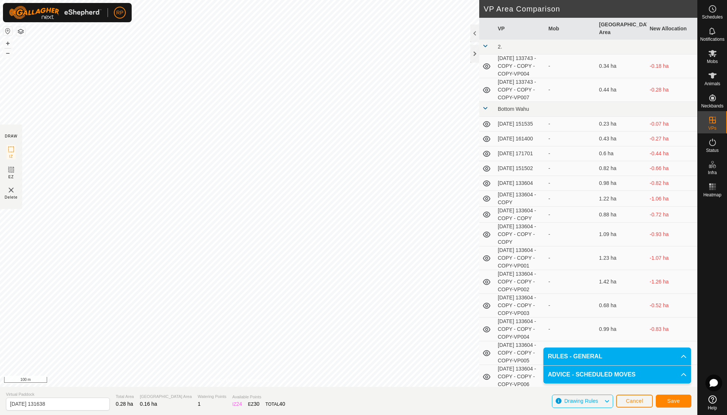
click at [669, 400] on span "Save" at bounding box center [673, 401] width 13 height 6
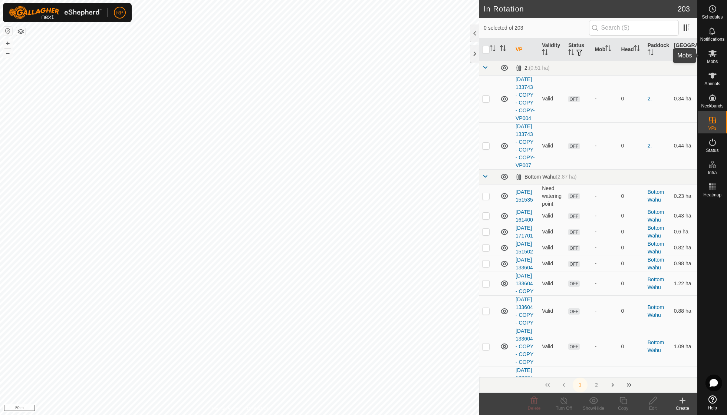
click at [710, 56] on icon at bounding box center [712, 53] width 8 height 7
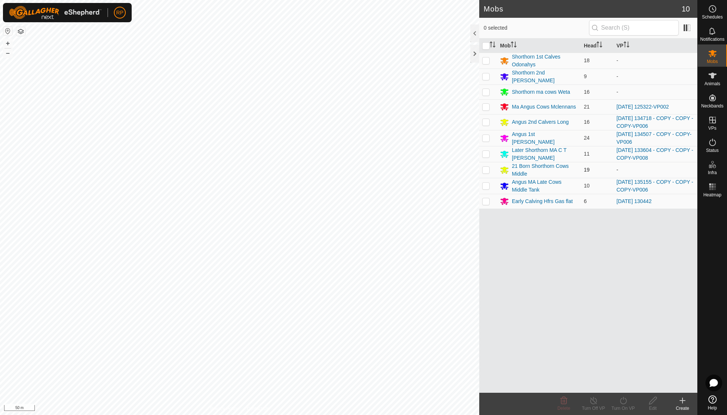
click at [487, 167] on p-checkbox at bounding box center [485, 170] width 7 height 6
checkbox input "true"
click at [623, 400] on icon at bounding box center [622, 400] width 9 height 9
click at [624, 371] on link "Later" at bounding box center [644, 368] width 73 height 15
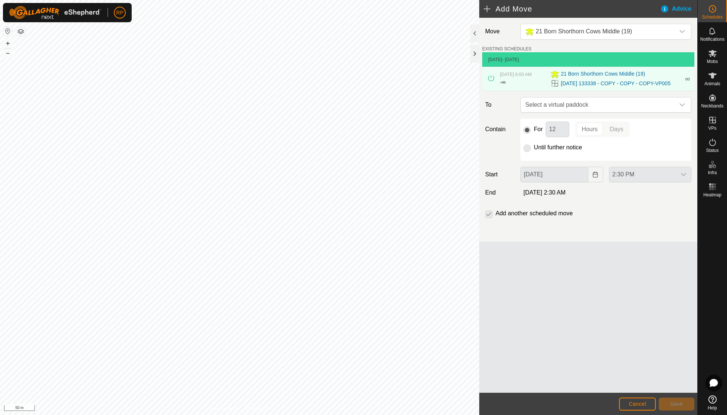
click at [489, 218] on p-checkbox at bounding box center [488, 213] width 7 height 9
click at [527, 134] on p-radiobutton at bounding box center [526, 129] width 7 height 9
click at [684, 108] on icon "dropdown trigger" at bounding box center [682, 105] width 6 height 6
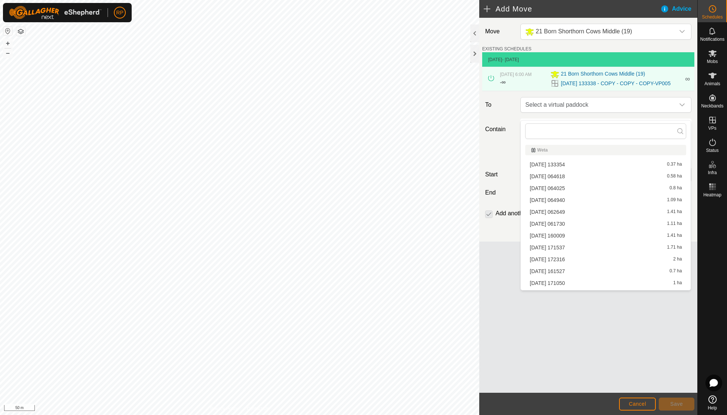
click at [489, 79] on icon at bounding box center [491, 78] width 6 height 6
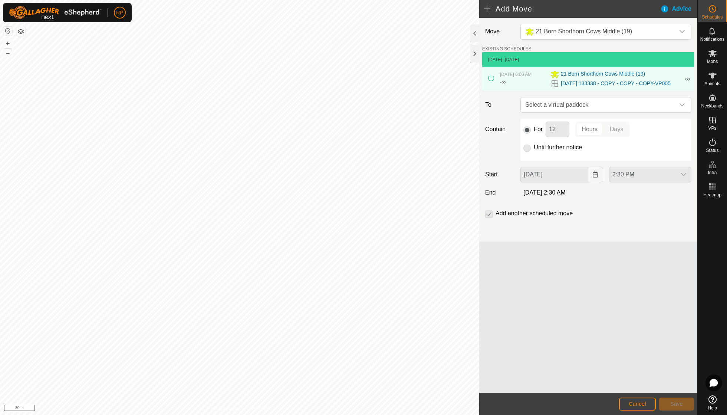
click at [489, 79] on icon at bounding box center [491, 78] width 6 height 6
click at [645, 403] on span "Cancel" at bounding box center [636, 404] width 17 height 6
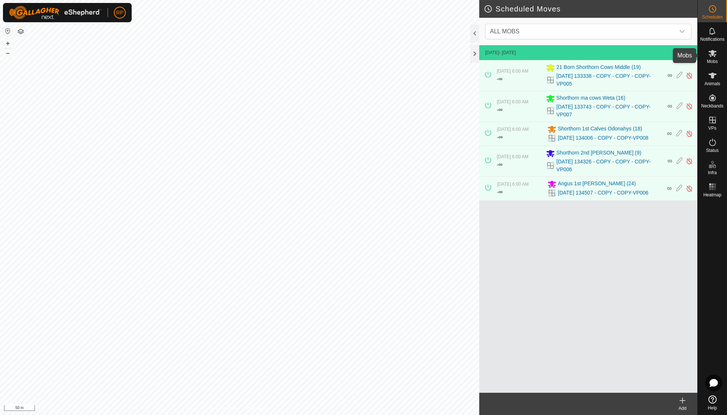
click at [712, 55] on icon at bounding box center [712, 53] width 8 height 7
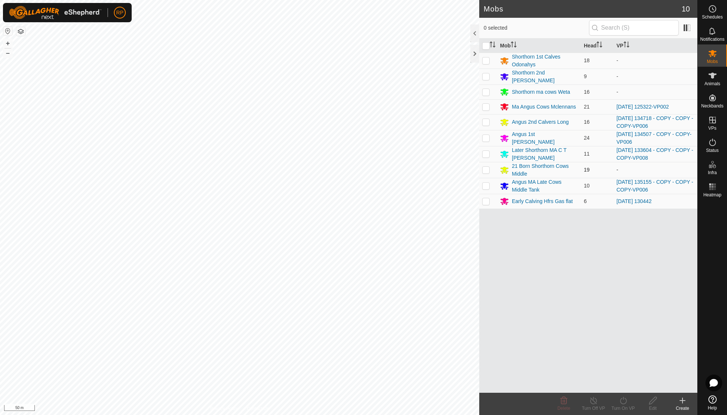
click at [486, 167] on p-checkbox at bounding box center [485, 170] width 7 height 6
checkbox input "true"
click at [619, 400] on icon at bounding box center [622, 400] width 9 height 9
click at [627, 384] on link "Now" at bounding box center [644, 384] width 73 height 15
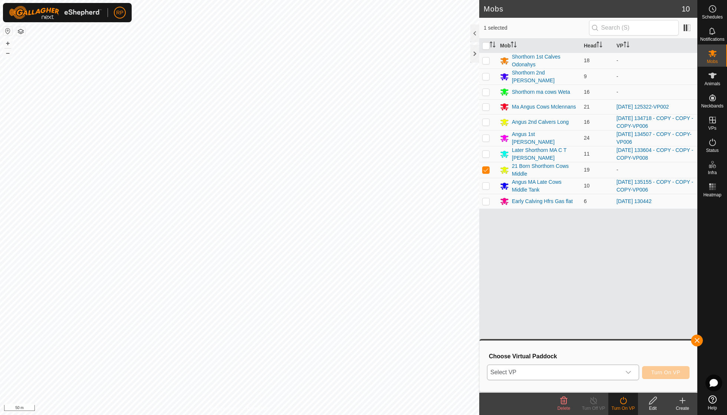
click at [627, 372] on icon "dropdown trigger" at bounding box center [628, 373] width 6 height 6
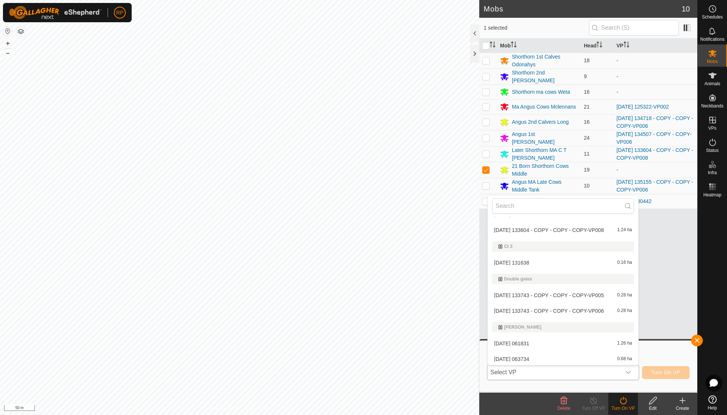
scroll to position [290, 0]
click at [532, 260] on li "2025-08-21 131638 0.16 ha" at bounding box center [563, 265] width 151 height 15
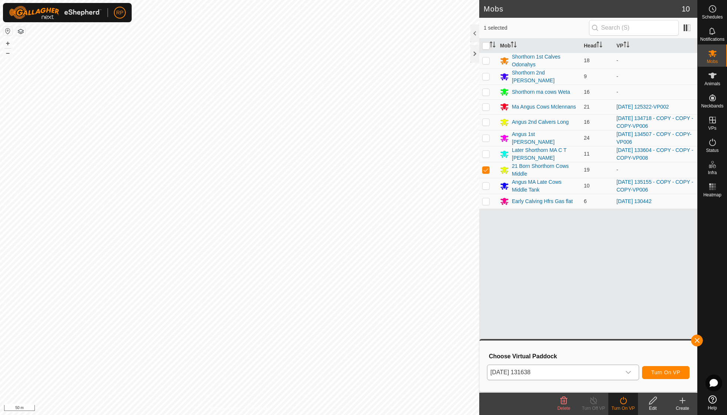
click at [655, 371] on span "Turn On VP" at bounding box center [665, 373] width 29 height 6
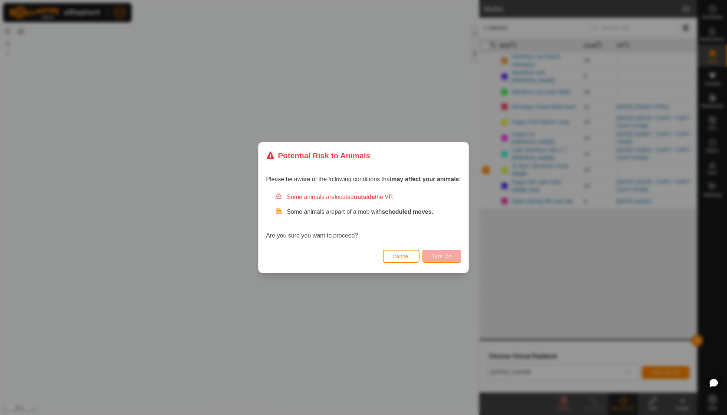
click at [448, 255] on span "Turn On" at bounding box center [442, 257] width 20 height 6
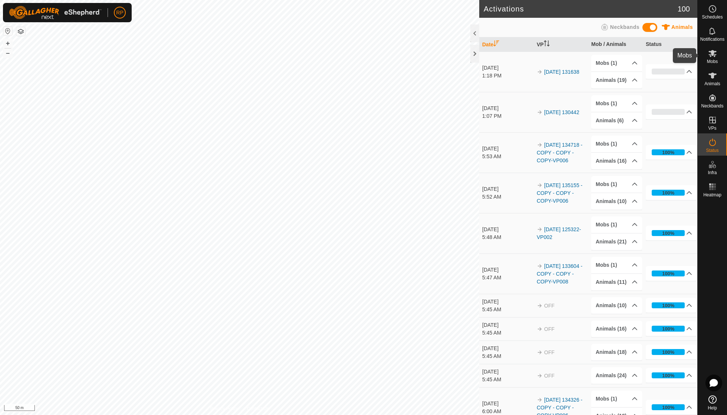
click at [714, 54] on icon at bounding box center [712, 53] width 9 height 9
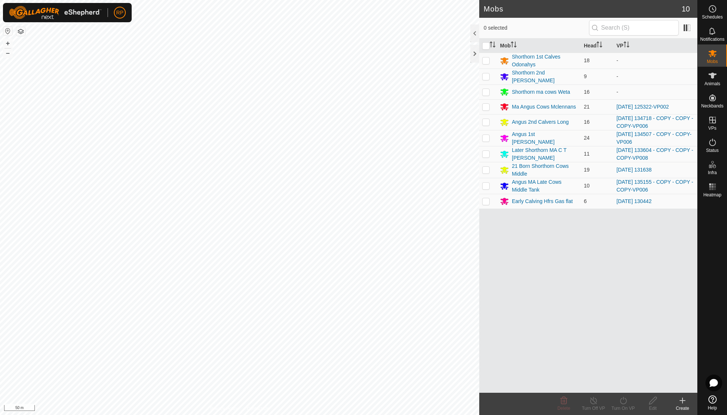
click at [681, 398] on icon at bounding box center [682, 400] width 9 height 9
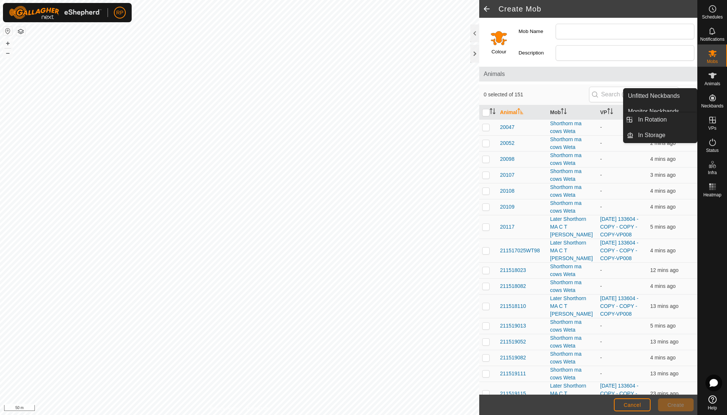
click at [713, 120] on icon at bounding box center [712, 120] width 9 height 9
click at [676, 119] on link "In Rotation" at bounding box center [664, 119] width 63 height 15
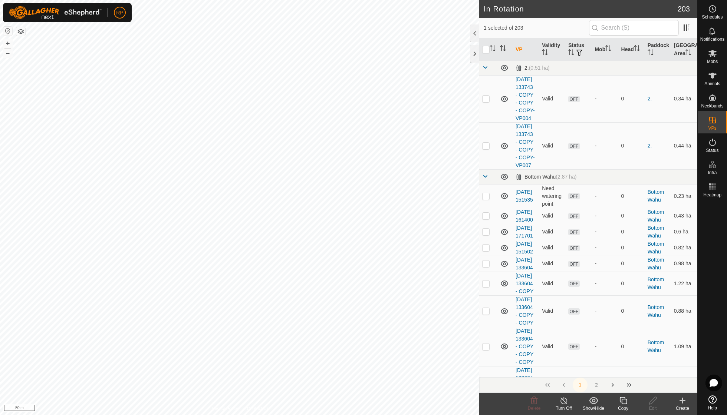
click at [623, 401] on icon at bounding box center [622, 400] width 9 height 9
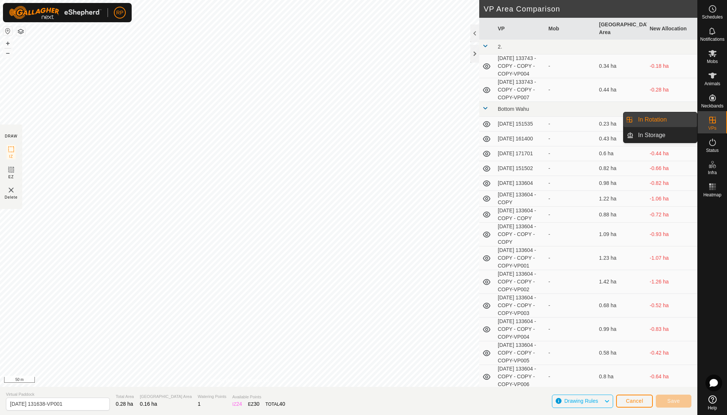
click at [714, 126] on span "VPs" at bounding box center [712, 128] width 8 height 4
click at [669, 119] on link "In Rotation" at bounding box center [664, 119] width 63 height 15
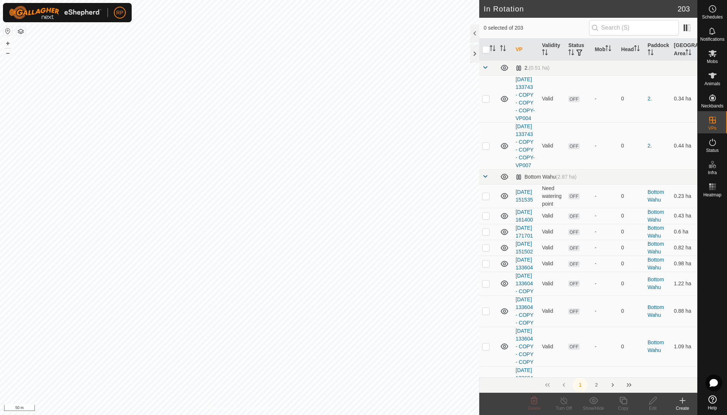
click at [683, 401] on icon at bounding box center [682, 400] width 9 height 9
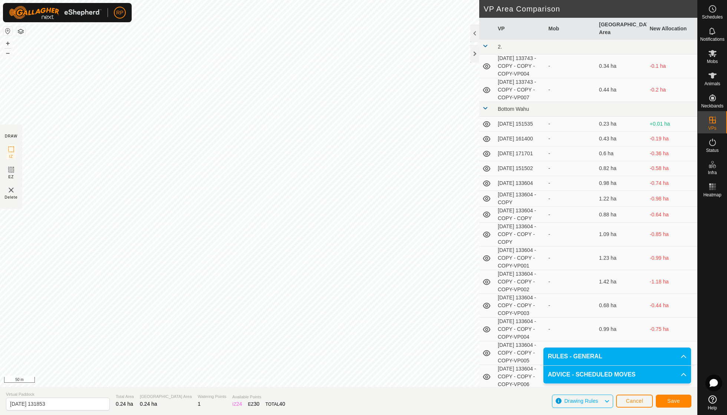
click at [675, 399] on span "Save" at bounding box center [673, 401] width 13 height 6
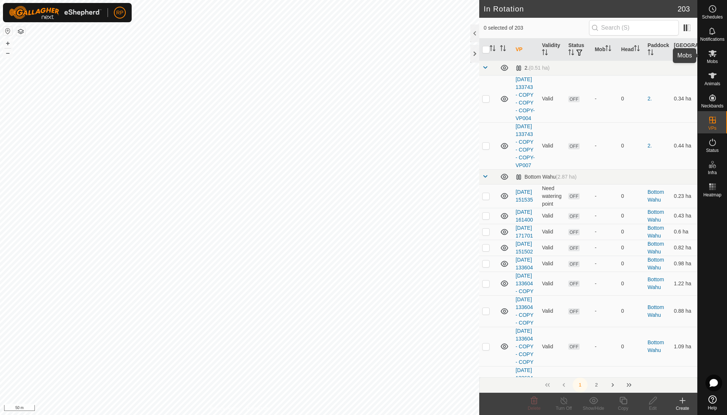
click at [710, 59] on span "Mobs" at bounding box center [712, 61] width 11 height 4
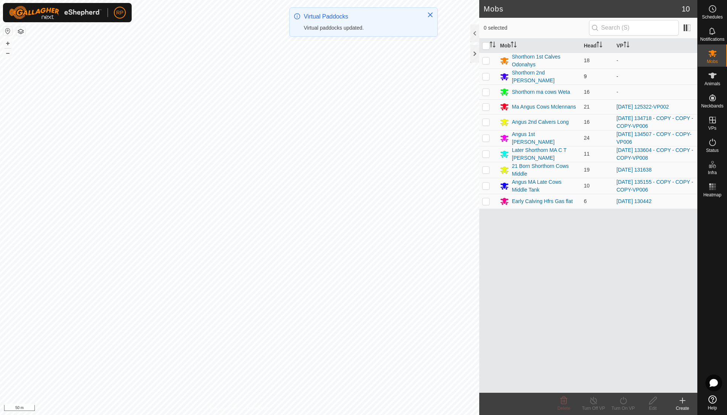
click at [486, 77] on p-checkbox at bounding box center [485, 76] width 7 height 6
checkbox input "true"
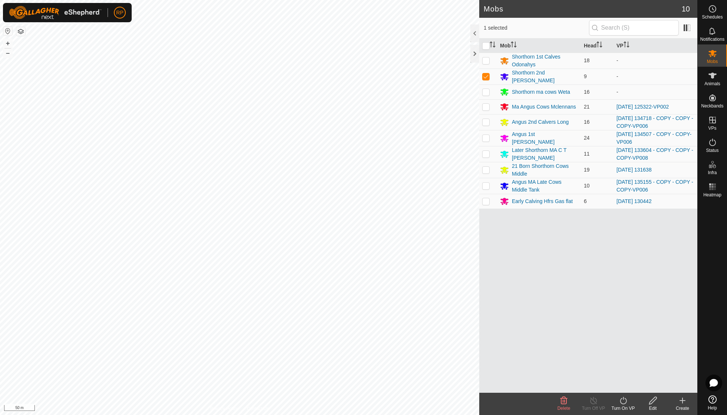
click at [623, 404] on icon at bounding box center [622, 400] width 9 height 9
click at [623, 384] on link "Now" at bounding box center [644, 384] width 73 height 15
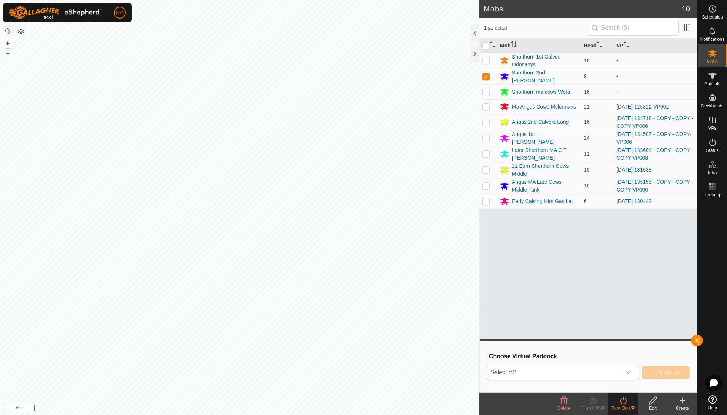
click at [629, 371] on icon "dropdown trigger" at bounding box center [628, 373] width 6 height 6
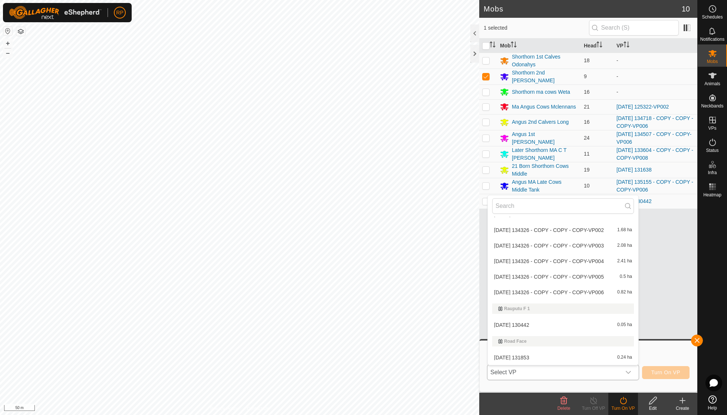
scroll to position [2644, 0]
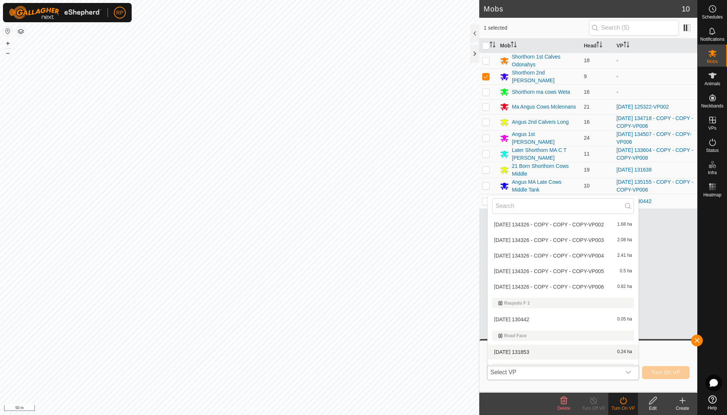
click at [518, 345] on li "2025-08-21 131853 0.24 ha" at bounding box center [563, 352] width 151 height 15
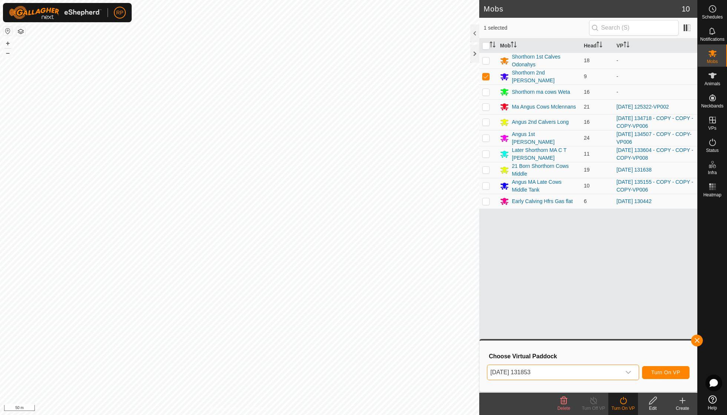
click at [666, 370] on span "Turn On VP" at bounding box center [665, 373] width 29 height 6
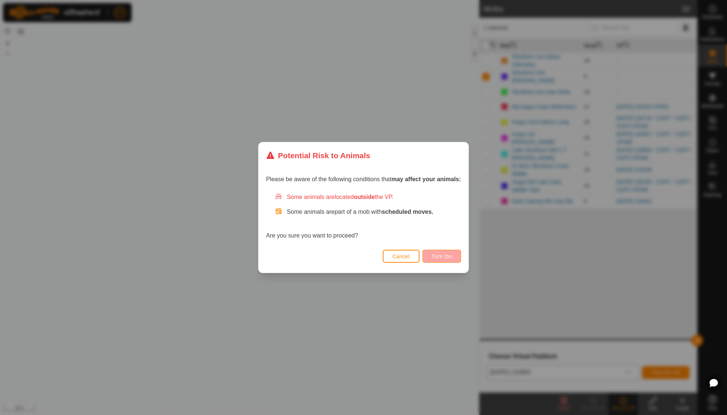
click at [443, 257] on span "Turn On" at bounding box center [442, 257] width 20 height 6
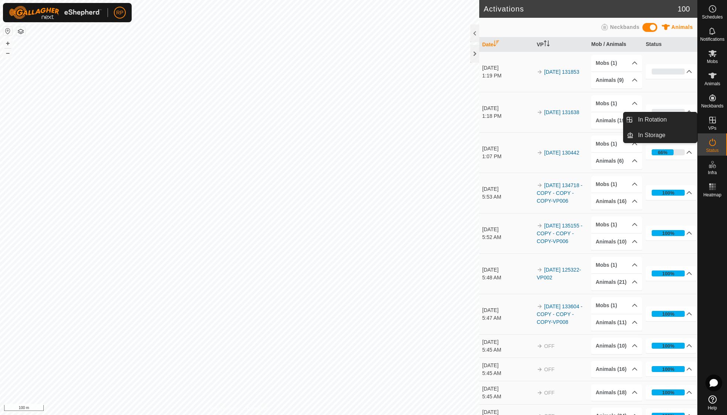
click at [715, 122] on icon at bounding box center [712, 120] width 9 height 9
click at [663, 122] on link "In Rotation" at bounding box center [664, 119] width 63 height 15
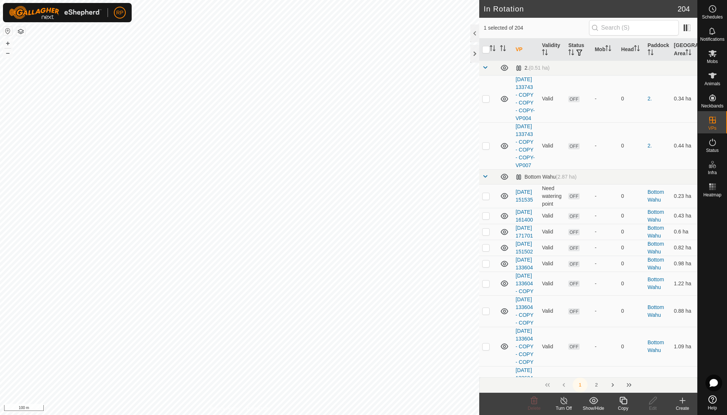
click at [682, 400] on icon at bounding box center [682, 400] width 0 height 5
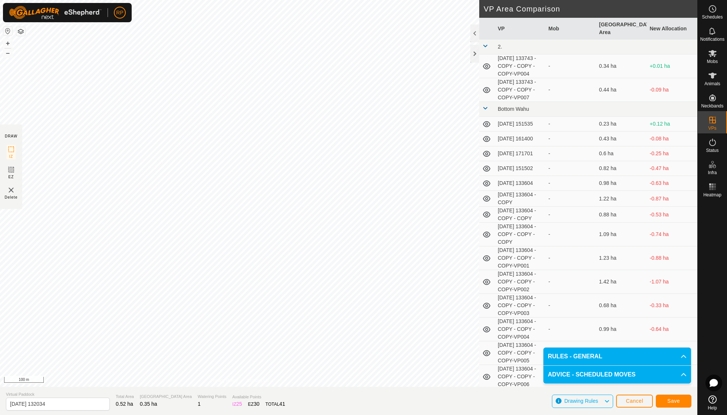
click at [673, 403] on span "Save" at bounding box center [673, 401] width 13 height 6
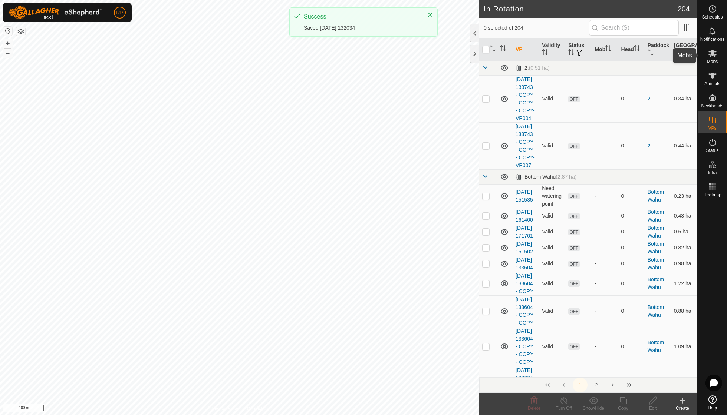
click at [712, 55] on icon at bounding box center [712, 53] width 8 height 7
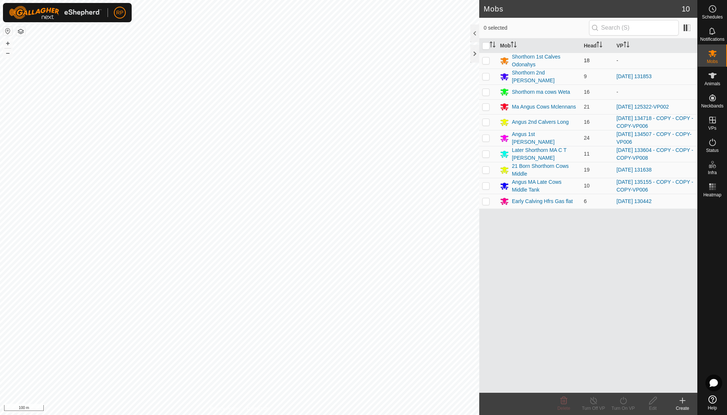
click at [486, 60] on p-checkbox at bounding box center [485, 60] width 7 height 6
checkbox input "true"
click at [623, 402] on icon at bounding box center [622, 400] width 9 height 9
click at [623, 383] on link "Now" at bounding box center [644, 384] width 73 height 15
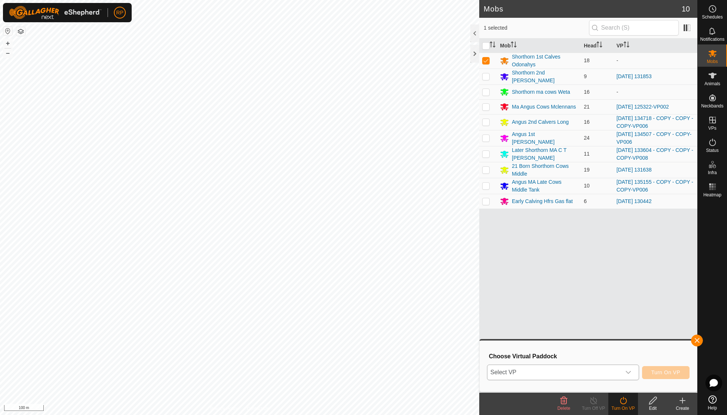
click at [627, 370] on icon "dropdown trigger" at bounding box center [628, 373] width 6 height 6
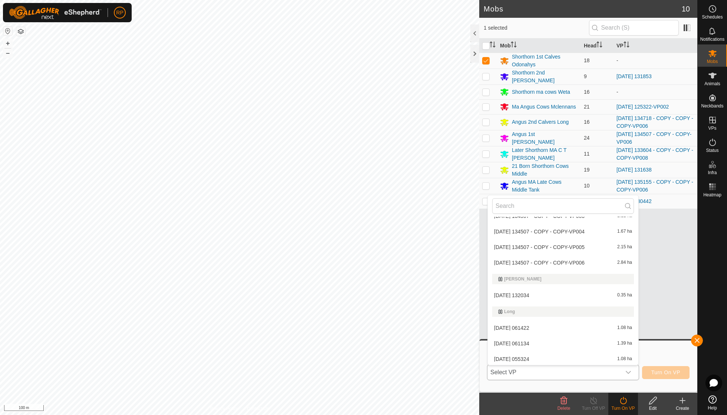
scroll to position [984, 0]
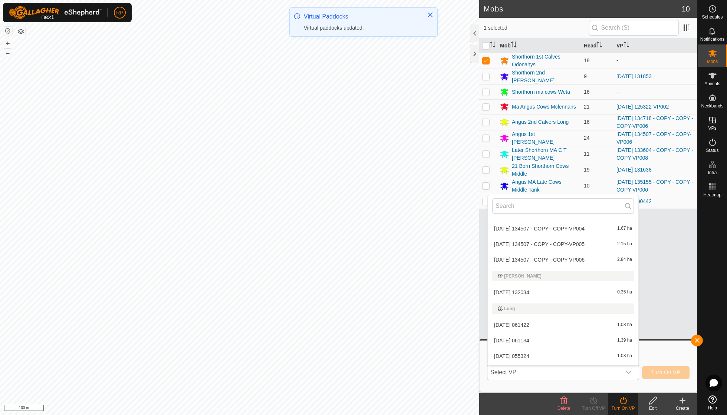
click at [539, 285] on li "2025-08-21 132034 0.35 ha" at bounding box center [563, 292] width 151 height 15
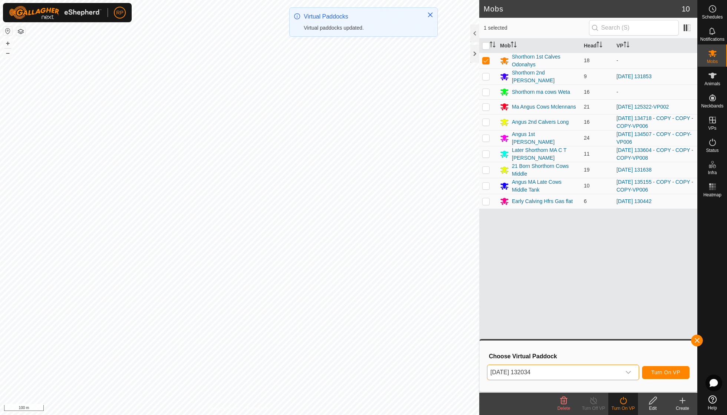
click at [665, 372] on span "Turn On VP" at bounding box center [665, 373] width 29 height 6
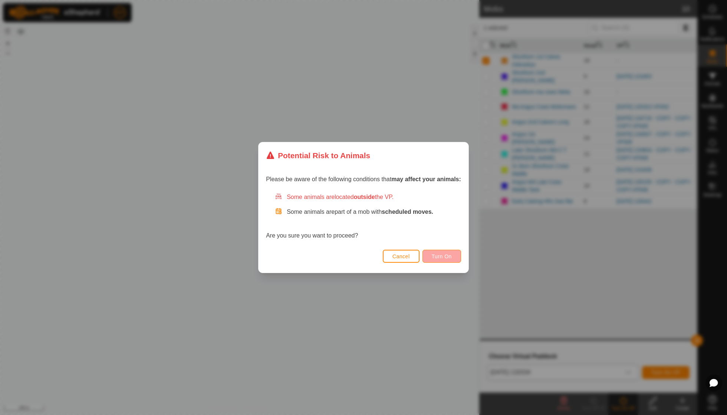
click at [441, 254] on span "Turn On" at bounding box center [442, 257] width 20 height 6
